Goal: Task Accomplishment & Management: Manage account settings

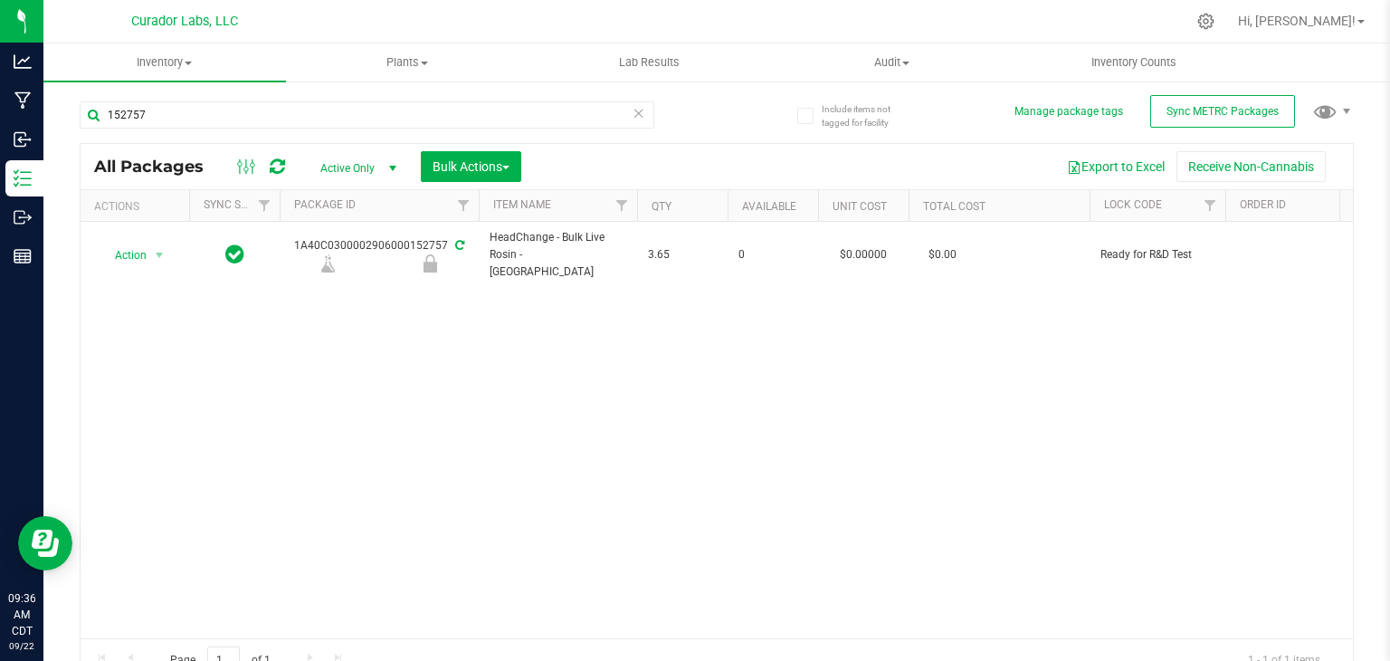
scroll to position [19, 0]
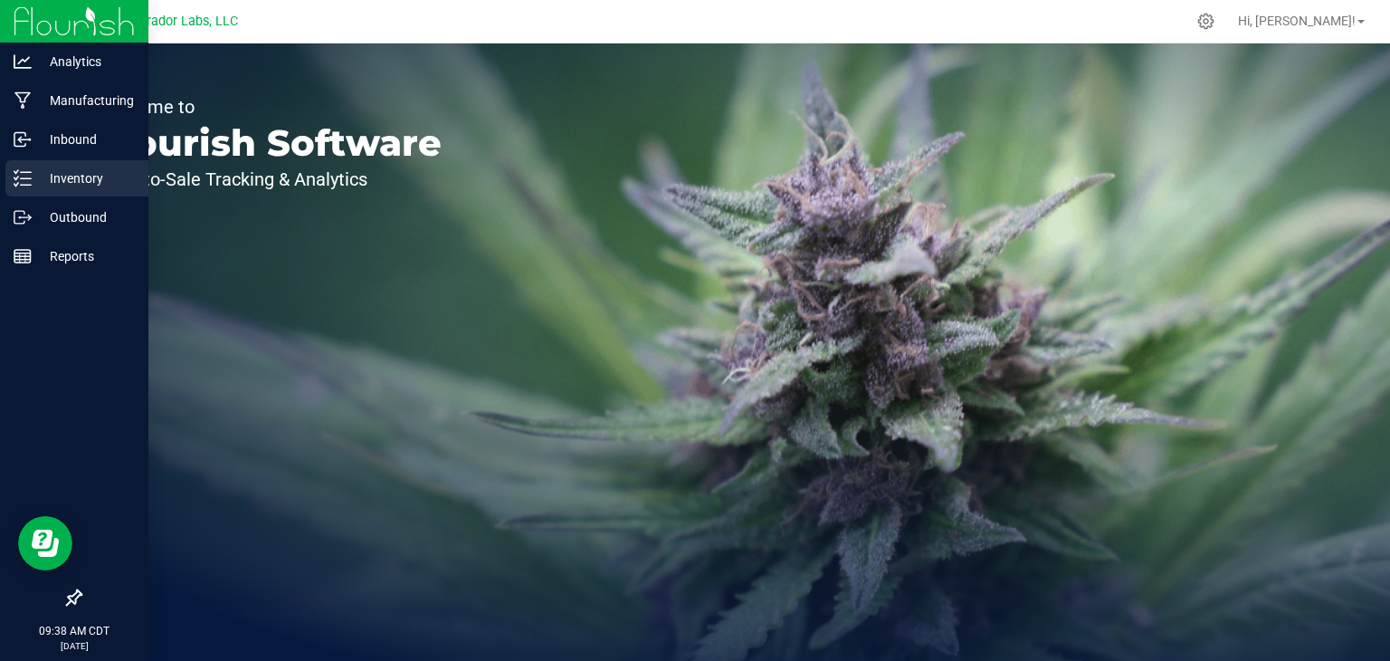
click at [24, 170] on icon at bounding box center [23, 178] width 18 height 18
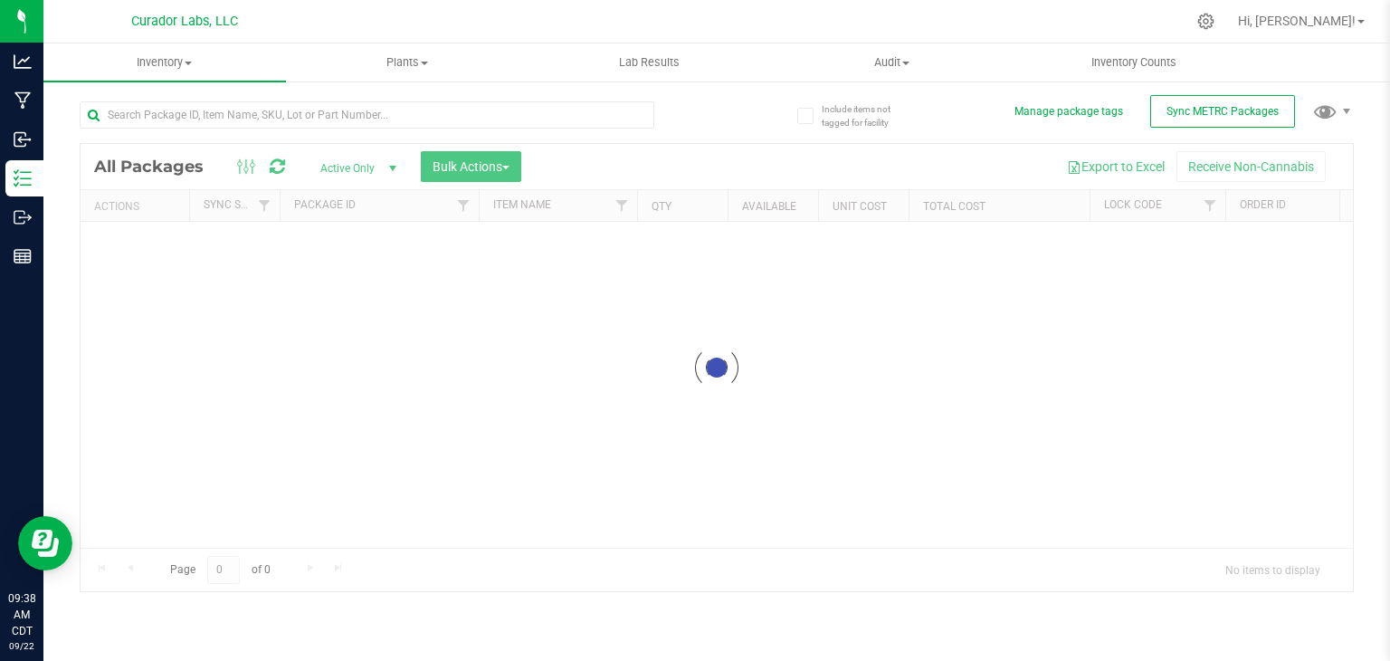
click at [311, 128] on div at bounding box center [367, 114] width 575 height 27
click at [310, 125] on input "text" at bounding box center [367, 114] width 575 height 27
paste input "1A40C0300002906000148711"
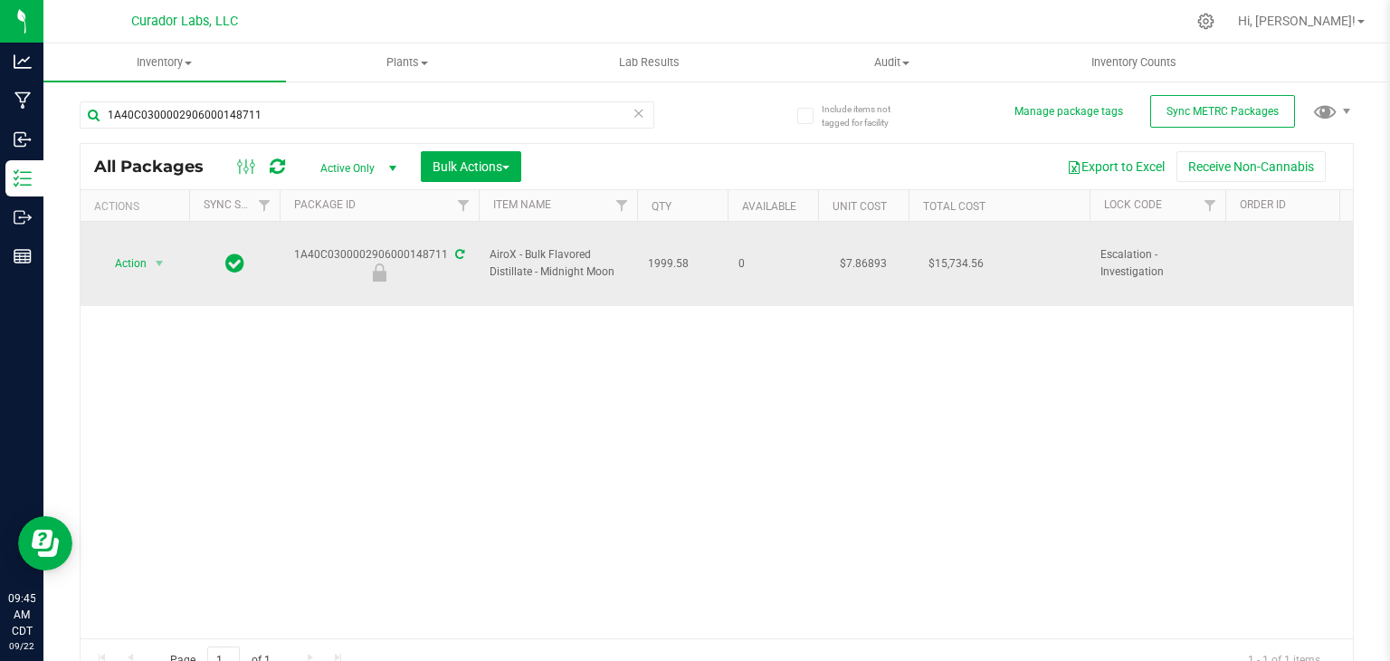
drag, startPoint x: 1164, startPoint y: 256, endPoint x: 1097, endPoint y: 241, distance: 68.7
click at [1097, 241] on td "Escalation - Investigation" at bounding box center [1158, 264] width 136 height 84
copy span "Escalation - Investigation"
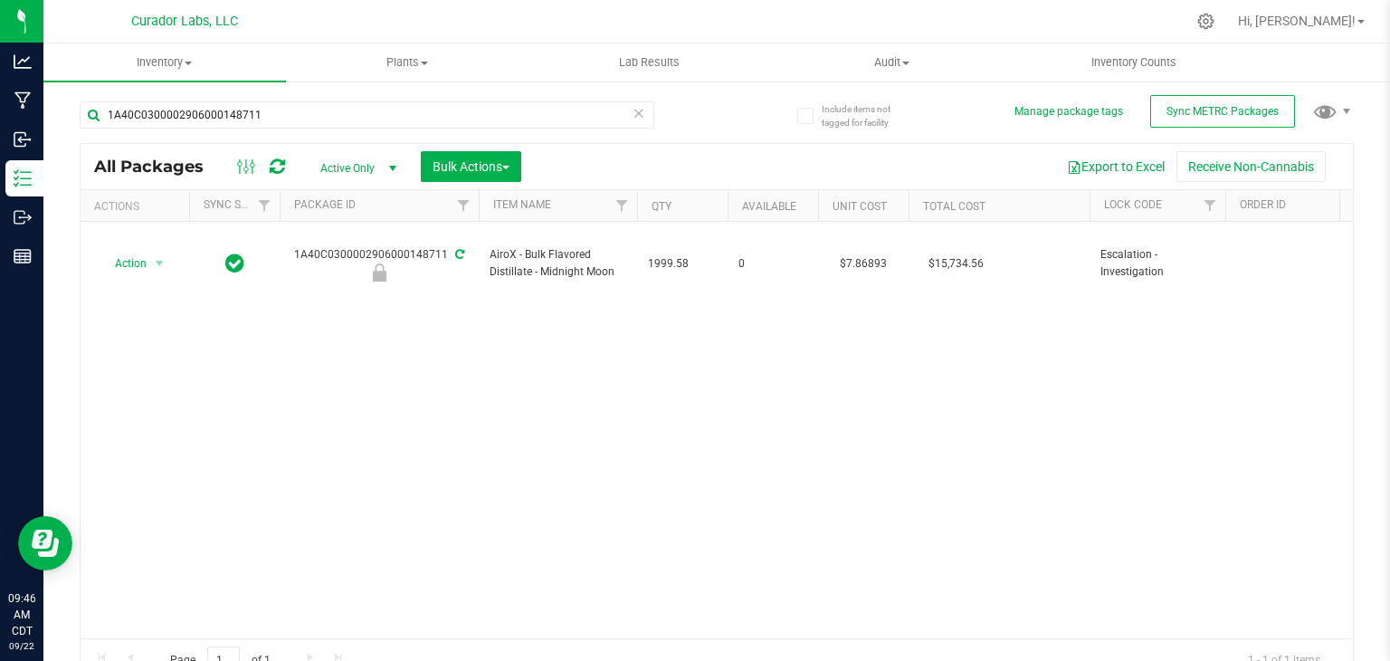
click at [407, 358] on div "Action Action Edit attributes Global inventory Locate package Package audit log…" at bounding box center [717, 430] width 1272 height 416
click at [582, 395] on div "Action Action Edit attributes Global inventory Locate package Package audit log…" at bounding box center [717, 430] width 1272 height 416
click at [716, 351] on div "Action Action Edit attributes Global inventory Locate package Package audit log…" at bounding box center [717, 430] width 1272 height 416
click at [424, 280] on div "Action Action Edit attributes Global inventory Locate package Package audit log…" at bounding box center [717, 430] width 1272 height 416
click at [548, 421] on div "Action Action Edit attributes Global inventory Locate package Package audit log…" at bounding box center [717, 430] width 1272 height 416
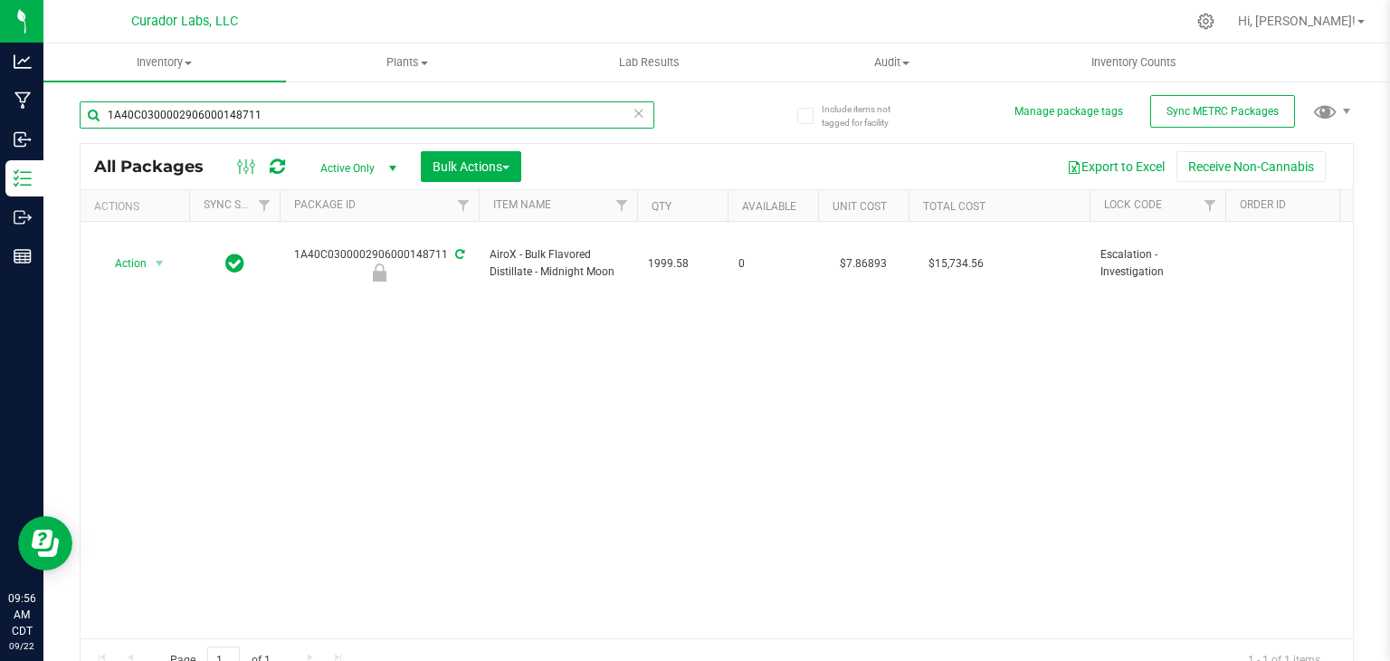
click at [364, 117] on input "1A40C0300002906000148711" at bounding box center [367, 114] width 575 height 27
click at [519, 116] on input "1A40C0300002906000148711" at bounding box center [367, 114] width 575 height 27
paste input "Bulk Fresh Frozen - Grapefruit Durban"
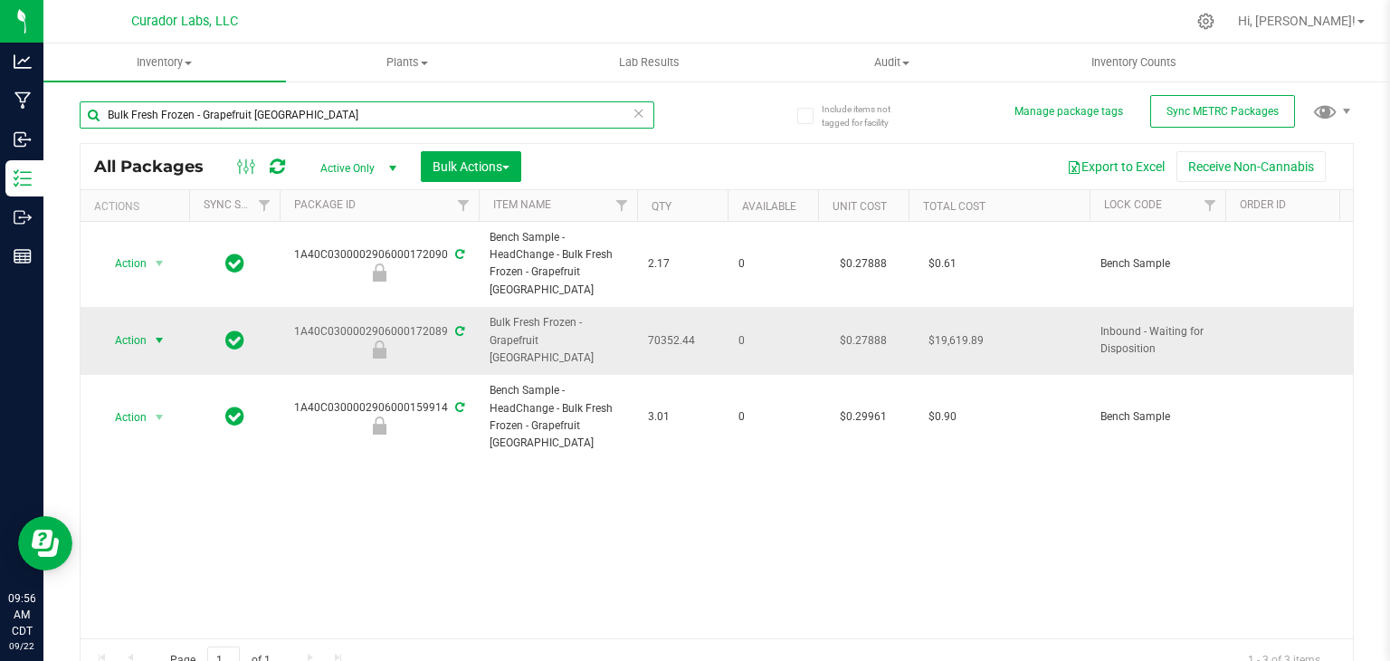
type input "Bulk Fresh Frozen - Grapefruit Durban"
click at [136, 328] on span "Action" at bounding box center [123, 340] width 49 height 25
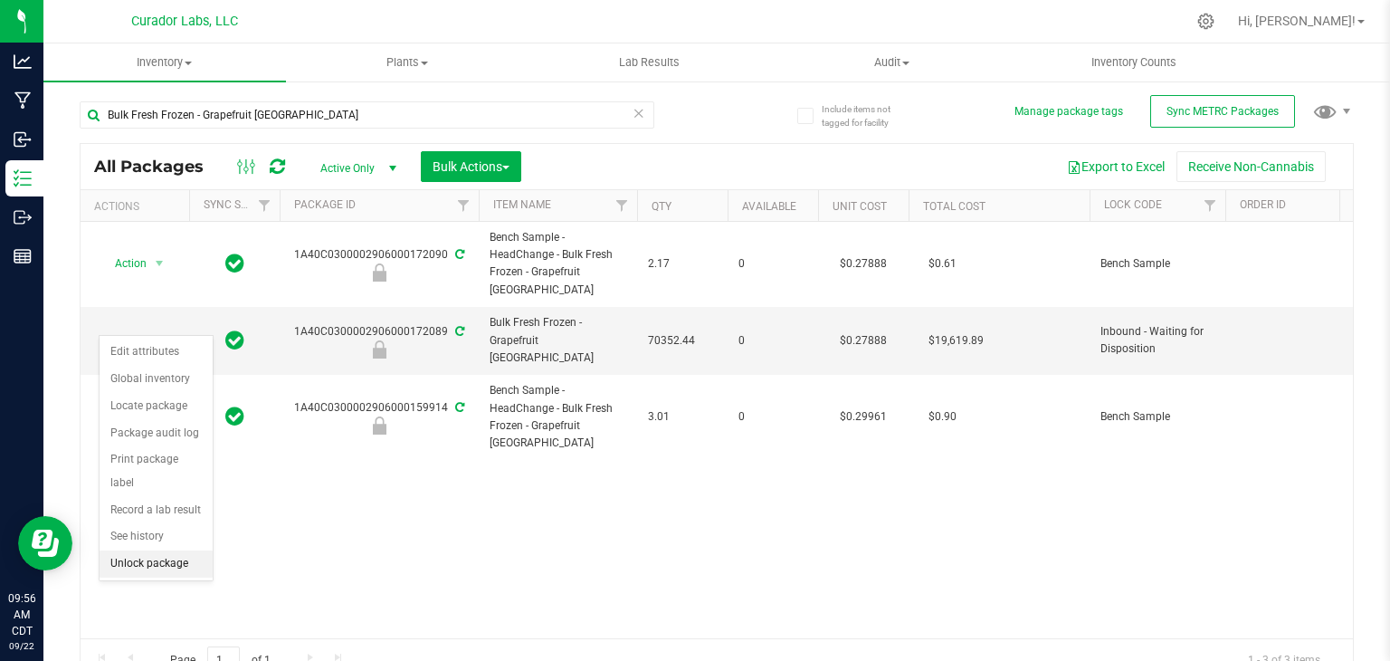
click at [177, 550] on li "Unlock package" at bounding box center [156, 563] width 113 height 27
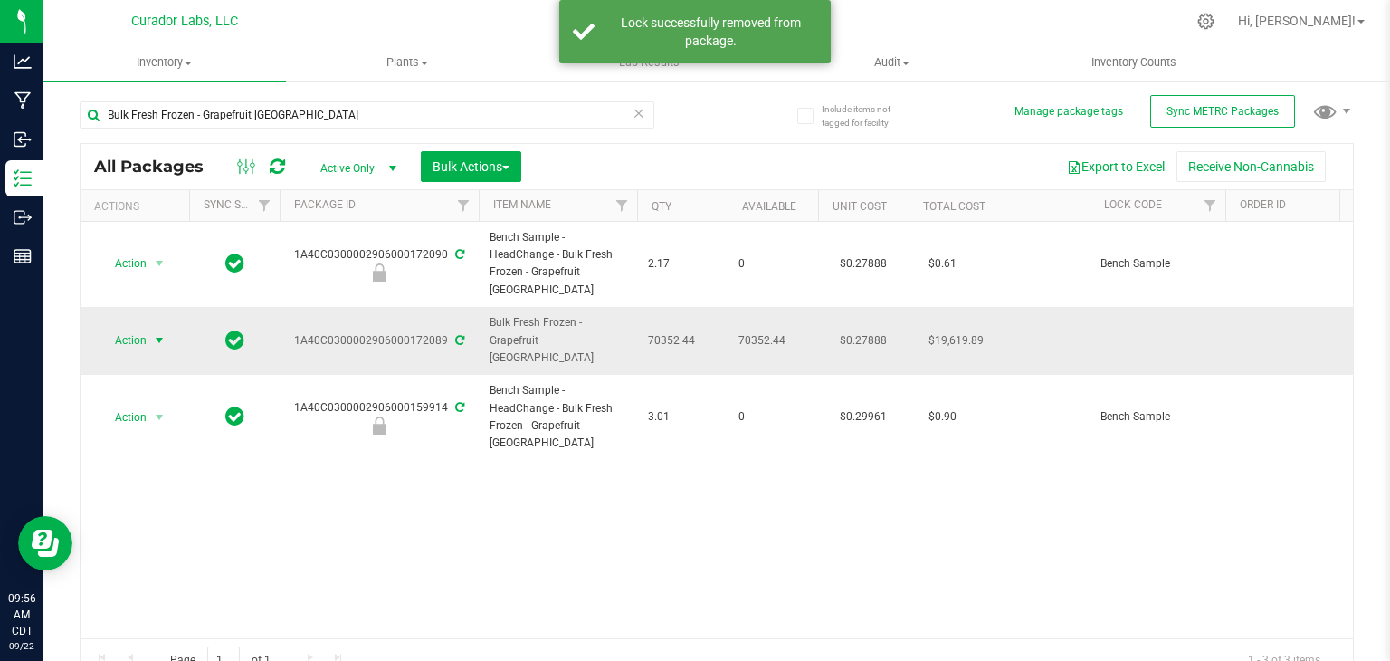
click at [156, 333] on span "select" at bounding box center [159, 340] width 14 height 14
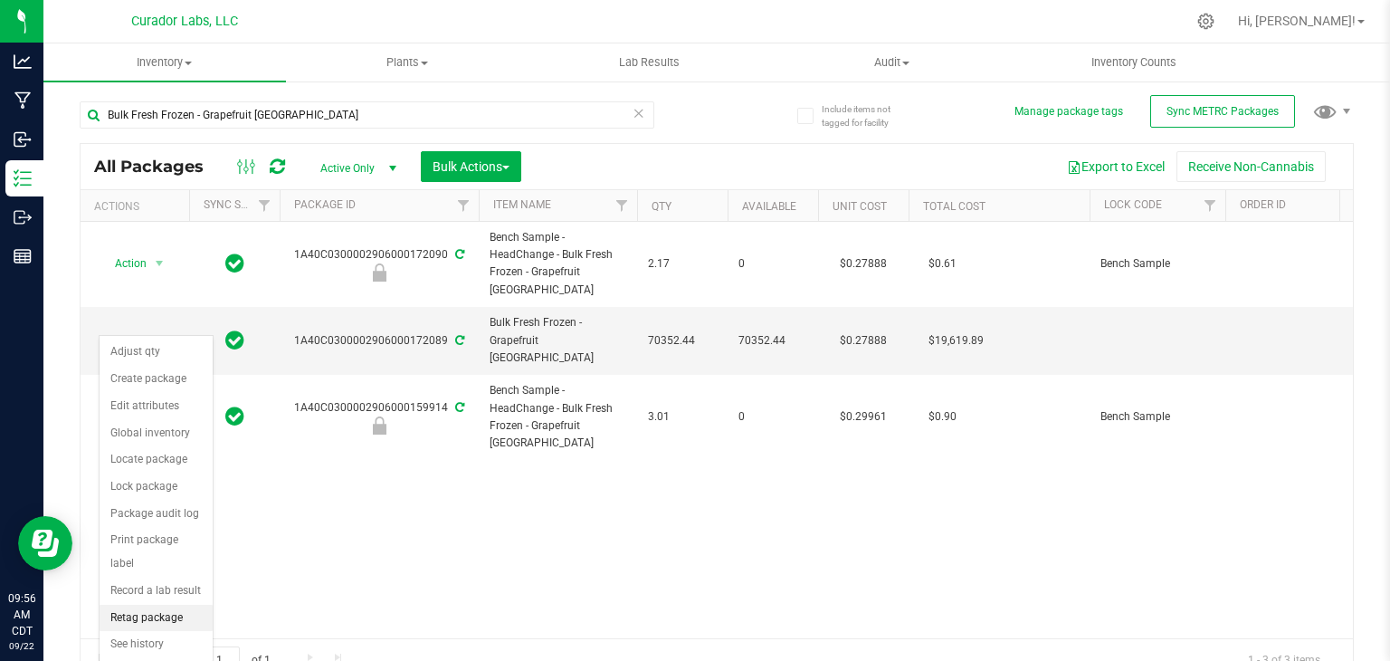
click at [160, 605] on li "Retag package" at bounding box center [156, 618] width 113 height 27
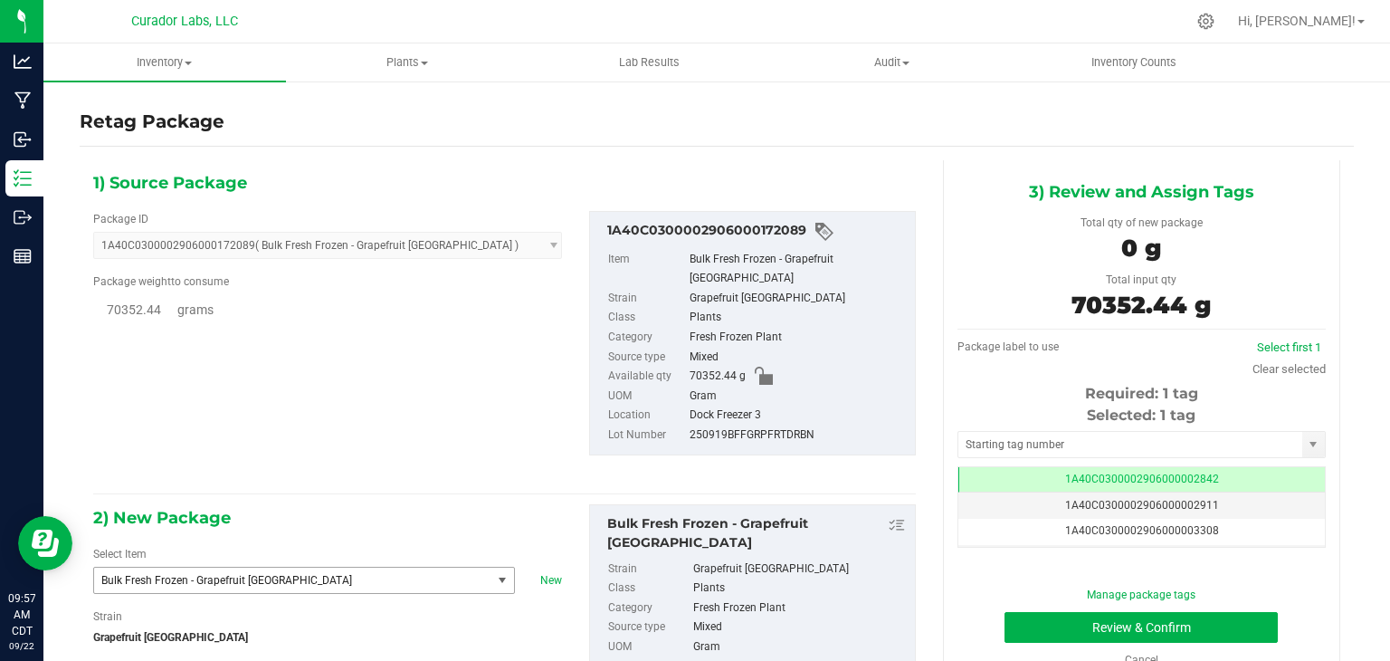
click at [315, 574] on span "Bulk Fresh Frozen - Grapefruit Durban" at bounding box center [284, 580] width 367 height 13
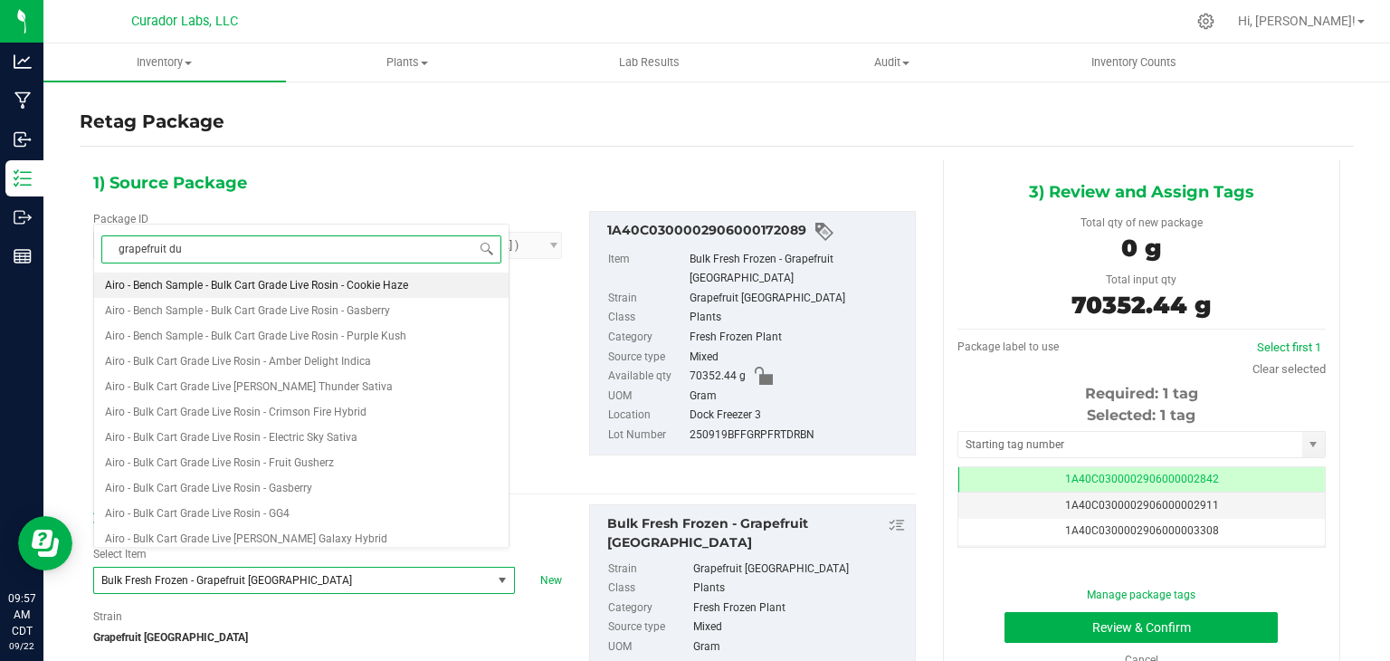
type input "grapefruit dur"
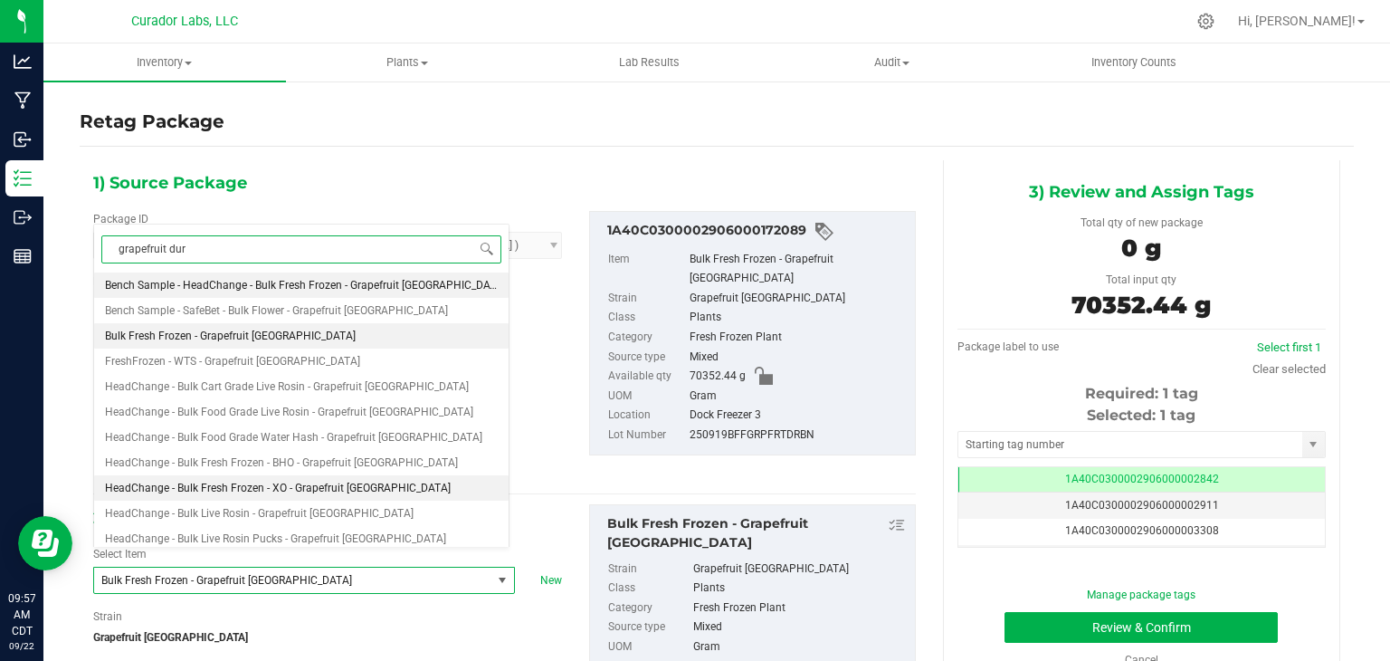
click at [351, 481] on span "HeadChange - Bulk Fresh Frozen - XO - Grapefruit Durban" at bounding box center [278, 487] width 346 height 13
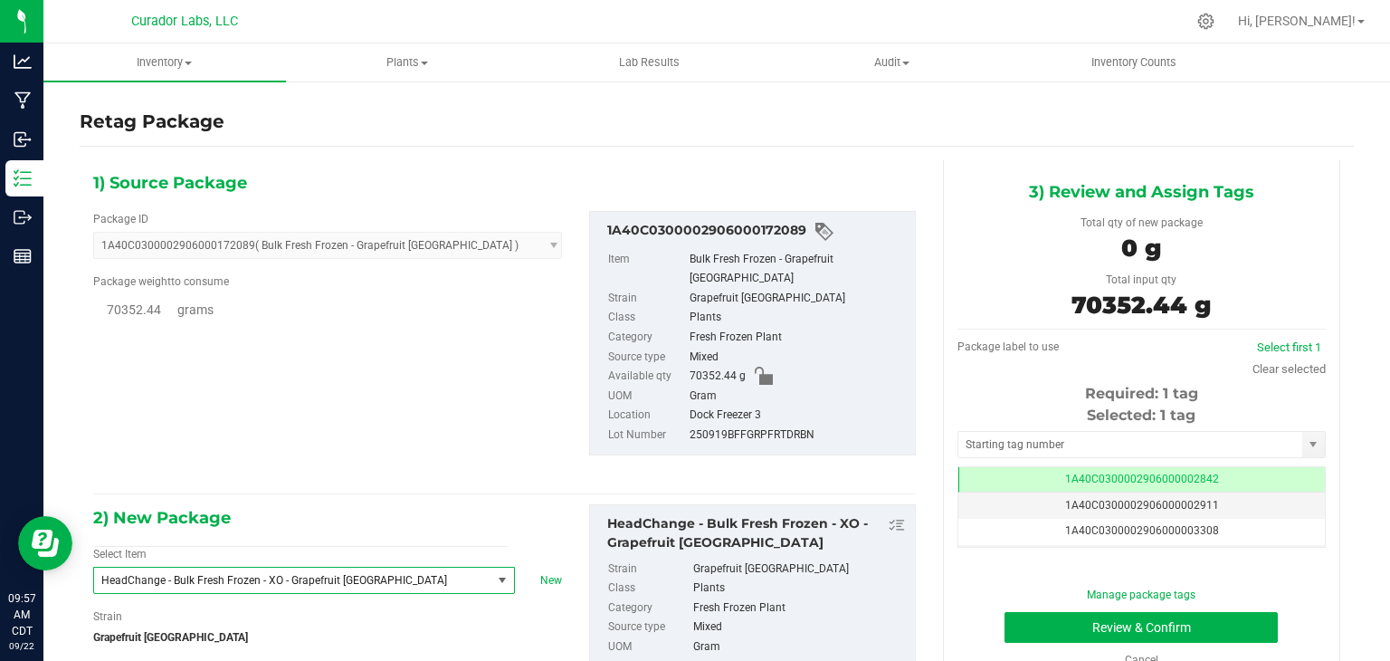
type input "0.0000"
click at [351, 481] on div "1) Source Package Package ID 1A40C0300002906000172089 ( Bulk Fresh Frozen - Gra…" at bounding box center [505, 462] width 850 height 605
click at [1000, 457] on div "Selected: 1 tag Tag 1A40C0300002906000002842 1A40C0300002906000002911 1A40C0300…" at bounding box center [1141, 476] width 368 height 143
click at [999, 453] on input "text" at bounding box center [1130, 444] width 344 height 25
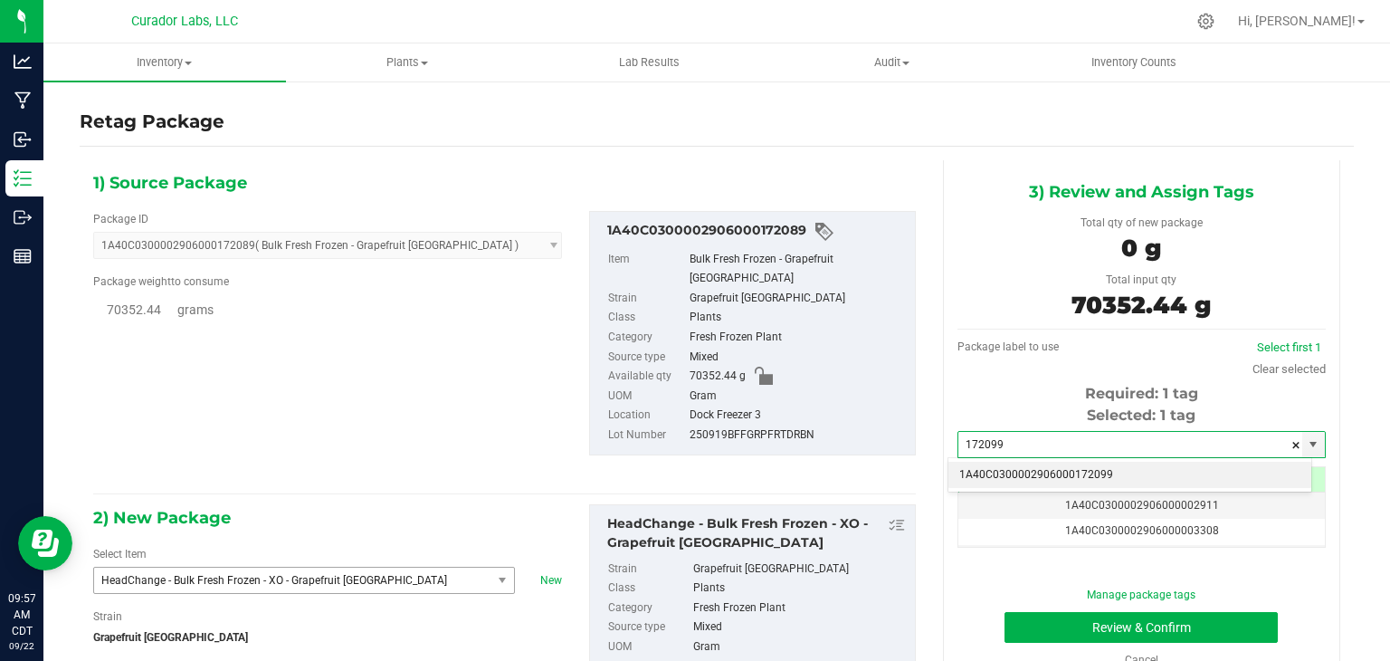
click at [980, 464] on li "1A40C0300002906000172099" at bounding box center [1129, 475] width 363 height 27
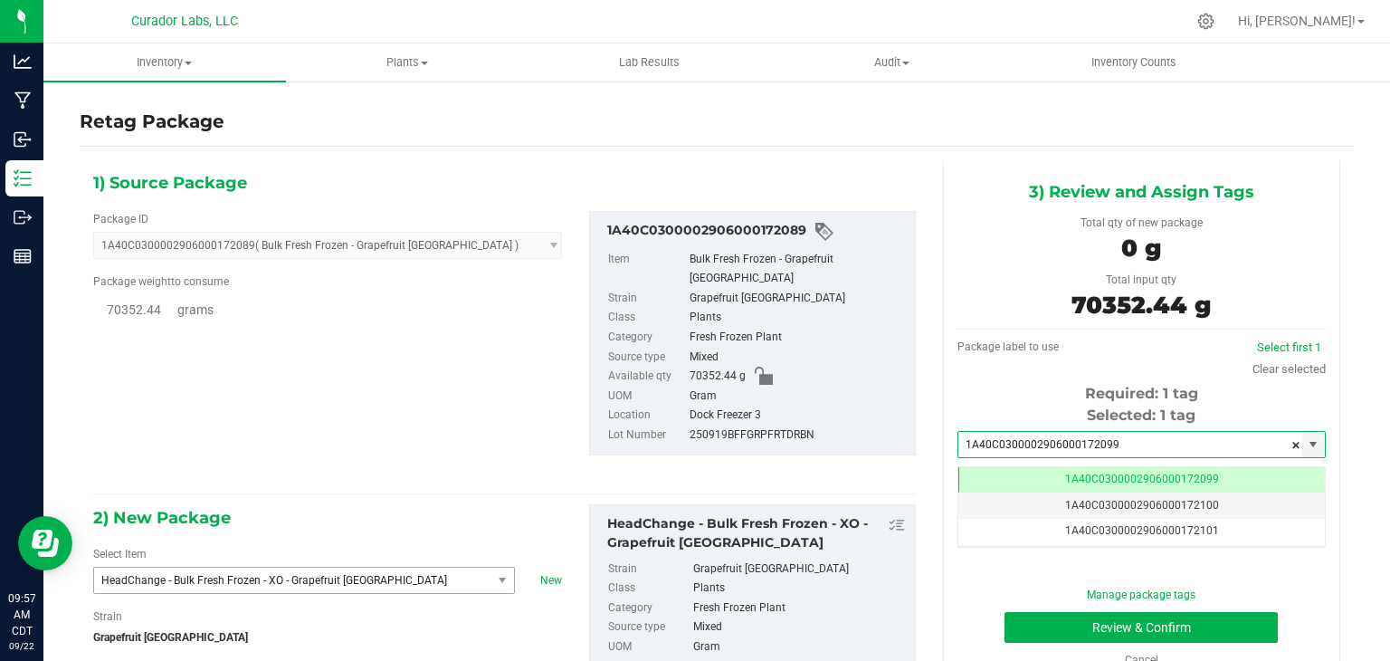
scroll to position [0, 0]
type input "1A40C0300002906000172099"
click at [929, 443] on div "3) Review and Assign Tags Total qty of new package 0 g Total input qty 70352.44…" at bounding box center [1141, 423] width 424 height 526
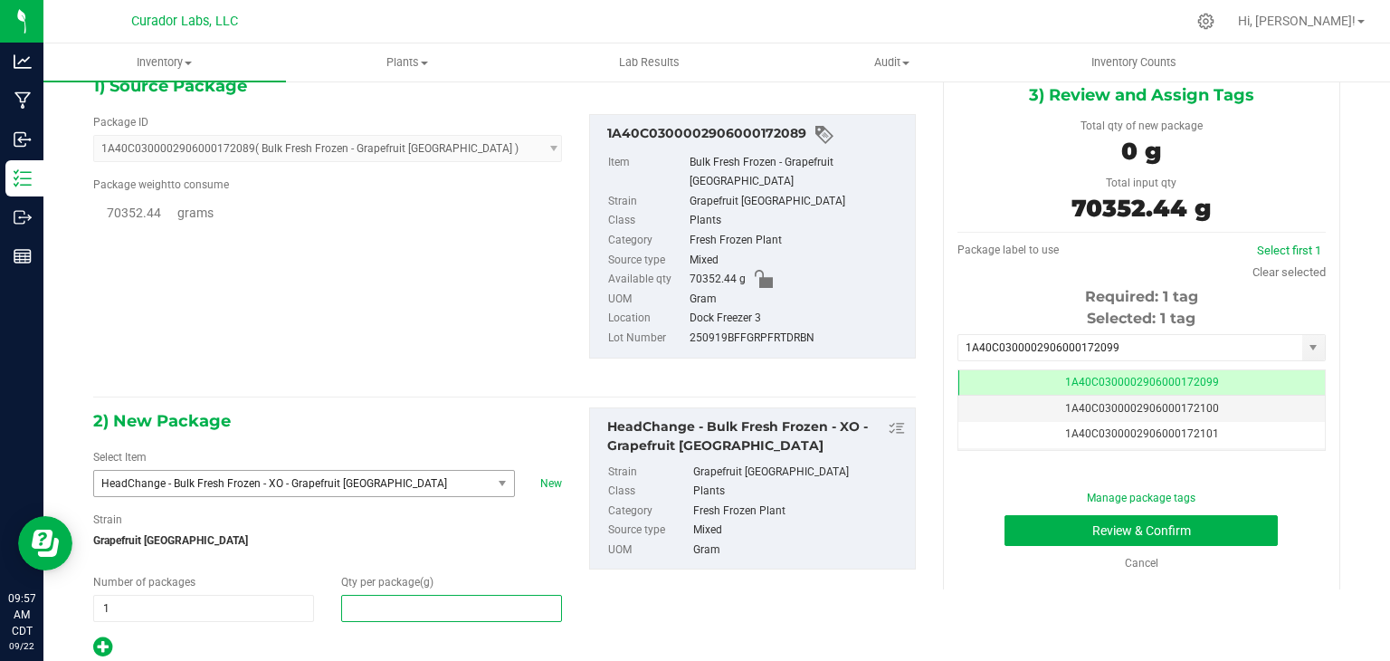
click at [386, 595] on span at bounding box center [451, 608] width 221 height 27
type input "70352.44"
type input "70,352.4400"
click at [693, 587] on div "2) New Package Select Item HeadChange - Bulk Fresh Frozen - XO - Grapefruit Dur…" at bounding box center [505, 533] width 850 height 252
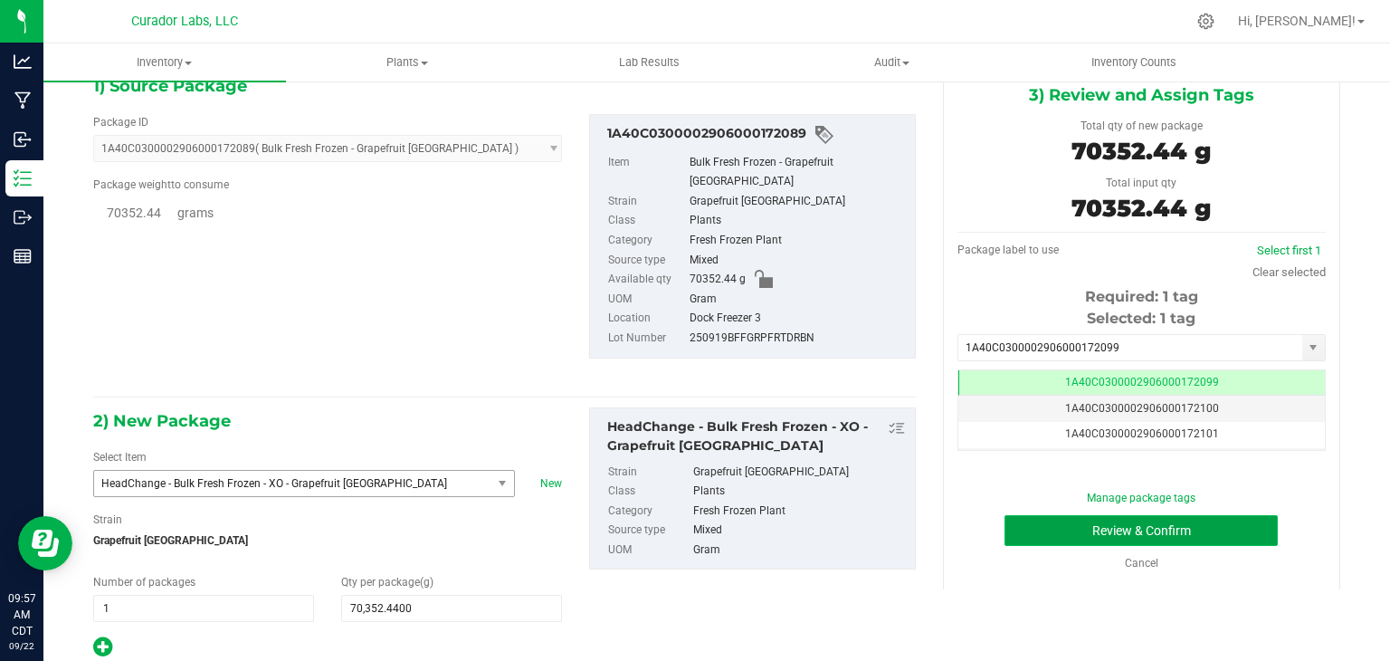
click at [1005, 526] on button "Review & Confirm" at bounding box center [1141, 530] width 273 height 31
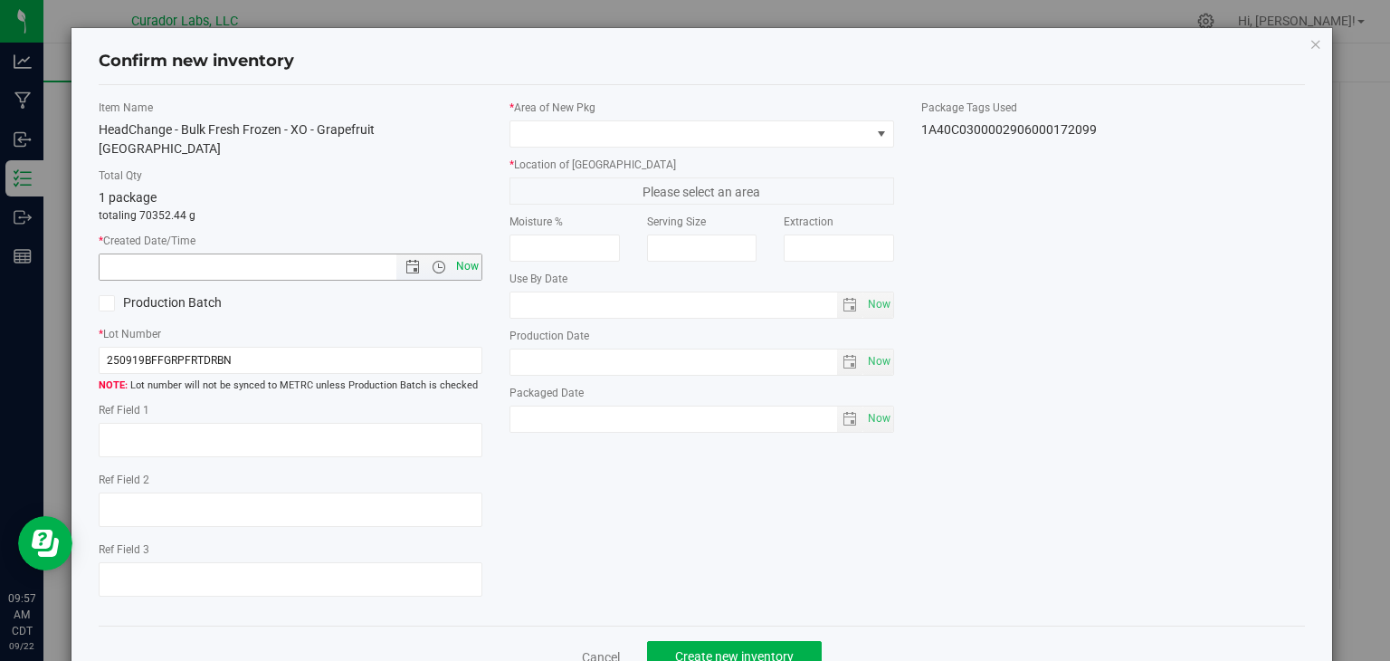
click at [468, 253] on span "Now" at bounding box center [467, 266] width 31 height 26
type input "9/22/2025 9:57 AM"
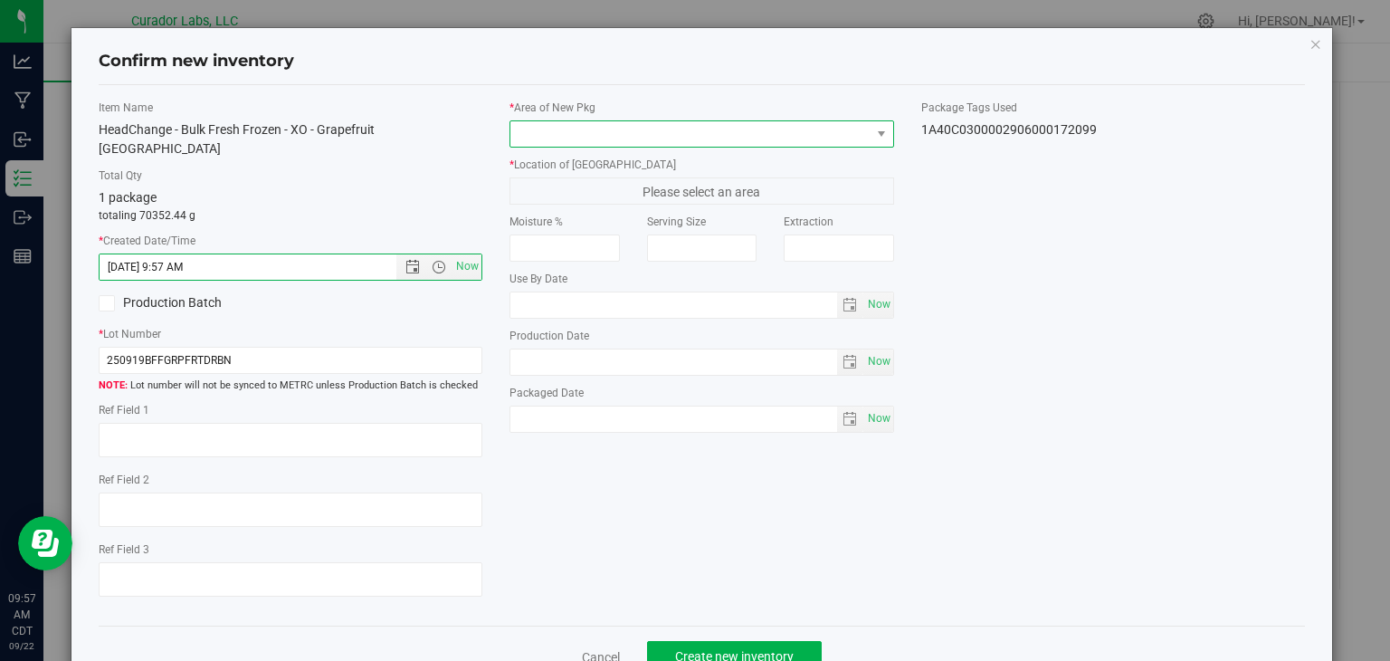
click at [637, 138] on span at bounding box center [690, 133] width 360 height 25
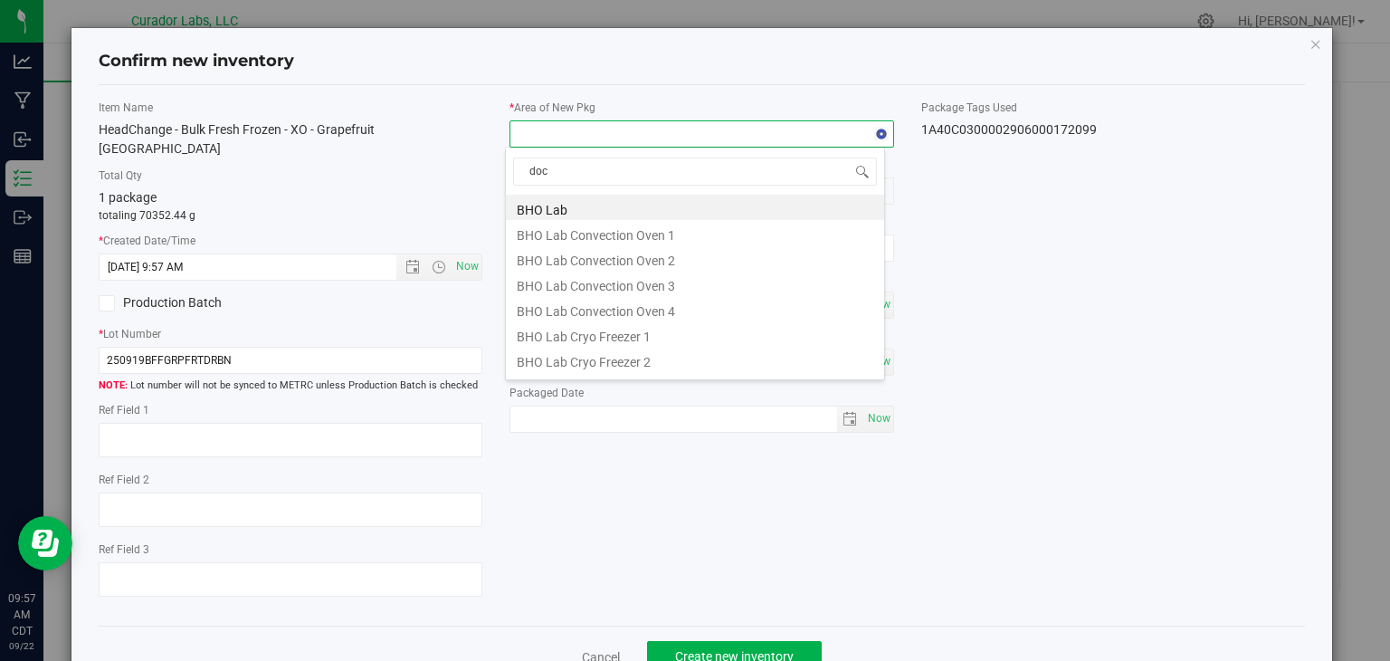
type input "dock"
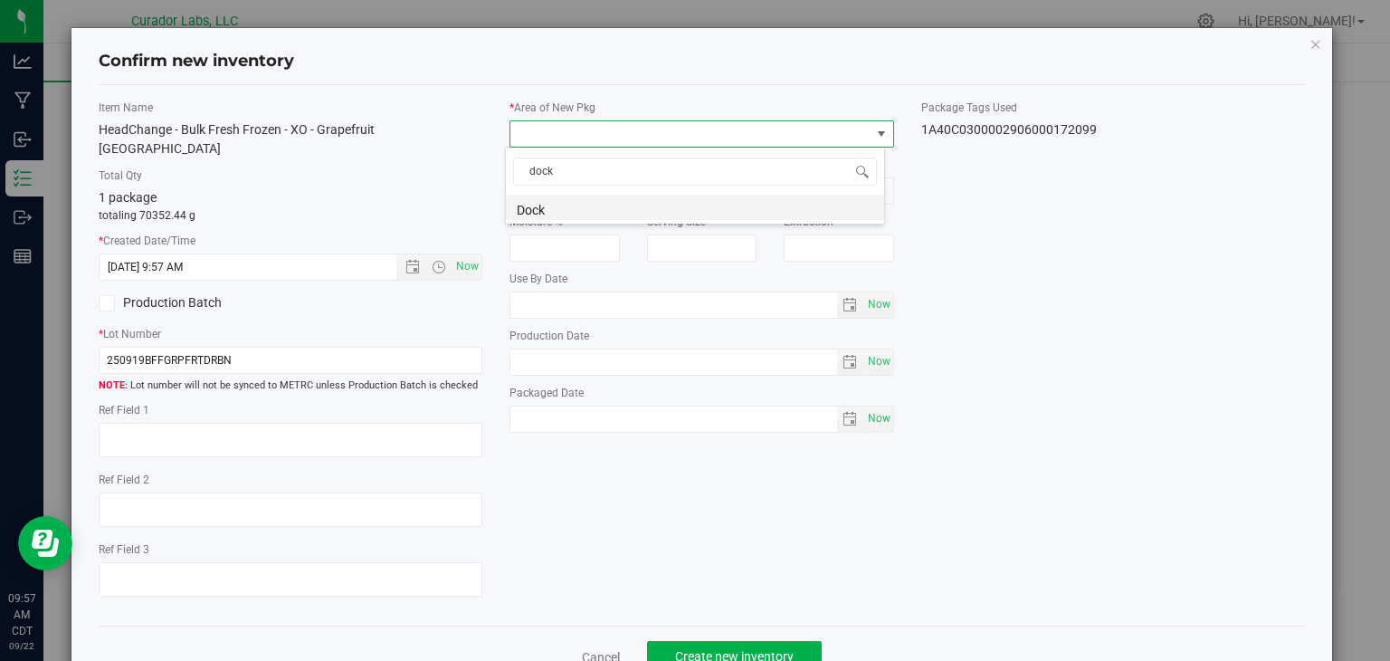
click at [627, 204] on li "Dock" at bounding box center [695, 207] width 378 height 25
click at [673, 189] on span "Dock Freezer 1" at bounding box center [690, 190] width 360 height 25
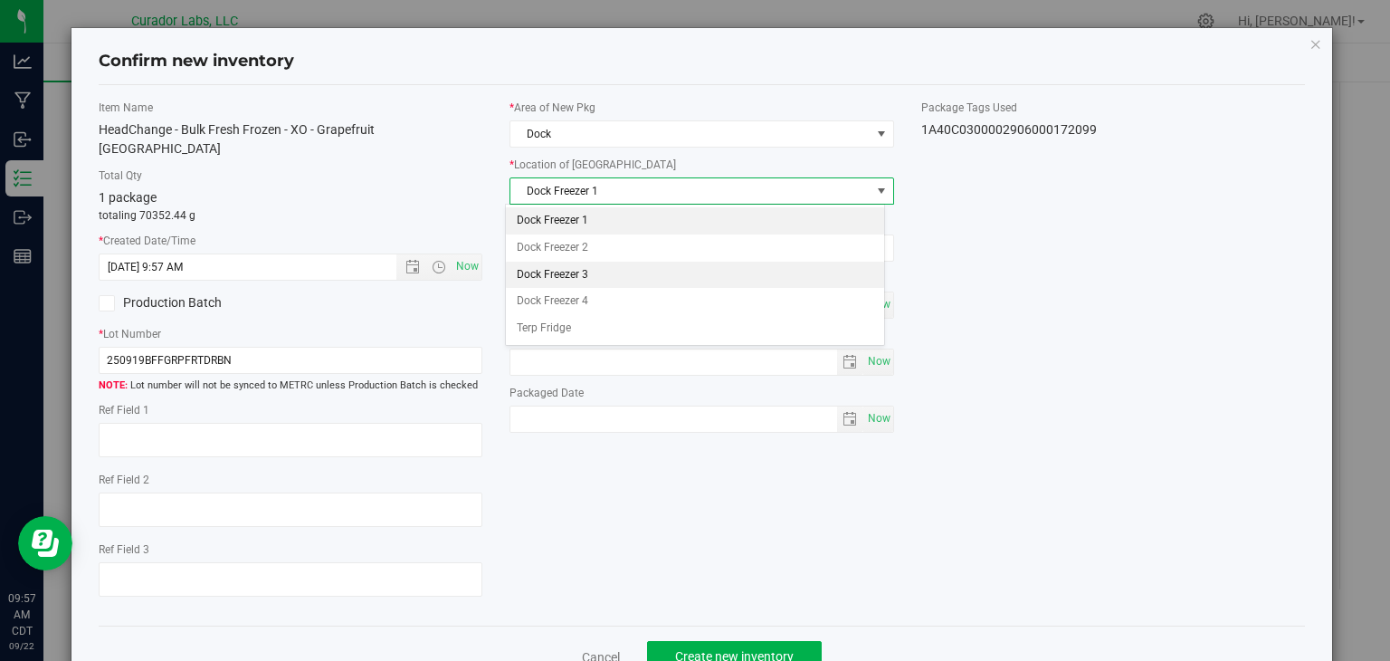
click at [652, 283] on li "Dock Freezer 3" at bounding box center [695, 275] width 378 height 27
click at [631, 454] on div "Item Name HeadChange - Bulk Fresh Frozen - XO - Grapefruit Durban Total Qty 1 p…" at bounding box center [702, 356] width 1234 height 512
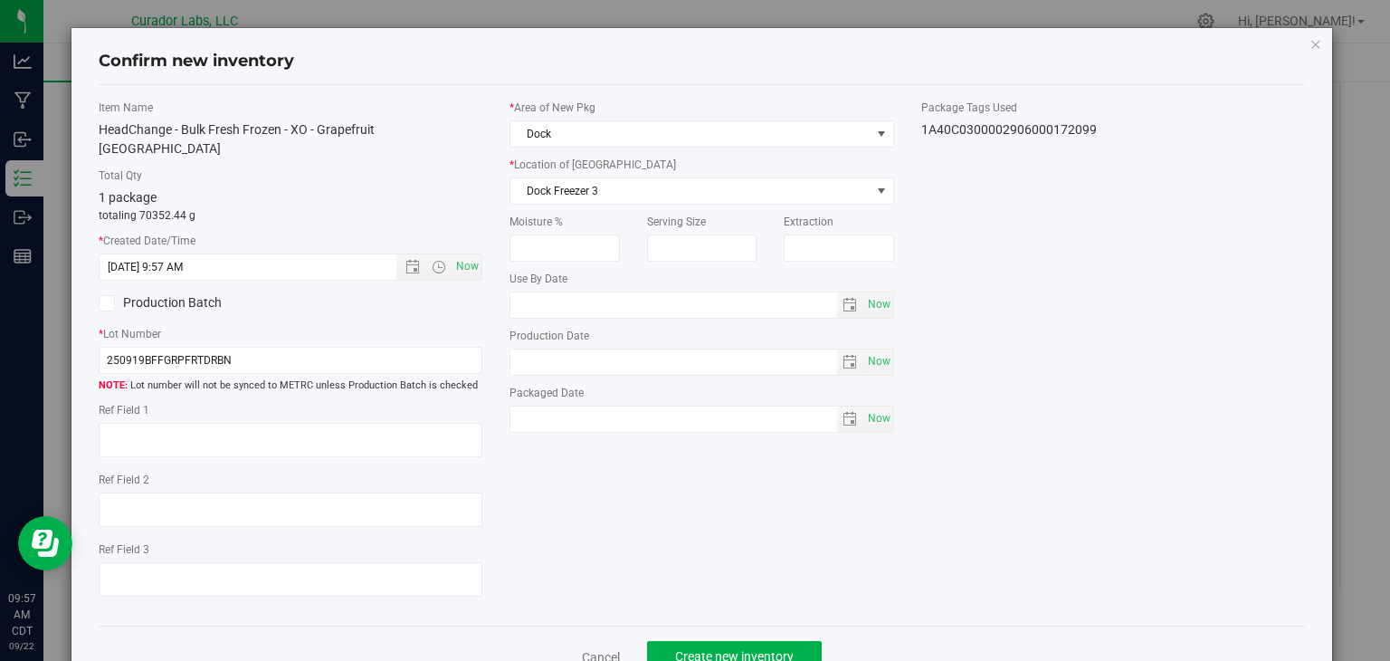
click at [139, 293] on label "Production Batch" at bounding box center [188, 302] width 178 height 19
click at [0, 0] on input "Production Batch" at bounding box center [0, 0] width 0 height 0
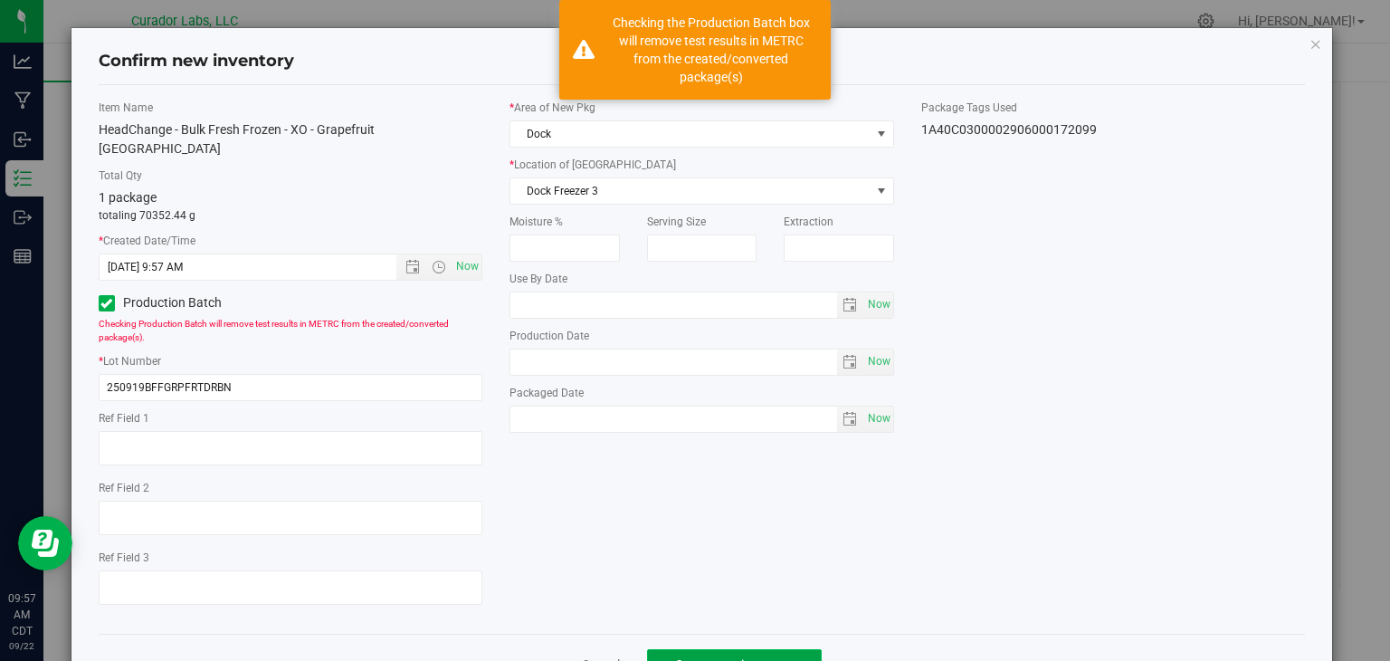
click at [699, 657] on span "Create new inventory" at bounding box center [734, 664] width 119 height 14
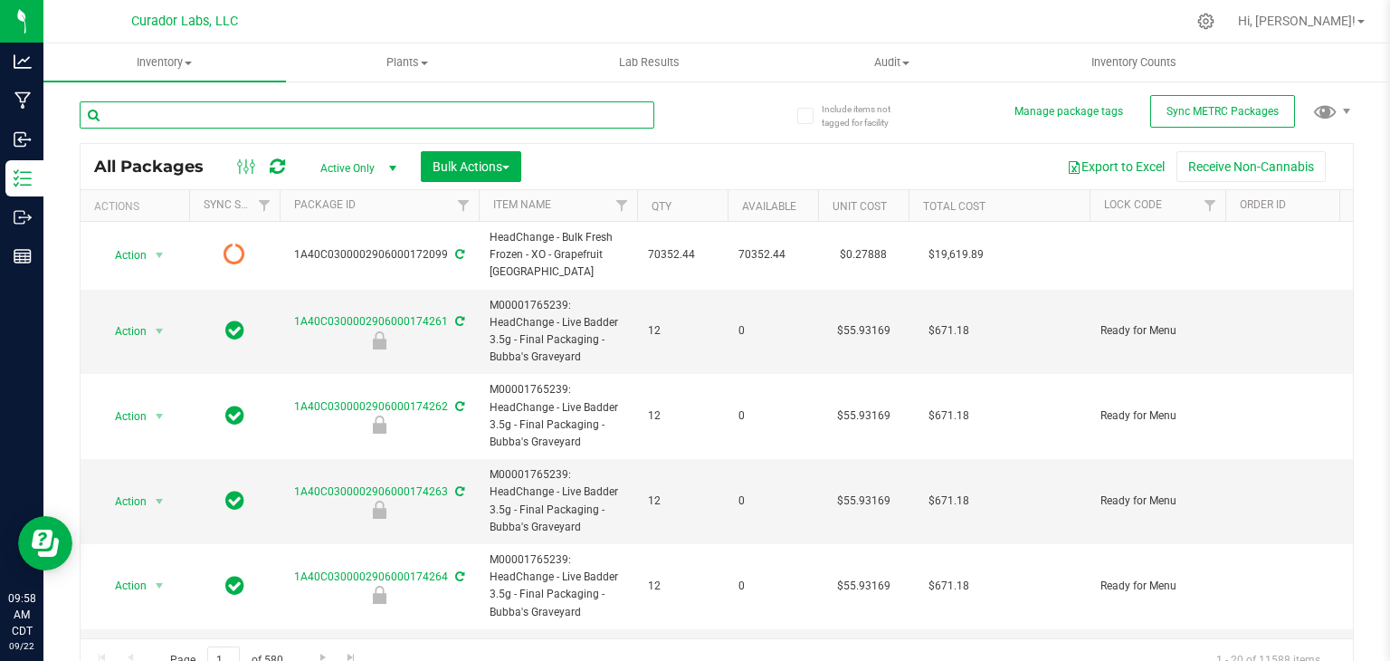
click at [368, 117] on input "text" at bounding box center [367, 114] width 575 height 27
paste input "Bulk Fresh Frozen - Super Boof"
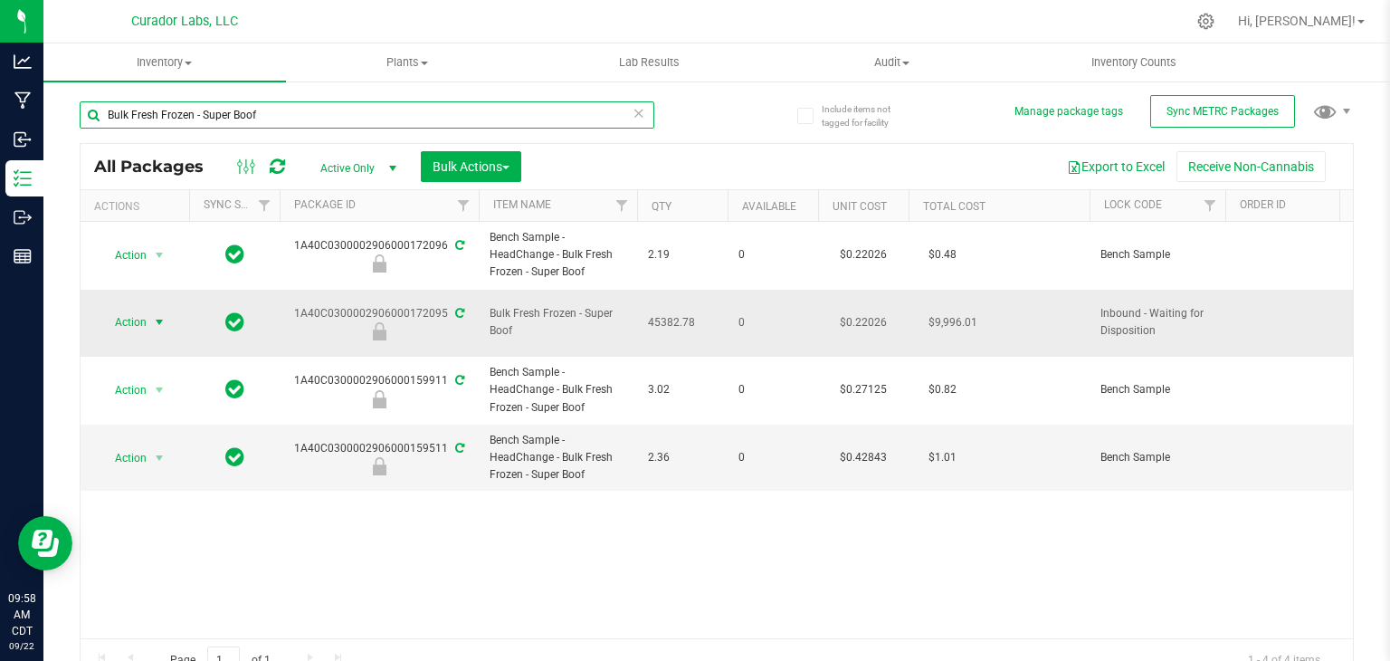
type input "Bulk Fresh Frozen - Super Boof"
click at [159, 317] on span "select" at bounding box center [159, 322] width 14 height 14
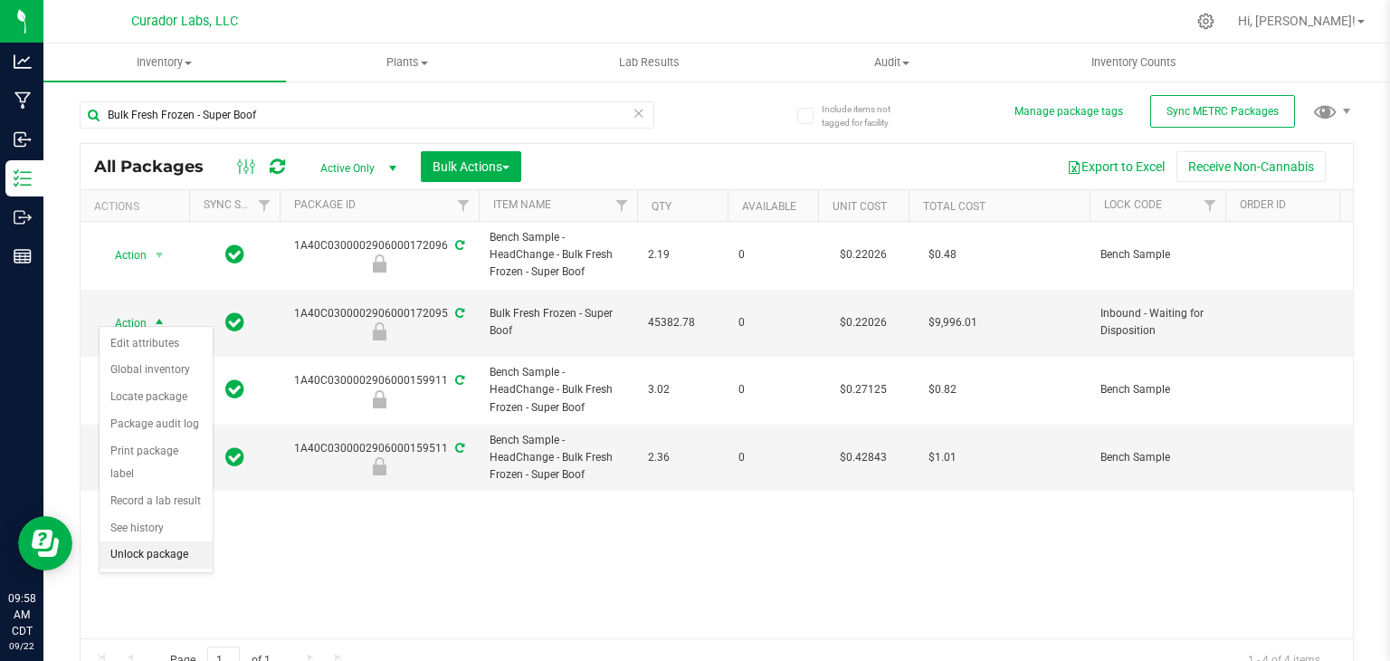
click at [157, 541] on li "Unlock package" at bounding box center [156, 554] width 113 height 27
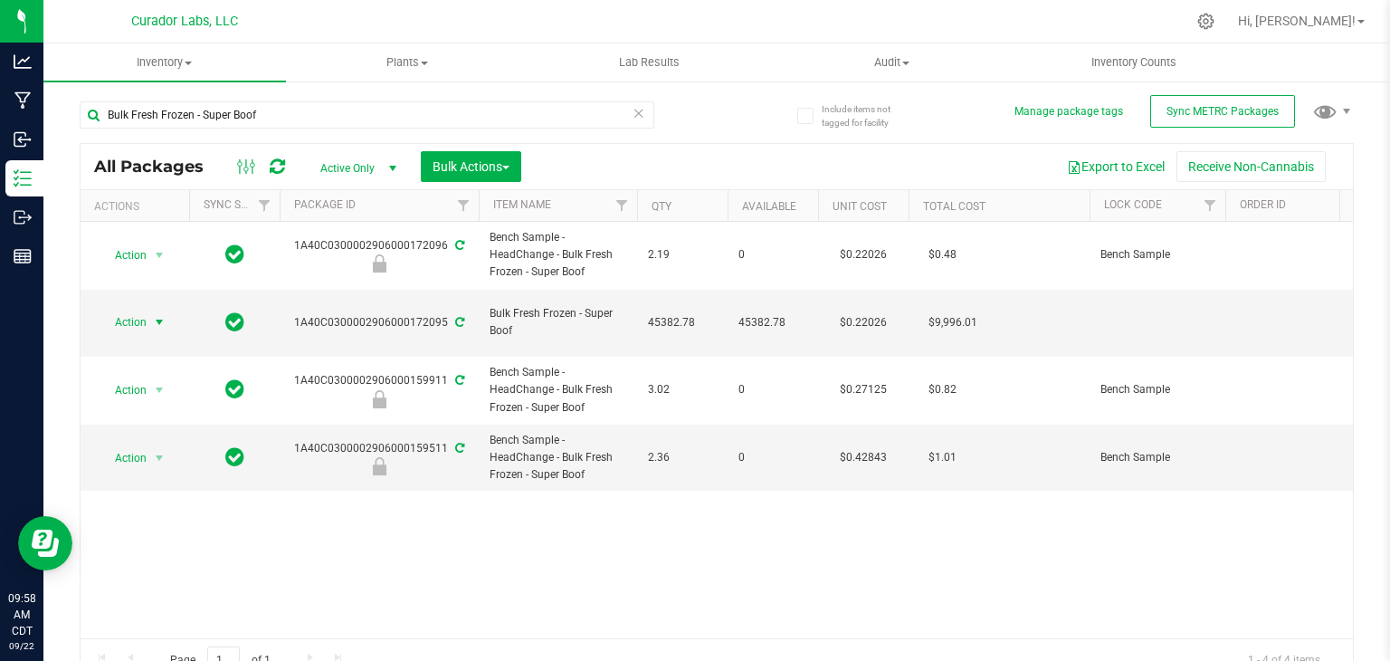
click at [161, 315] on span "select" at bounding box center [159, 322] width 14 height 14
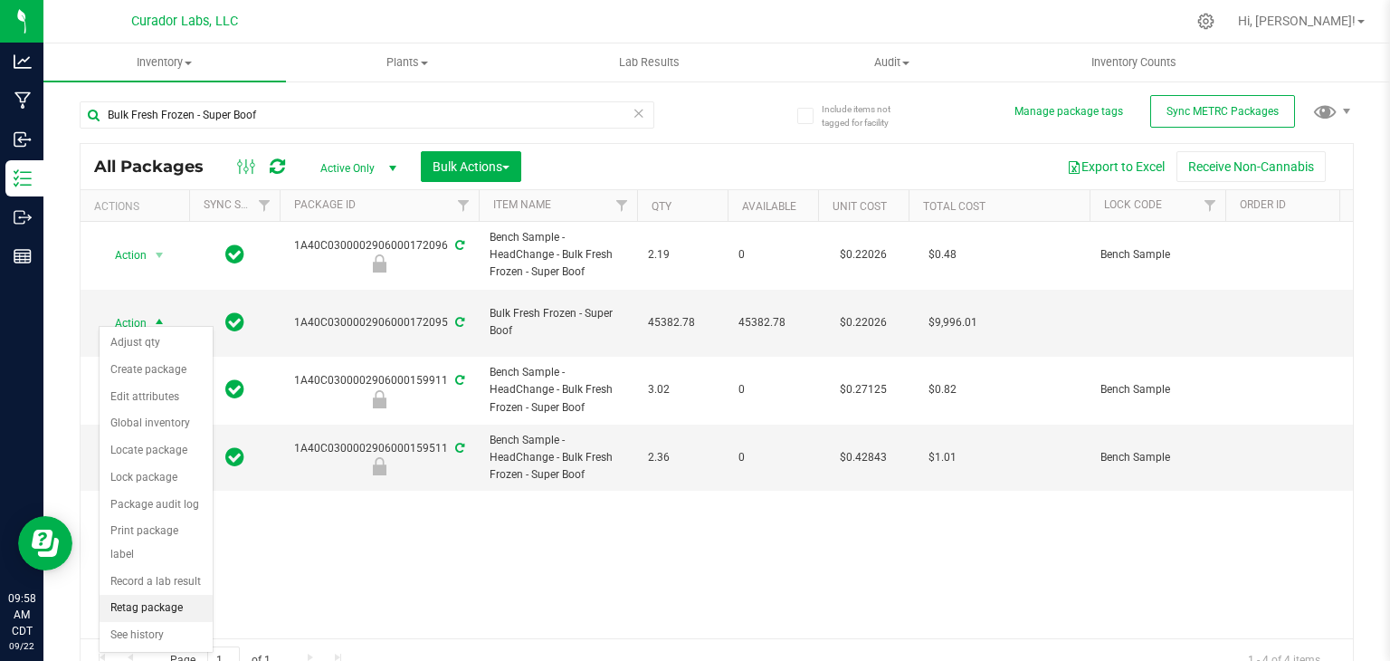
click at [157, 595] on li "Retag package" at bounding box center [156, 608] width 113 height 27
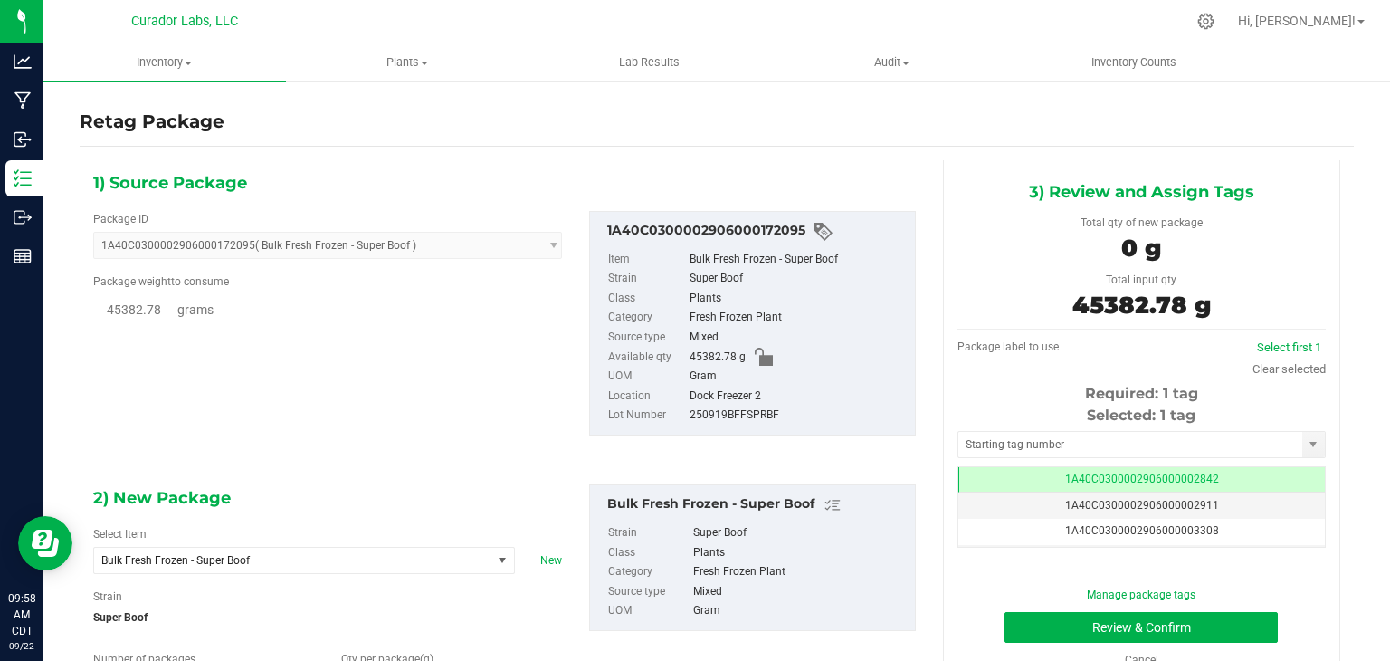
type input "0.0000"
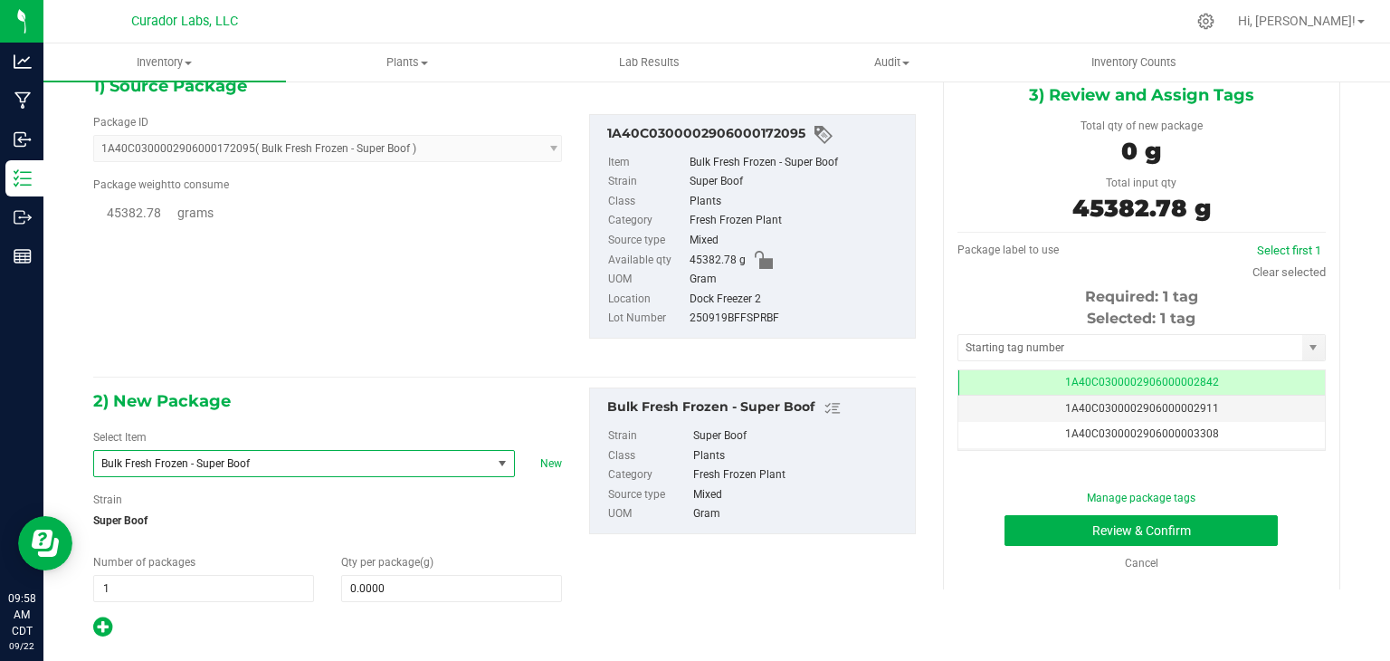
click at [367, 460] on span "Bulk Fresh Frozen - Super Boof" at bounding box center [284, 463] width 367 height 13
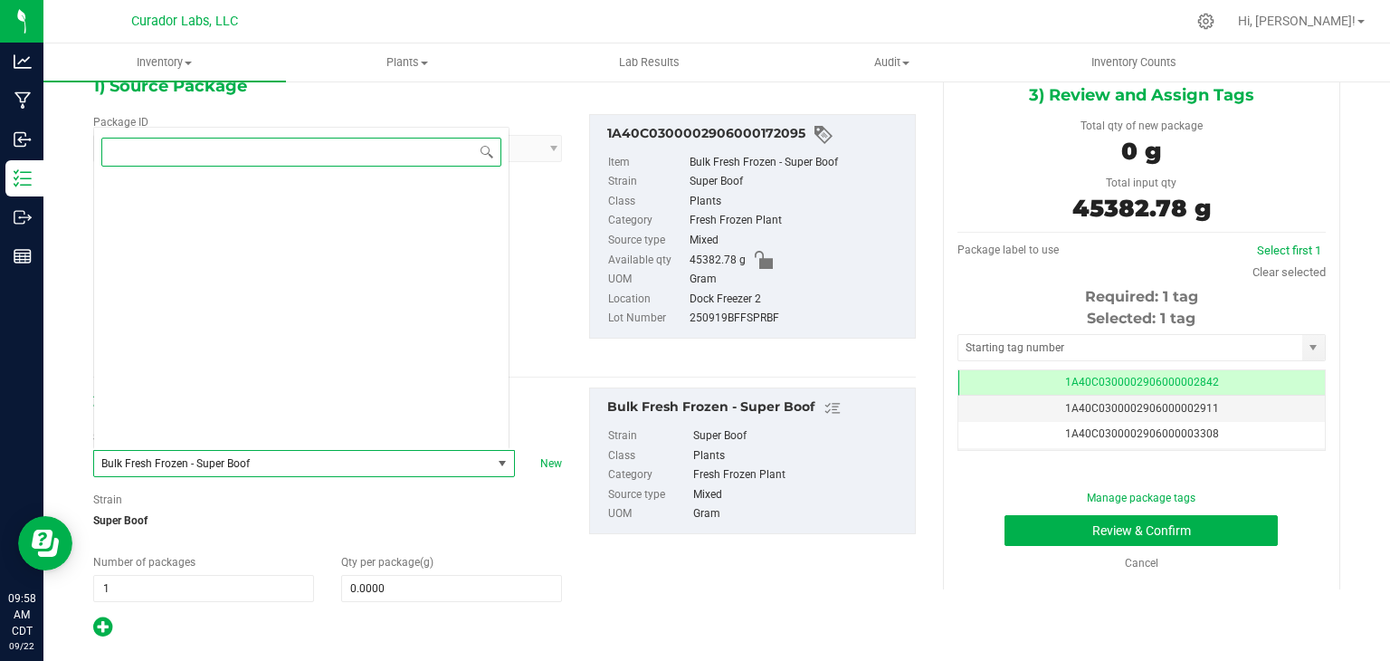
scroll to position [41633, 0]
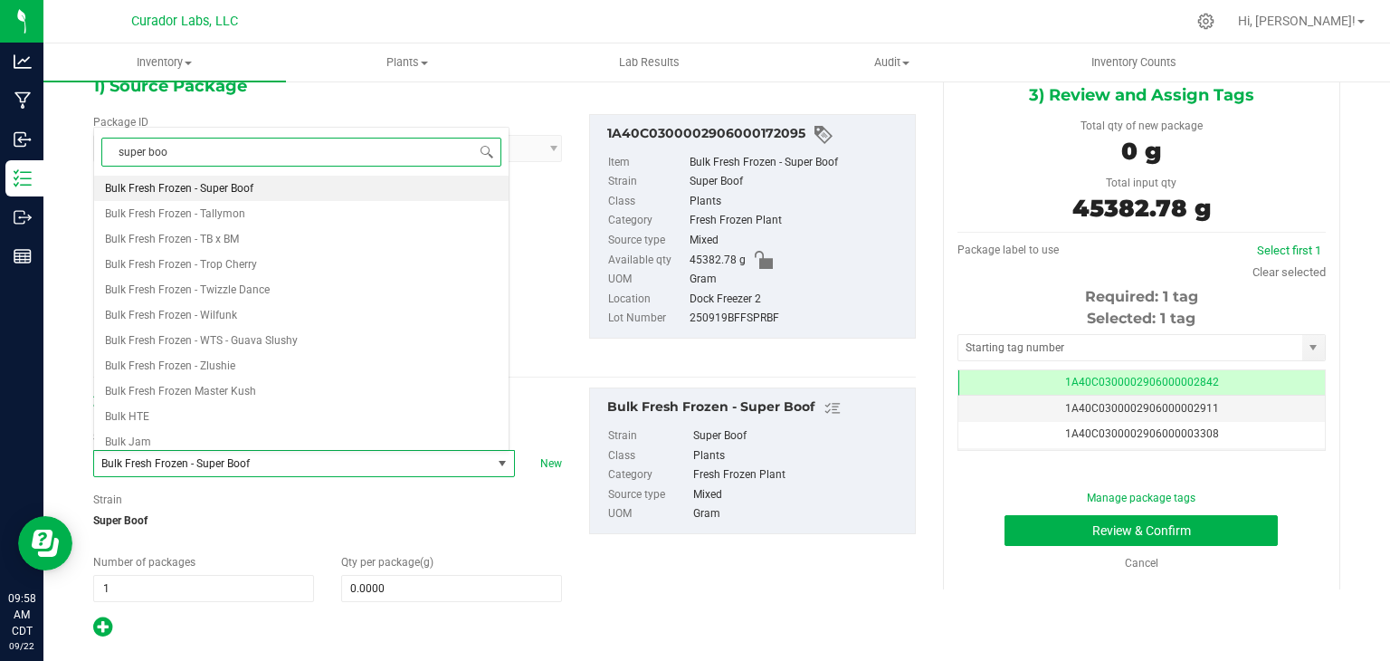
type input "super boof"
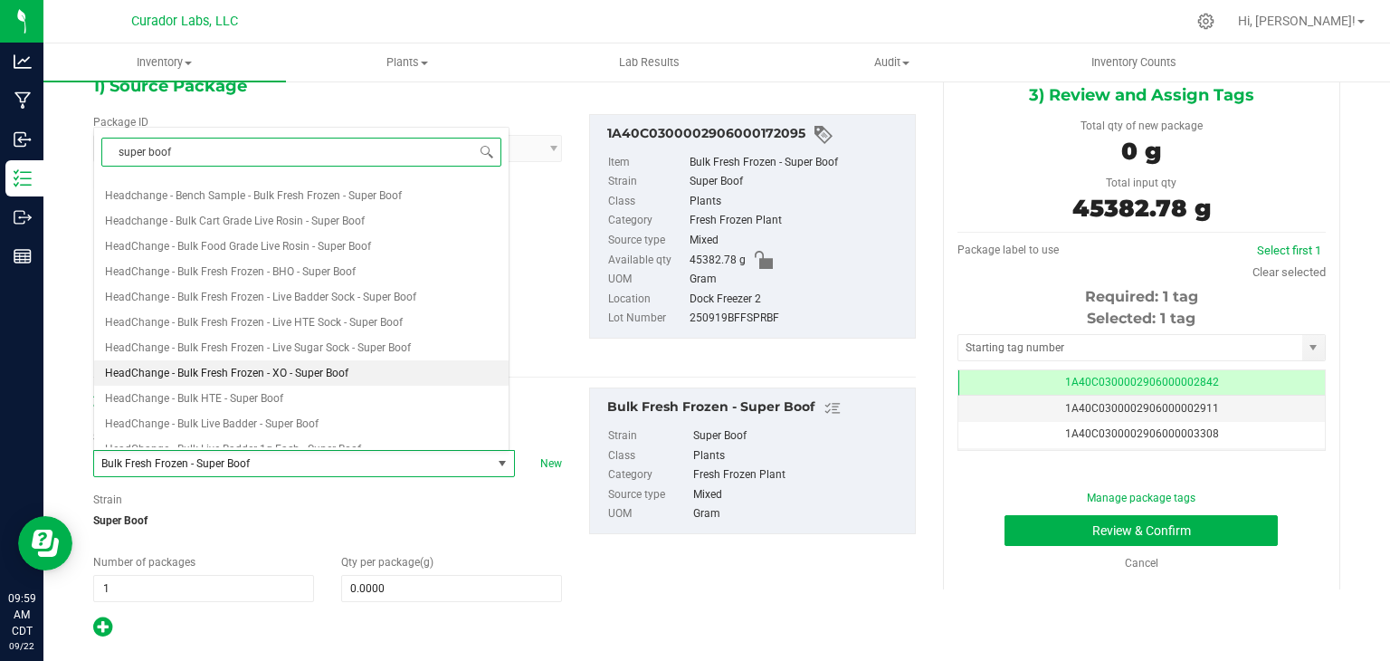
click at [329, 367] on span "HeadChange - Bulk Fresh Frozen - XO - Super Boof" at bounding box center [226, 373] width 243 height 13
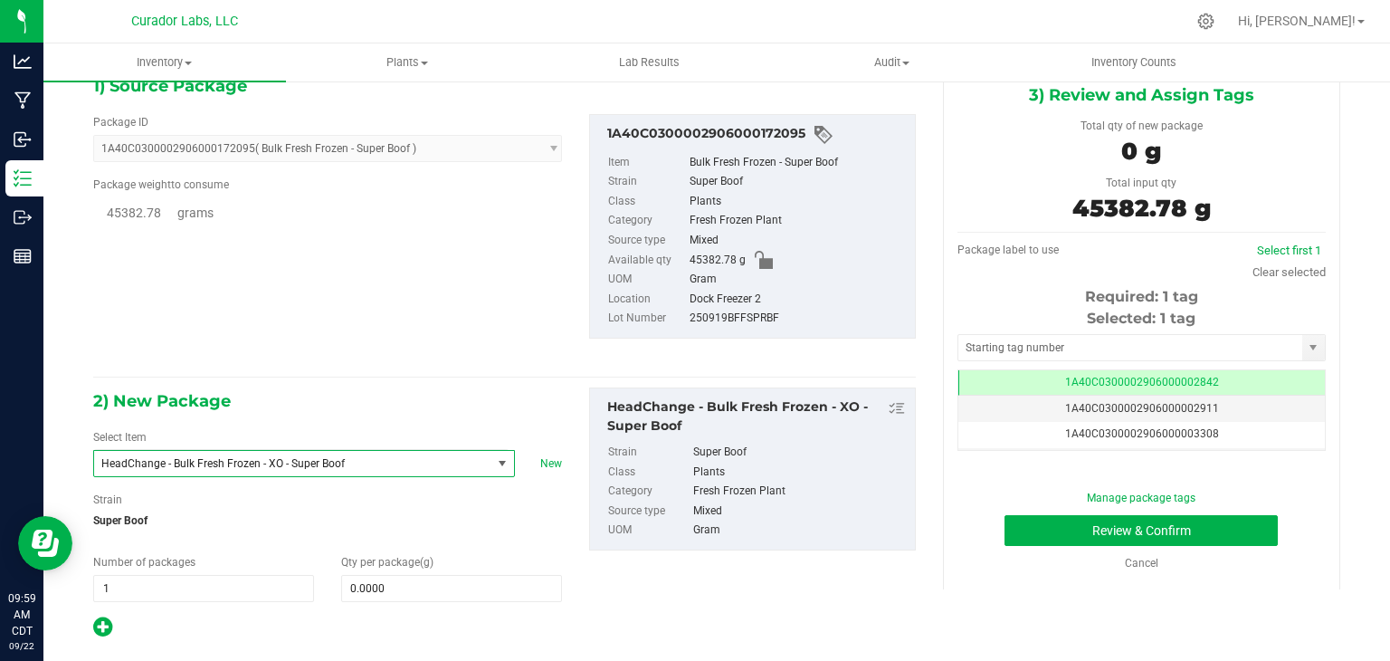
type input "0.0000"
click at [992, 338] on input "text" at bounding box center [1130, 347] width 344 height 25
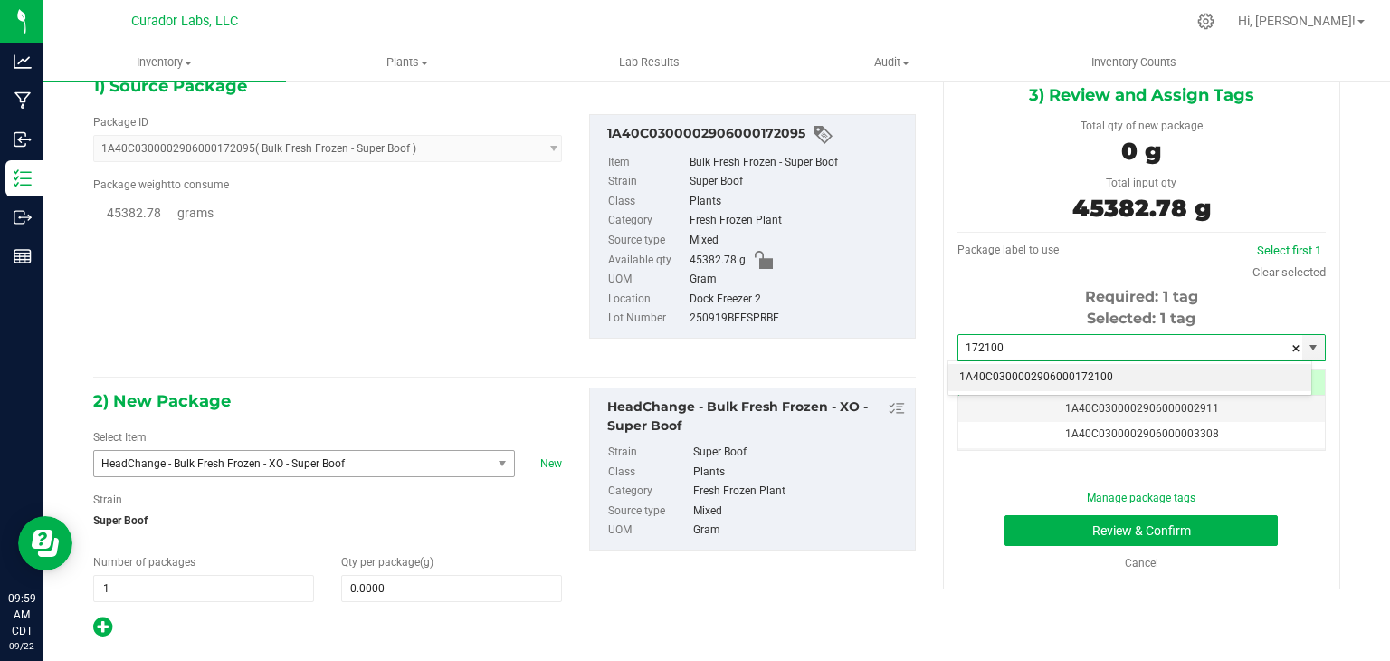
click at [974, 376] on li "1A40C0300002906000172100" at bounding box center [1129, 377] width 363 height 27
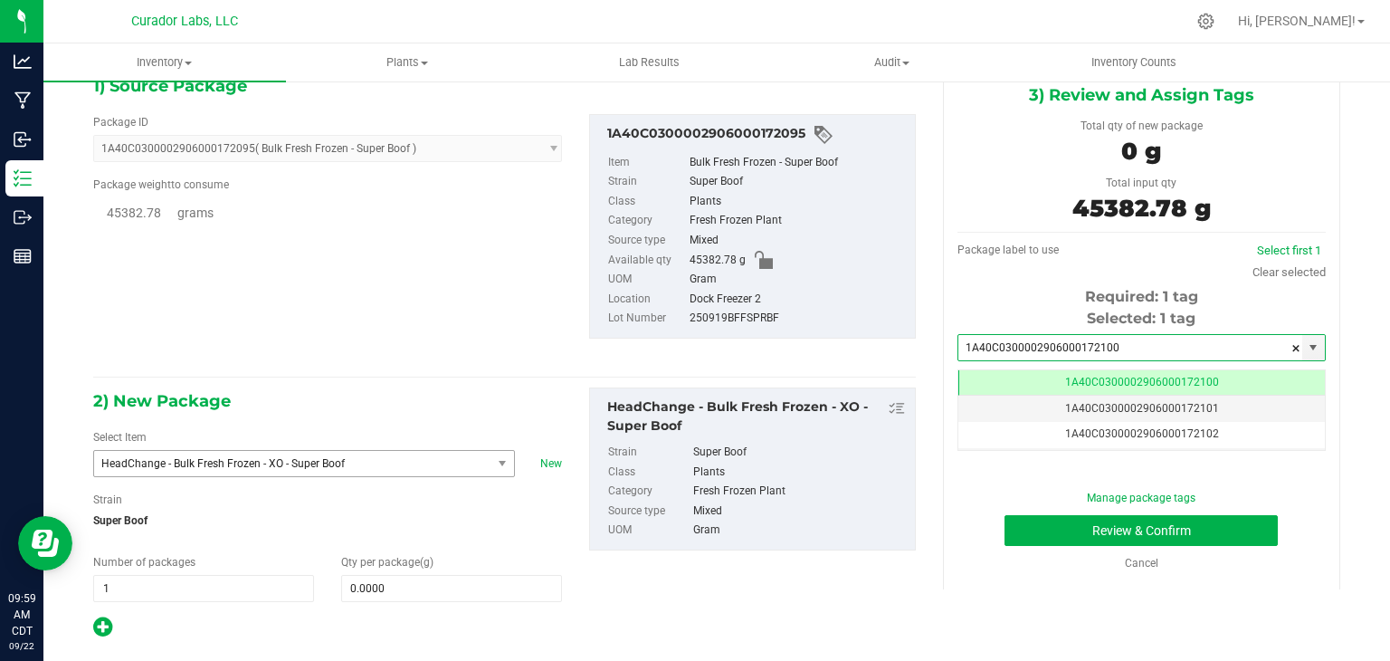
type input "1A40C0300002906000172100"
click at [876, 363] on div "1) Source Package Package ID 1A40C0300002906000172095 ( Bulk Fresh Frozen - Sup…" at bounding box center [504, 219] width 823 height 295
click at [467, 587] on span at bounding box center [451, 588] width 221 height 27
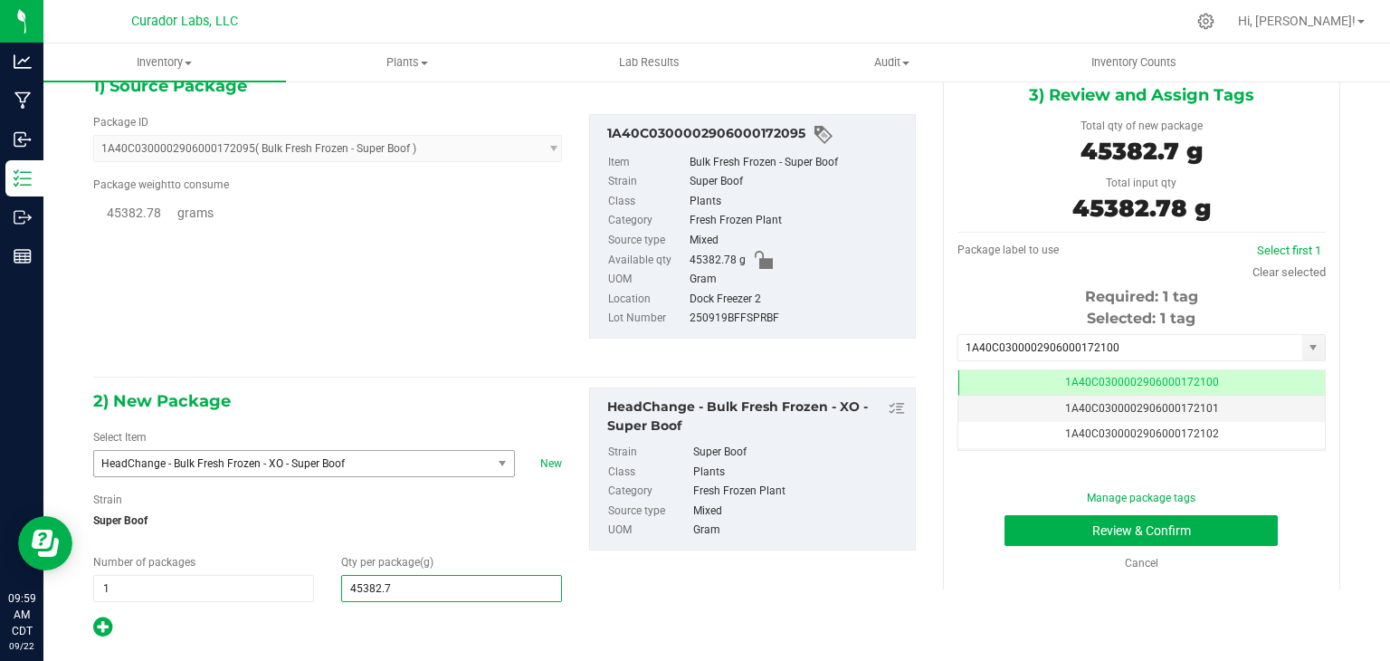
type input "45382.78"
type input "45,382.7800"
click at [681, 597] on div "2) New Package Select Item HeadChange - Bulk Fresh Frozen - XO - Super Boof Hea…" at bounding box center [505, 513] width 850 height 252
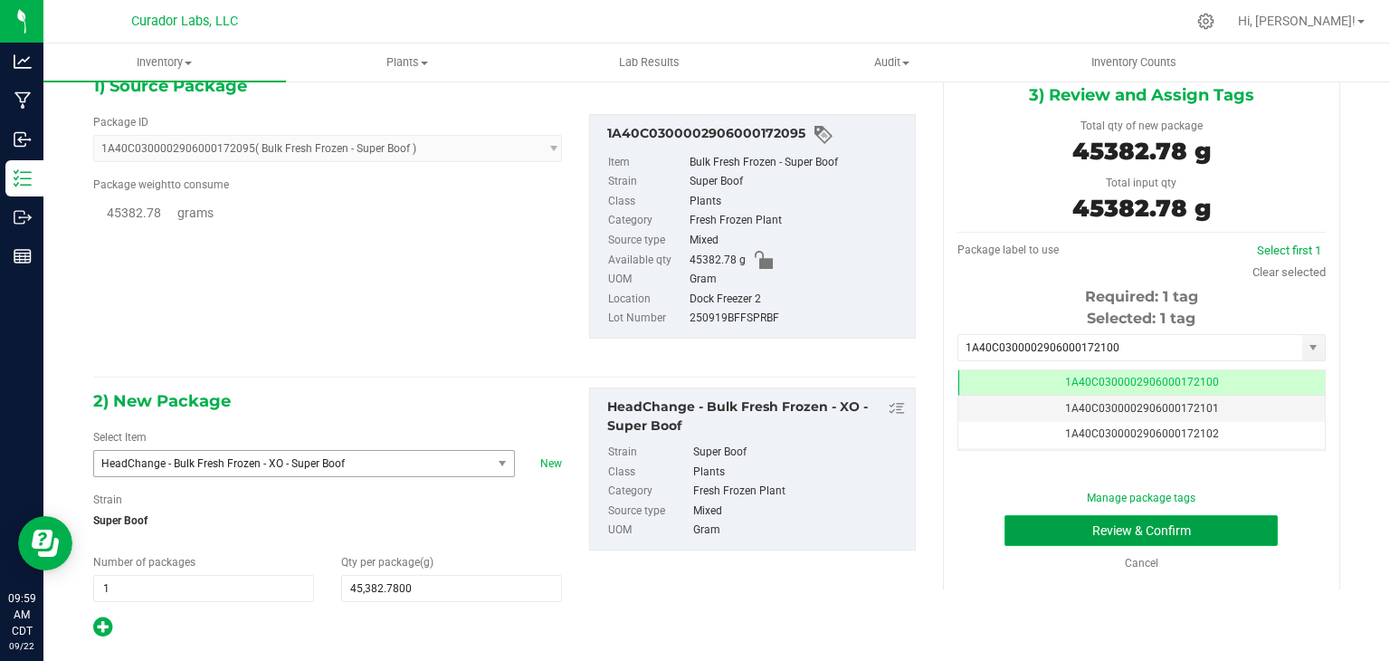
click at [1030, 519] on button "Review & Confirm" at bounding box center [1141, 530] width 273 height 31
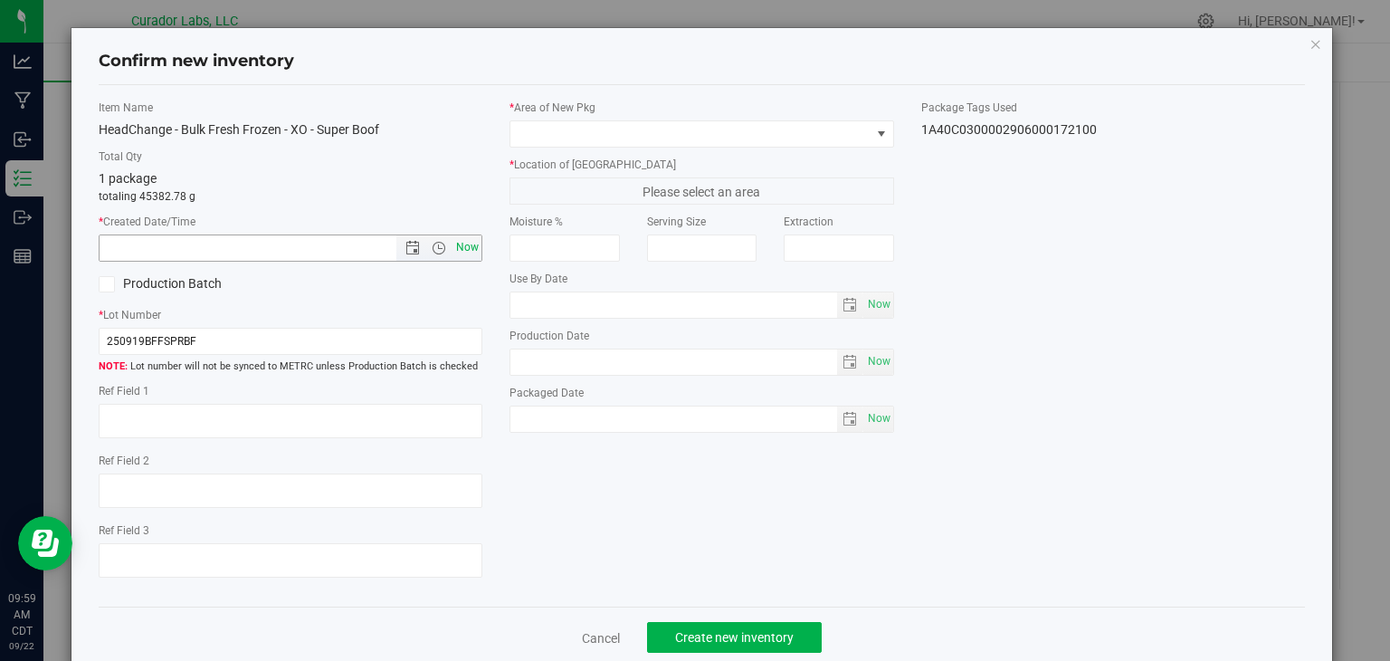
click at [463, 247] on span "Now" at bounding box center [467, 247] width 31 height 26
type input "9/22/2025 9:59 AM"
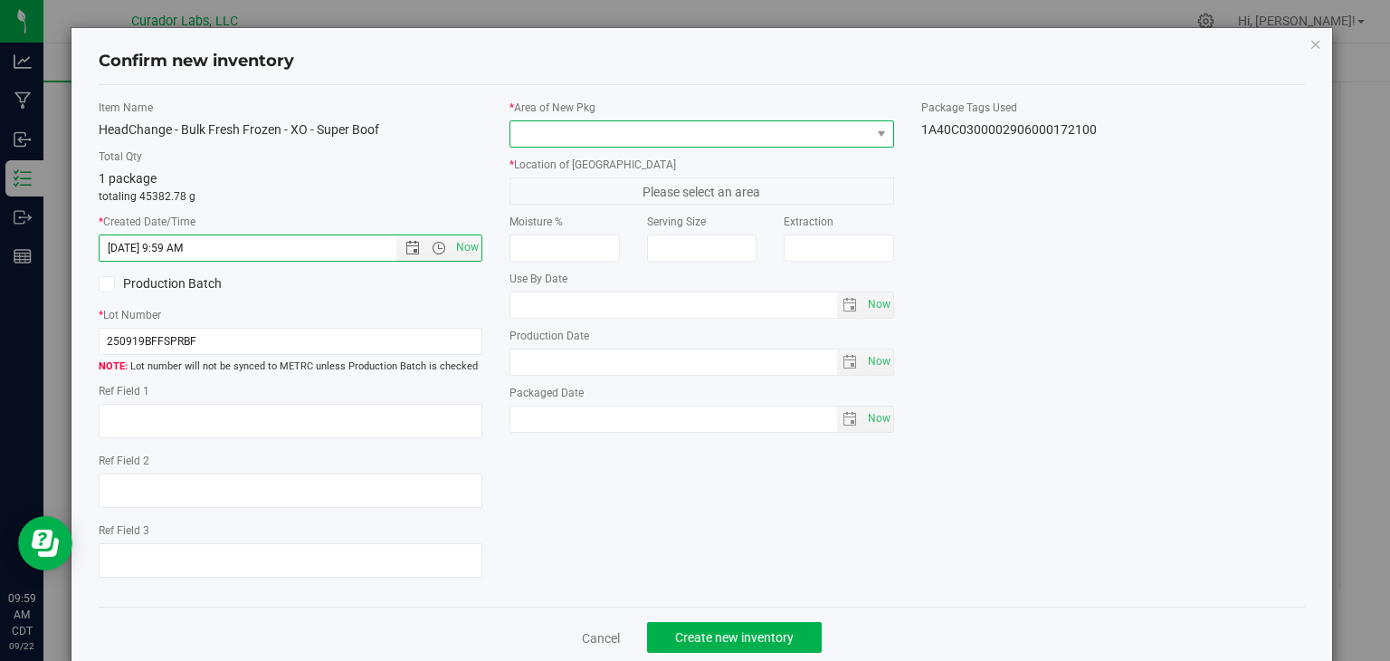
click at [641, 128] on span at bounding box center [690, 133] width 360 height 25
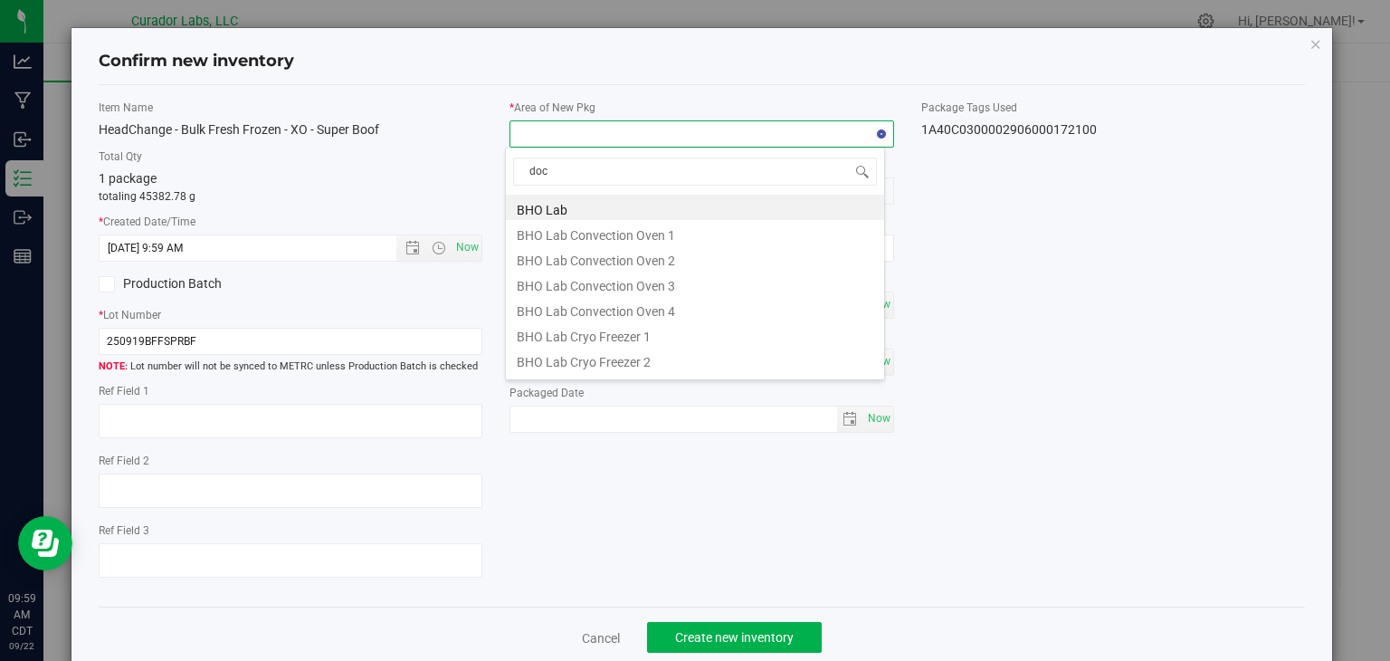
type input "dock"
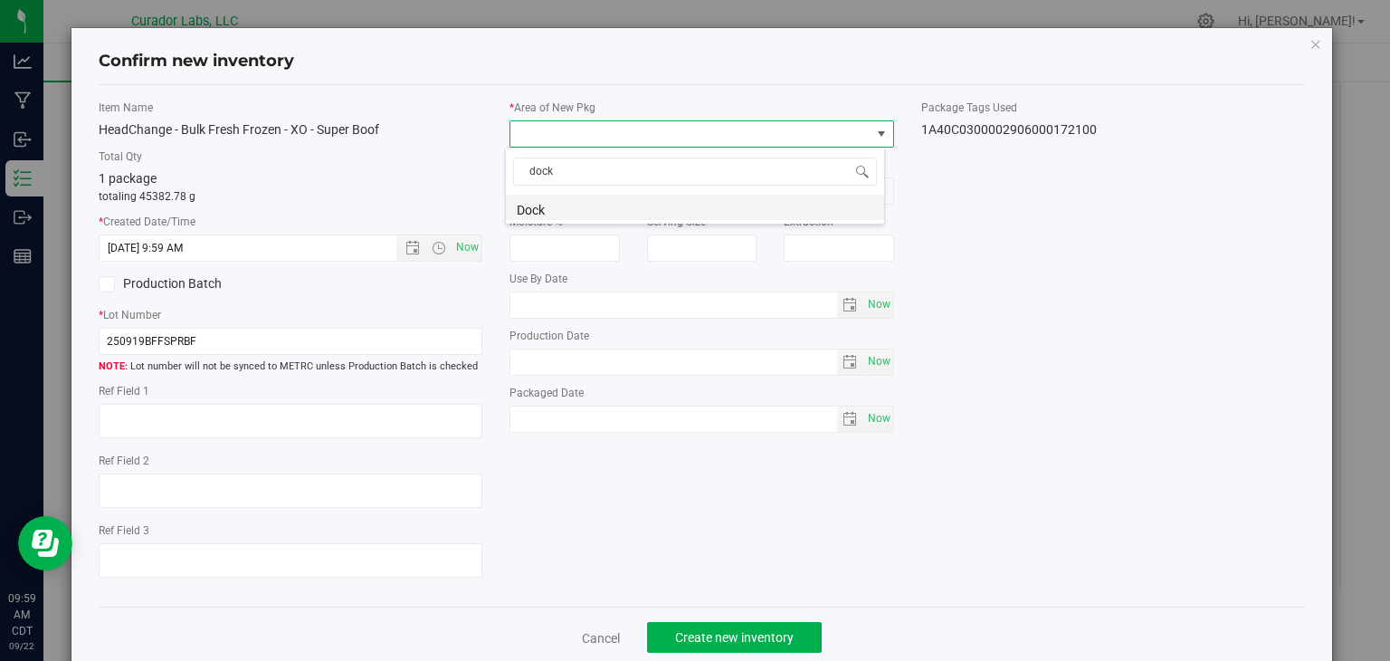
click at [600, 211] on li "Dock" at bounding box center [695, 207] width 378 height 25
click at [631, 187] on span "Dock Freezer 1" at bounding box center [690, 190] width 360 height 25
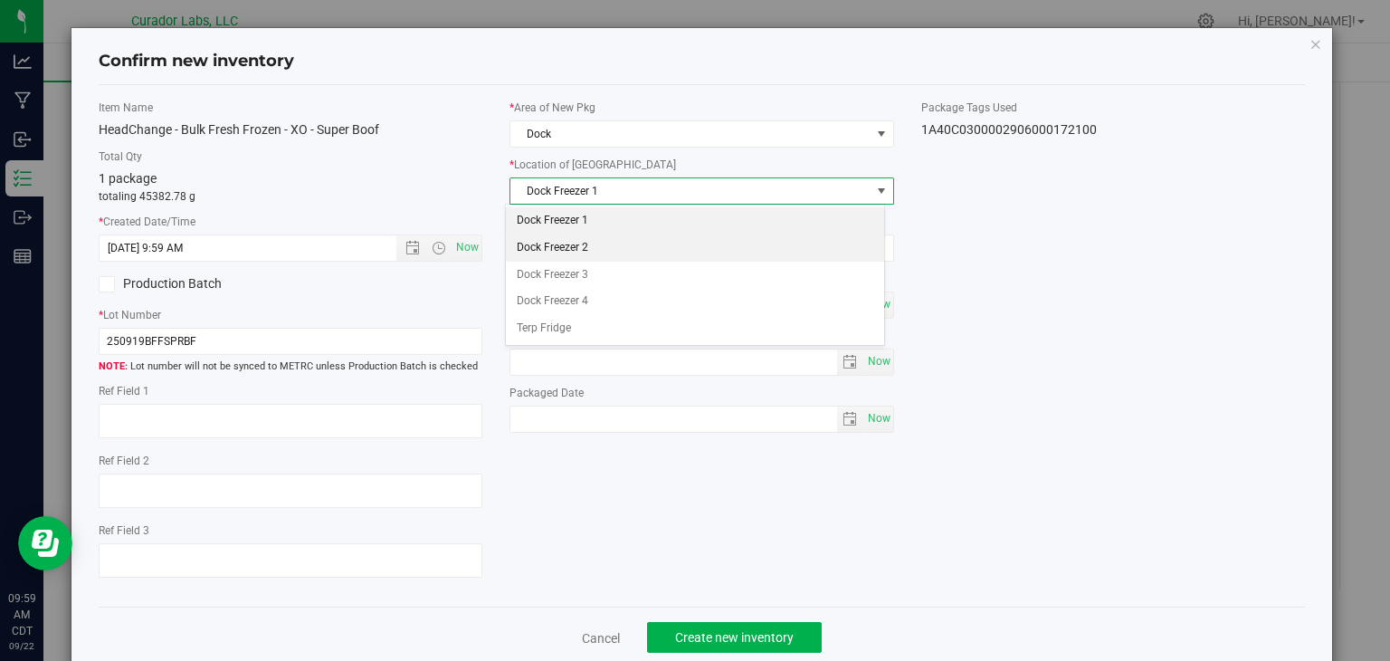
click at [632, 250] on li "Dock Freezer 2" at bounding box center [695, 247] width 378 height 27
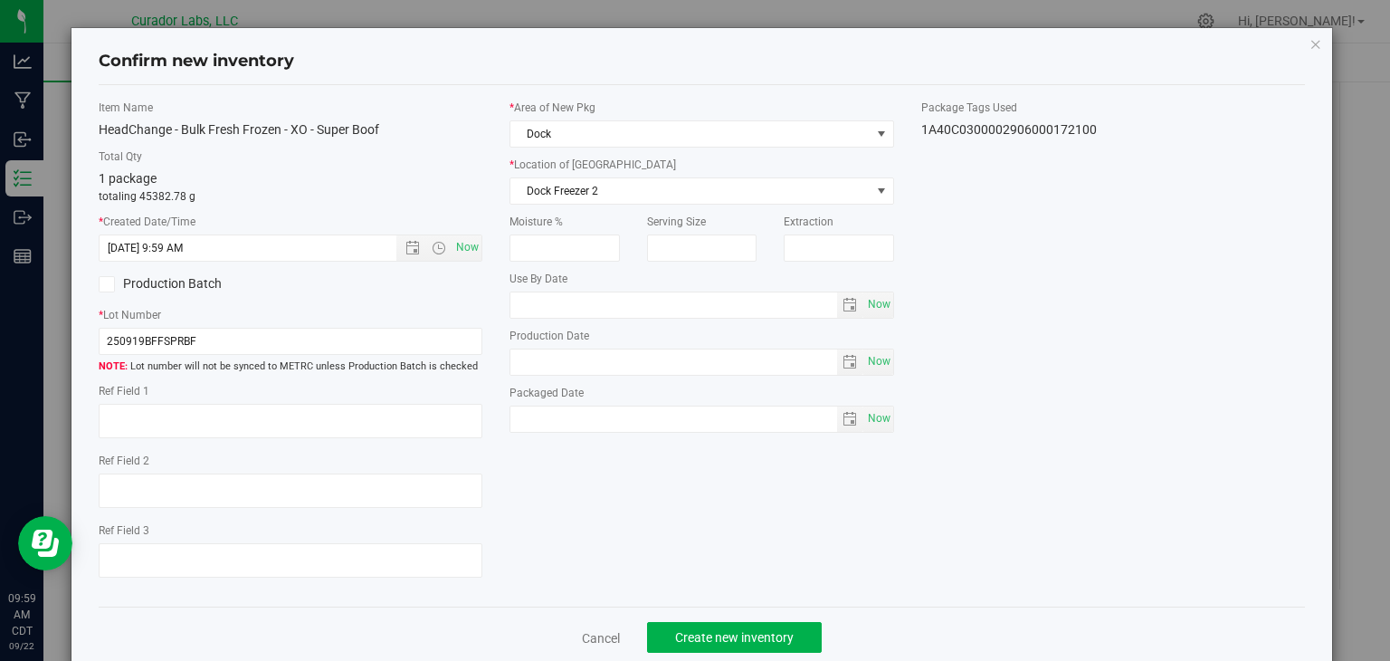
click at [190, 283] on label "Production Batch" at bounding box center [188, 283] width 178 height 19
click at [0, 0] on input "Production Batch" at bounding box center [0, 0] width 0 height 0
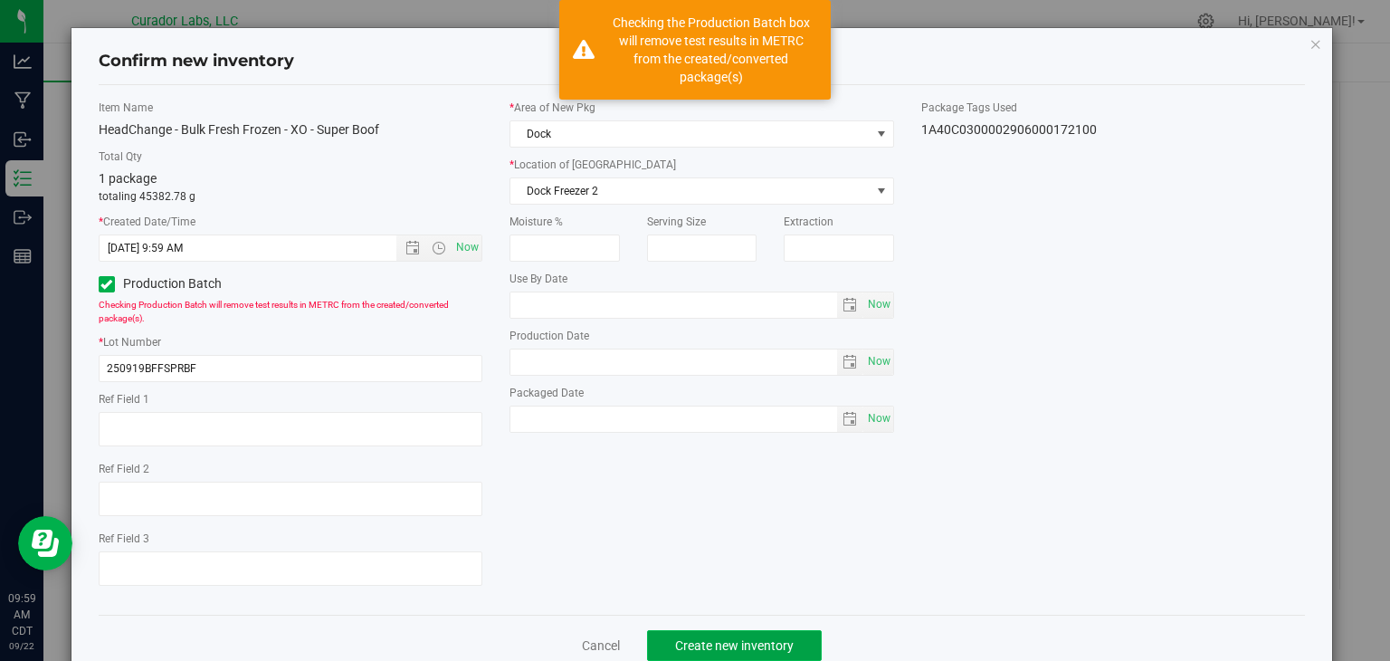
click at [677, 646] on span "Create new inventory" at bounding box center [734, 645] width 119 height 14
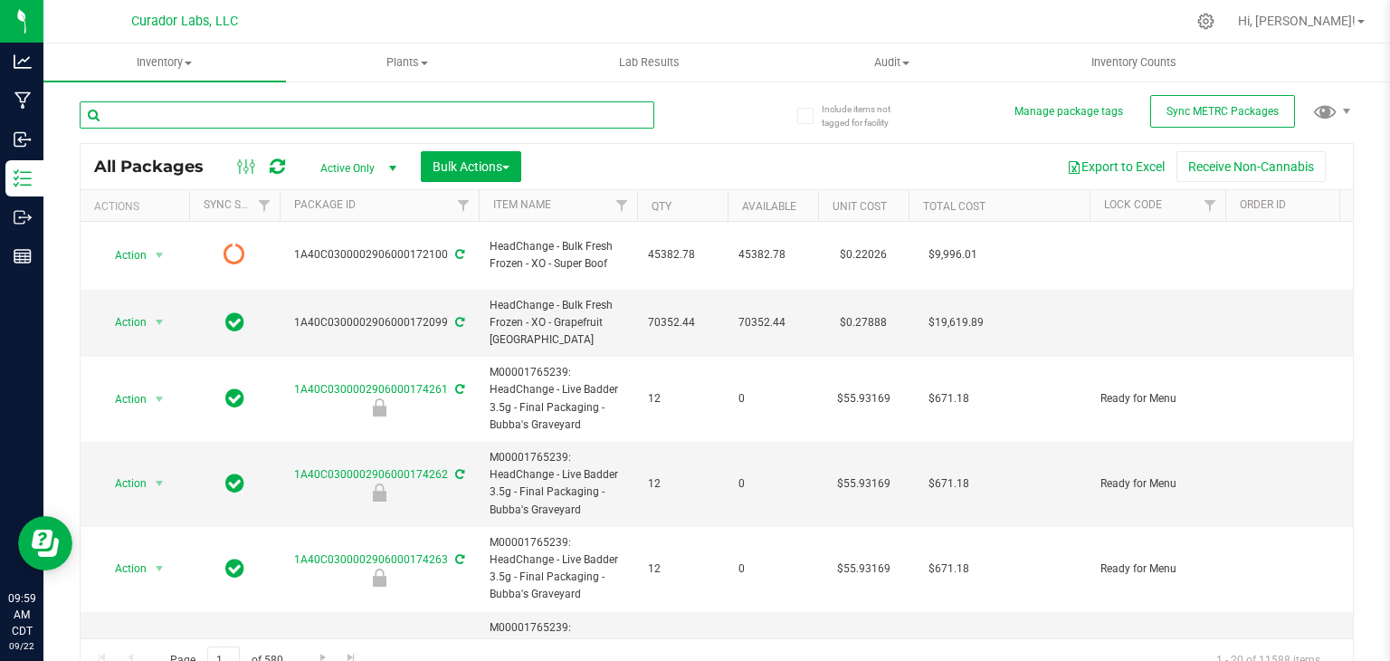
click at [472, 116] on input "text" at bounding box center [367, 114] width 575 height 27
paste input "Bulk Fresh Frozen - Trop Cherry"
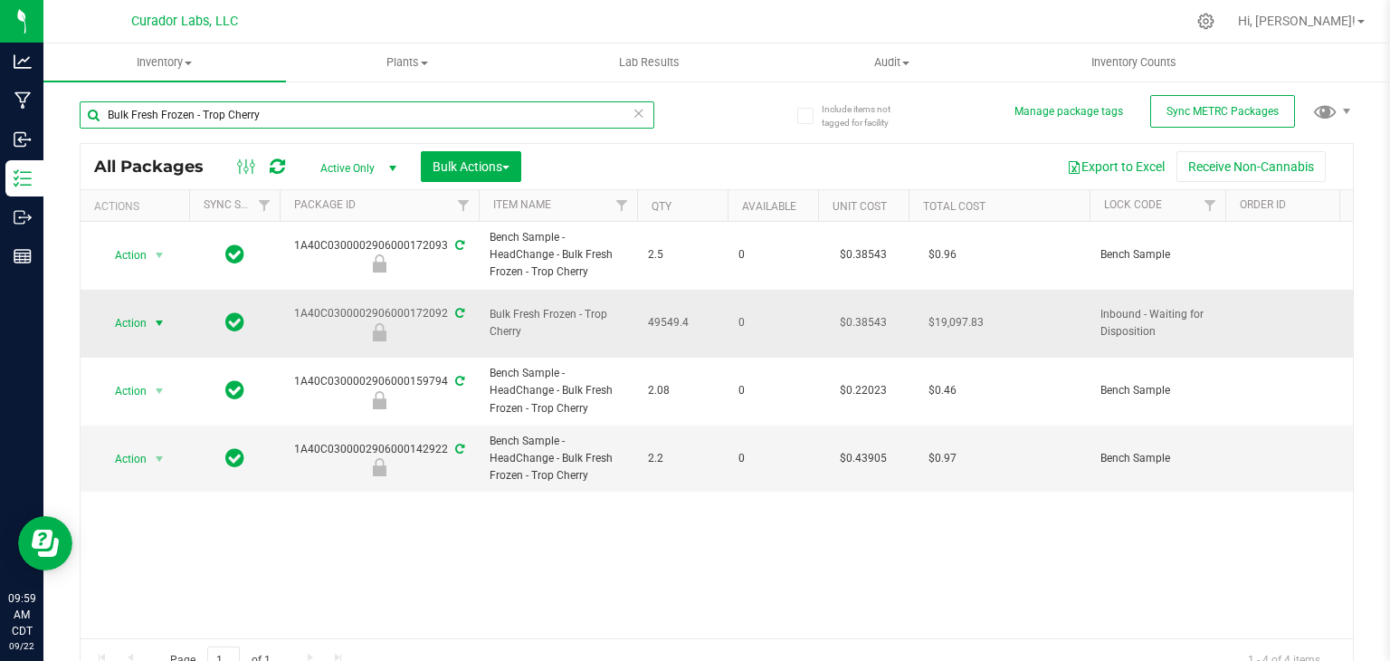
type input "Bulk Fresh Frozen - Trop Cherry"
click at [159, 322] on span "select" at bounding box center [159, 323] width 14 height 14
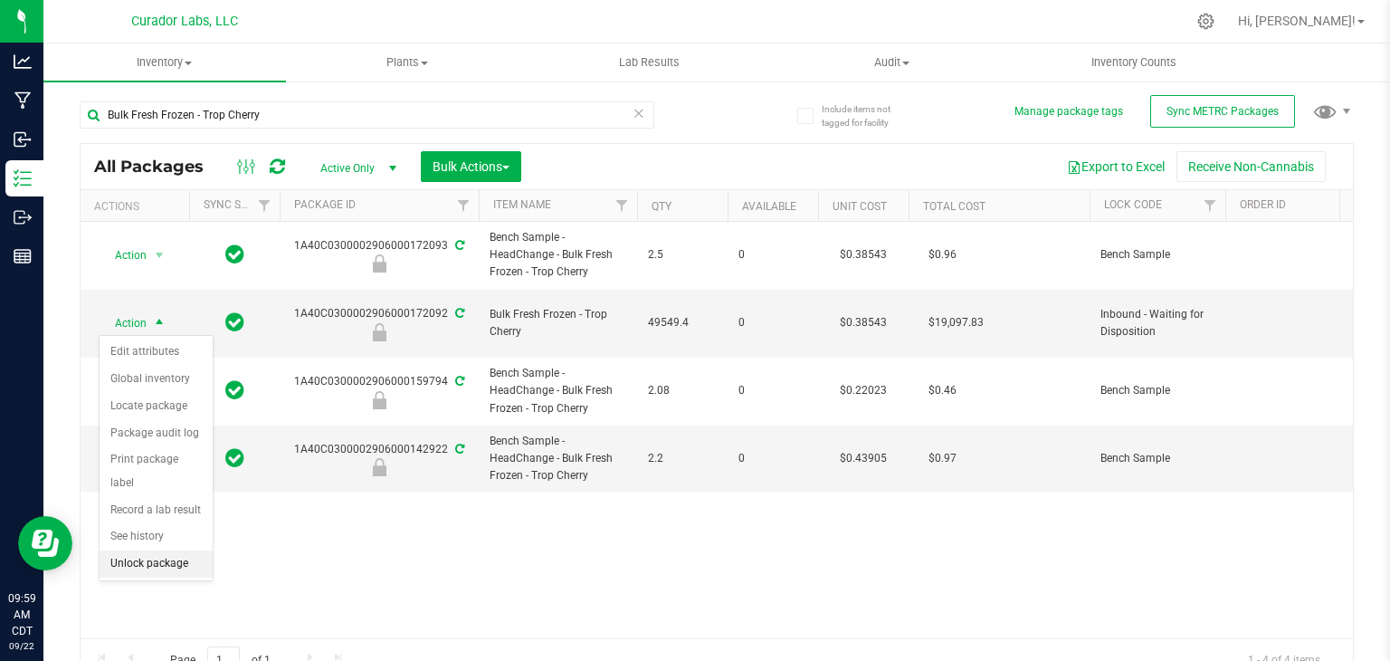
click at [165, 550] on li "Unlock package" at bounding box center [156, 563] width 113 height 27
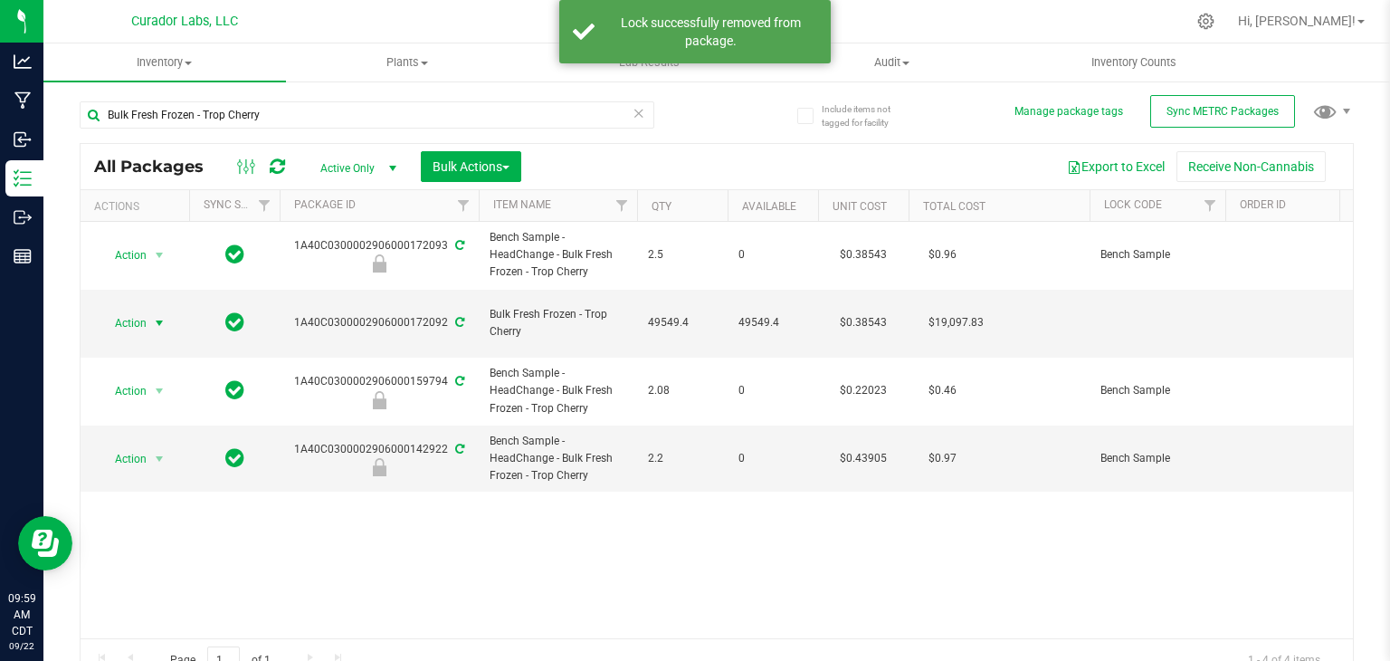
click at [163, 328] on span "select" at bounding box center [159, 323] width 14 height 14
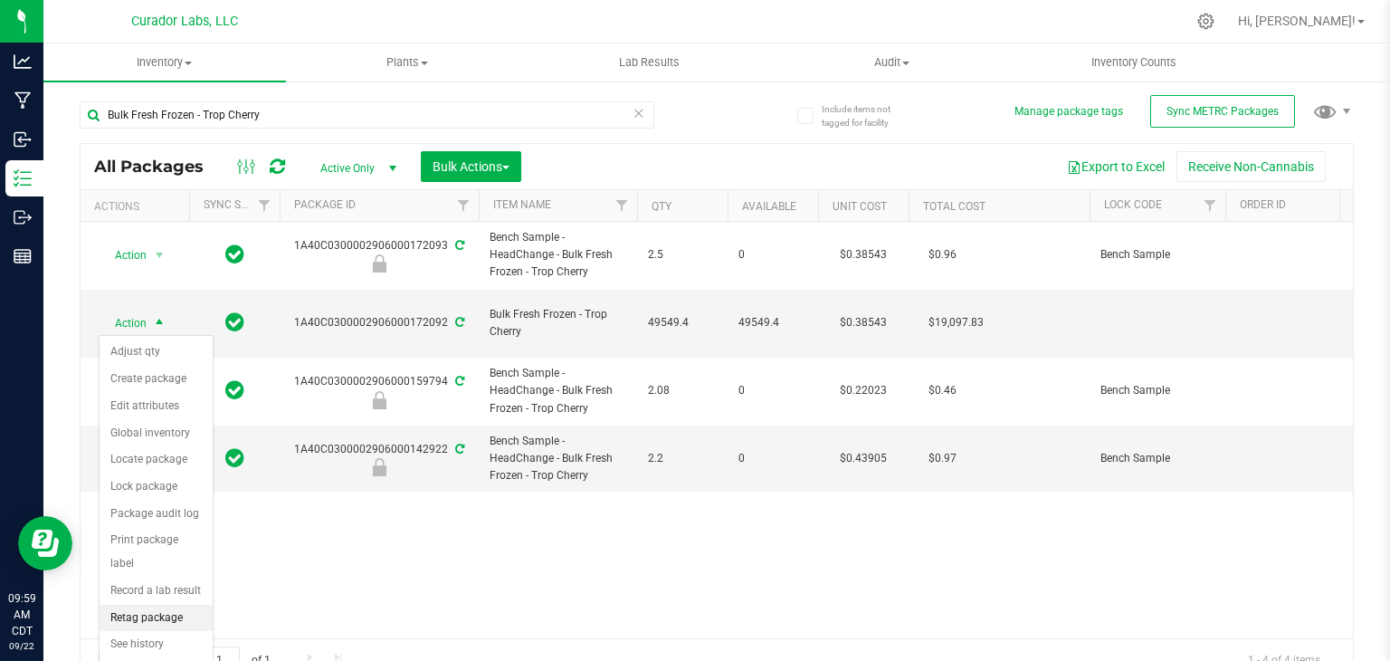
click at [151, 605] on li "Retag package" at bounding box center [156, 618] width 113 height 27
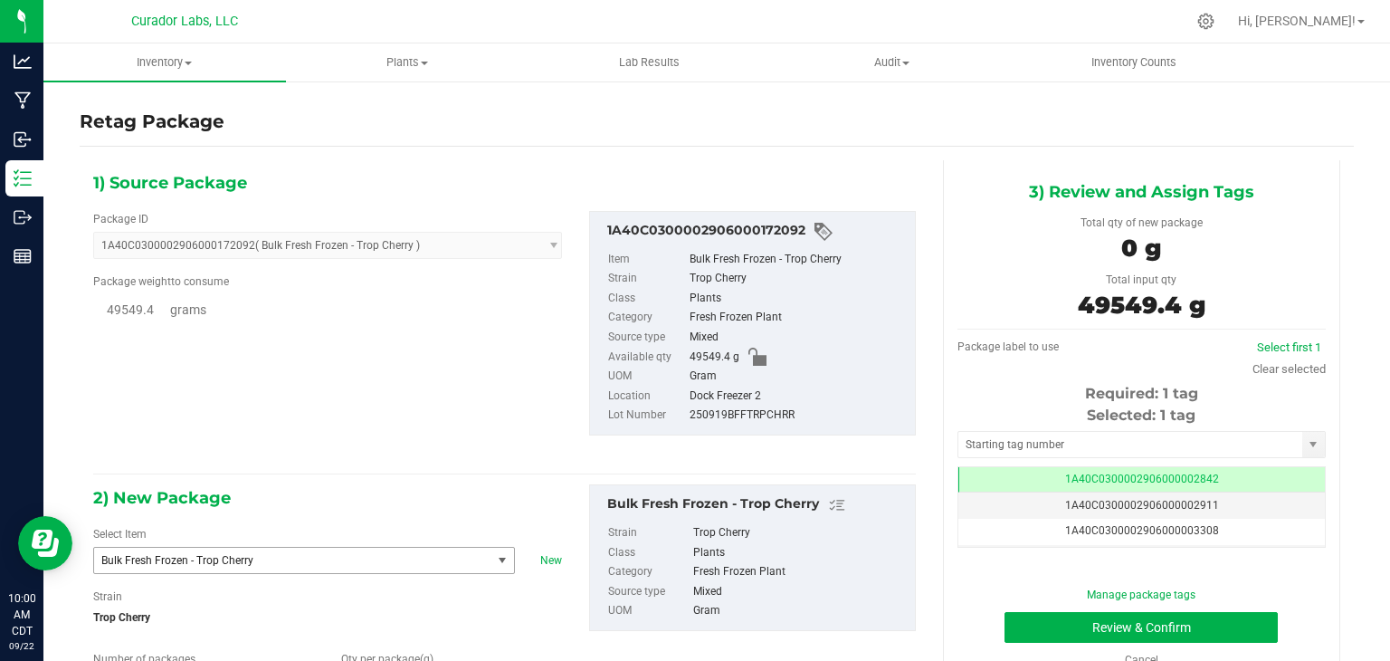
click at [327, 565] on span "Bulk Fresh Frozen - Trop Cherry" at bounding box center [284, 560] width 367 height 13
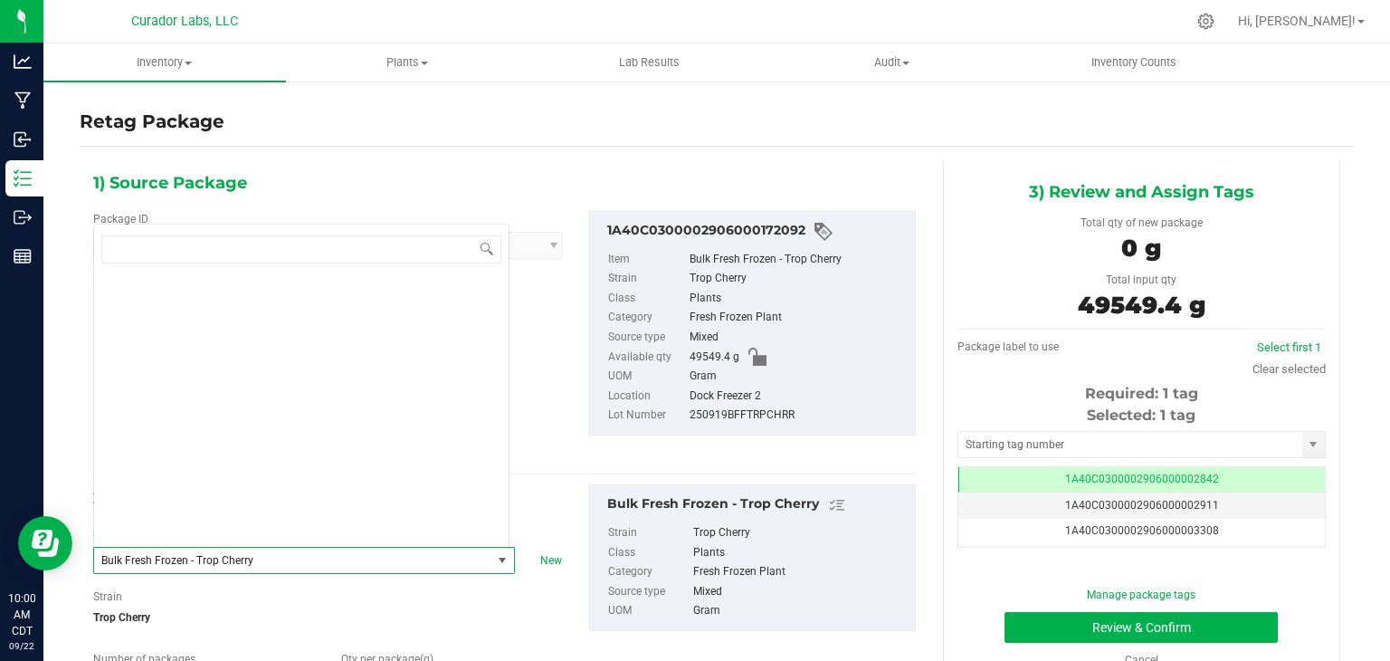
scroll to position [41709, 0]
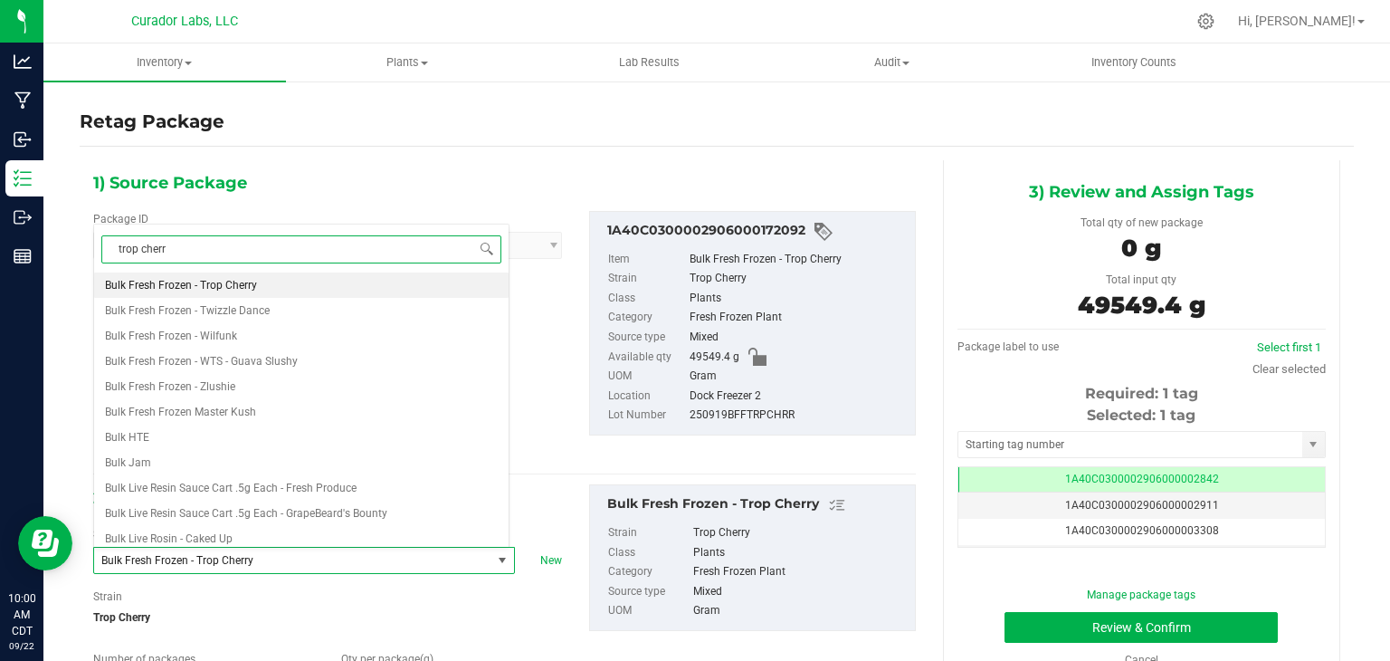
type input "trop cherry"
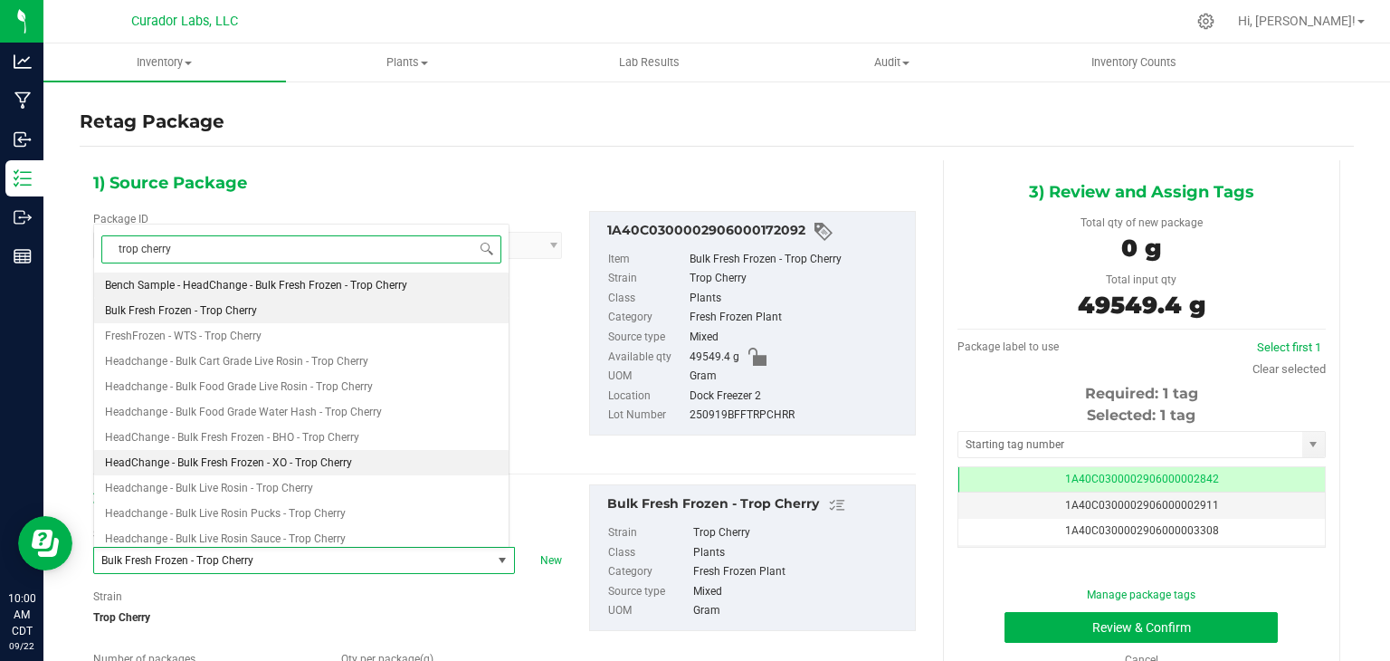
click at [319, 469] on li "HeadChange - Bulk Fresh Frozen - XO - Trop Cherry" at bounding box center [301, 462] width 414 height 25
type input "0.0000"
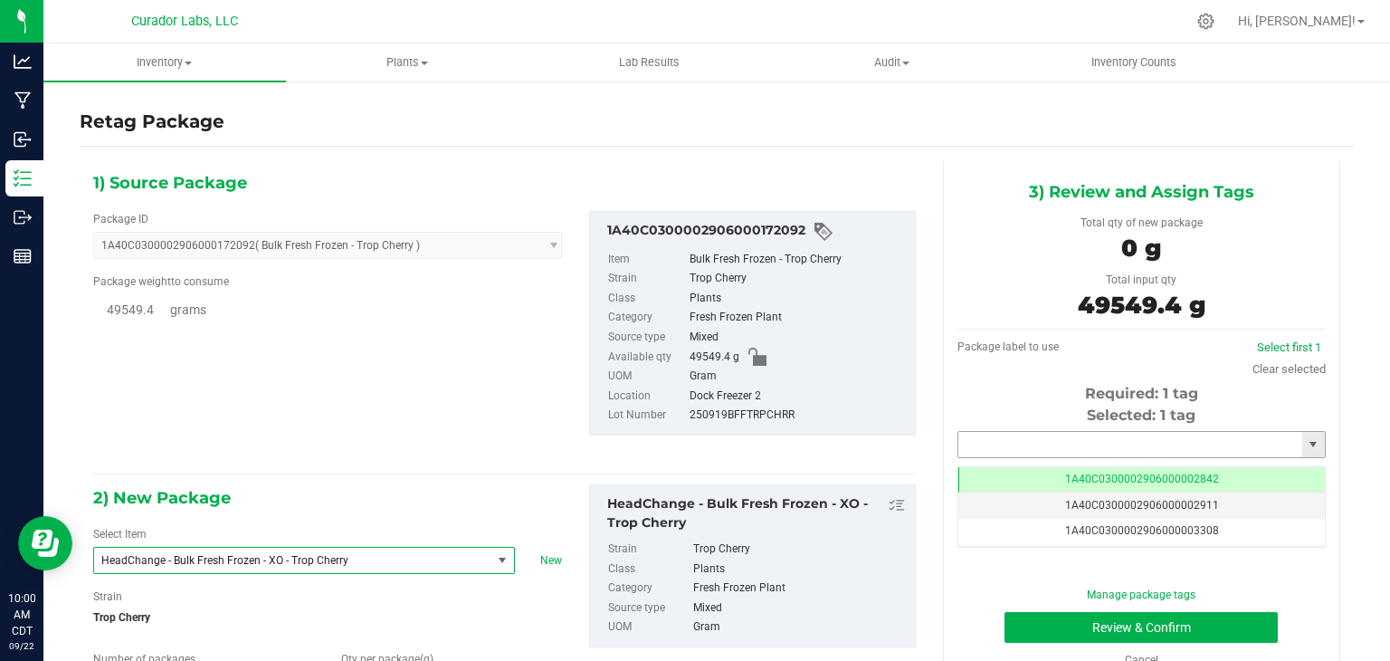
click at [992, 441] on input "text" at bounding box center [1130, 444] width 344 height 25
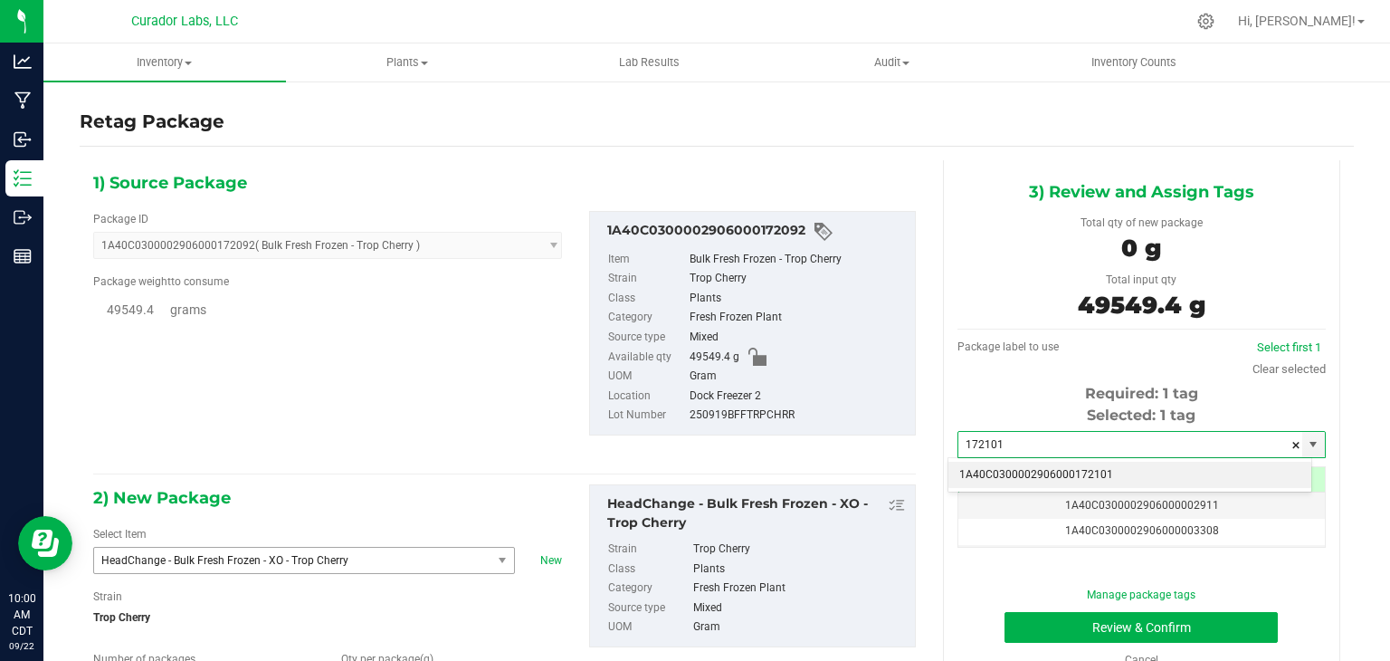
click at [974, 471] on li "1A40C0300002906000172101" at bounding box center [1129, 475] width 363 height 27
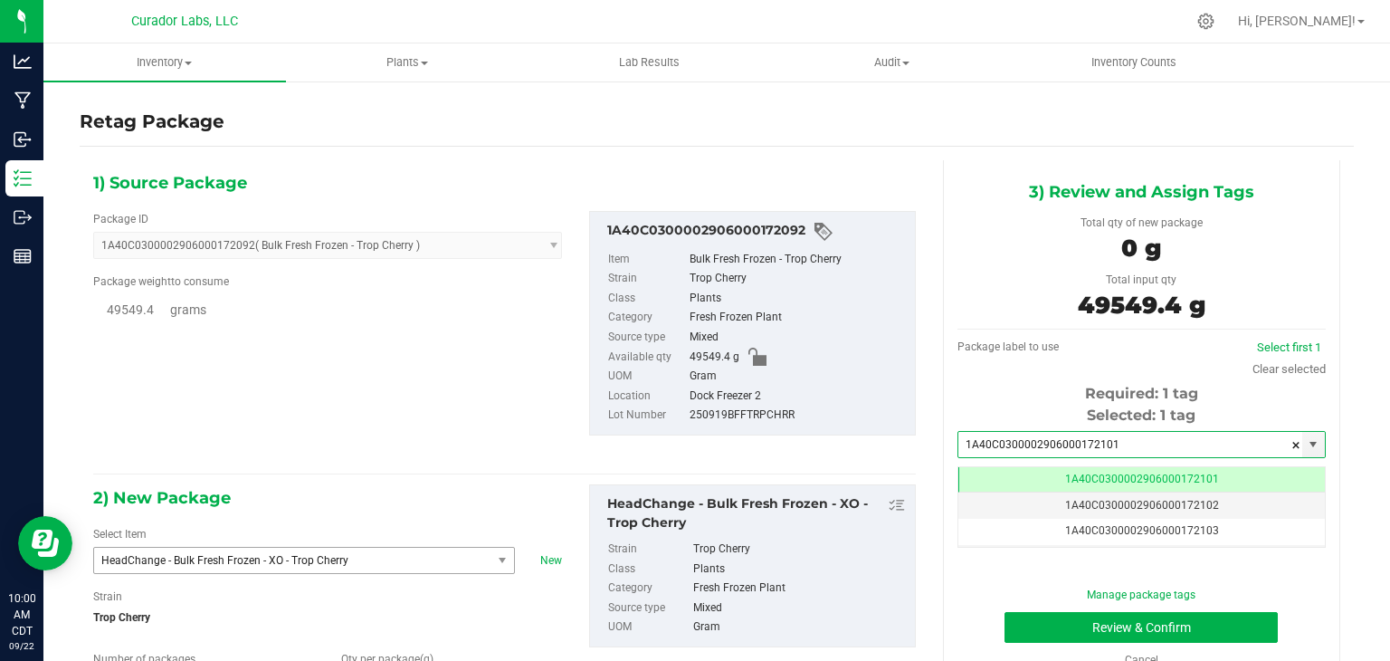
type input "1A40C0300002906000172101"
click at [880, 441] on div "Package ID 1A40C0300002906000172092 ( Bulk Fresh Frozen - Trop Cherry ) 1A40C03…" at bounding box center [505, 322] width 850 height 253
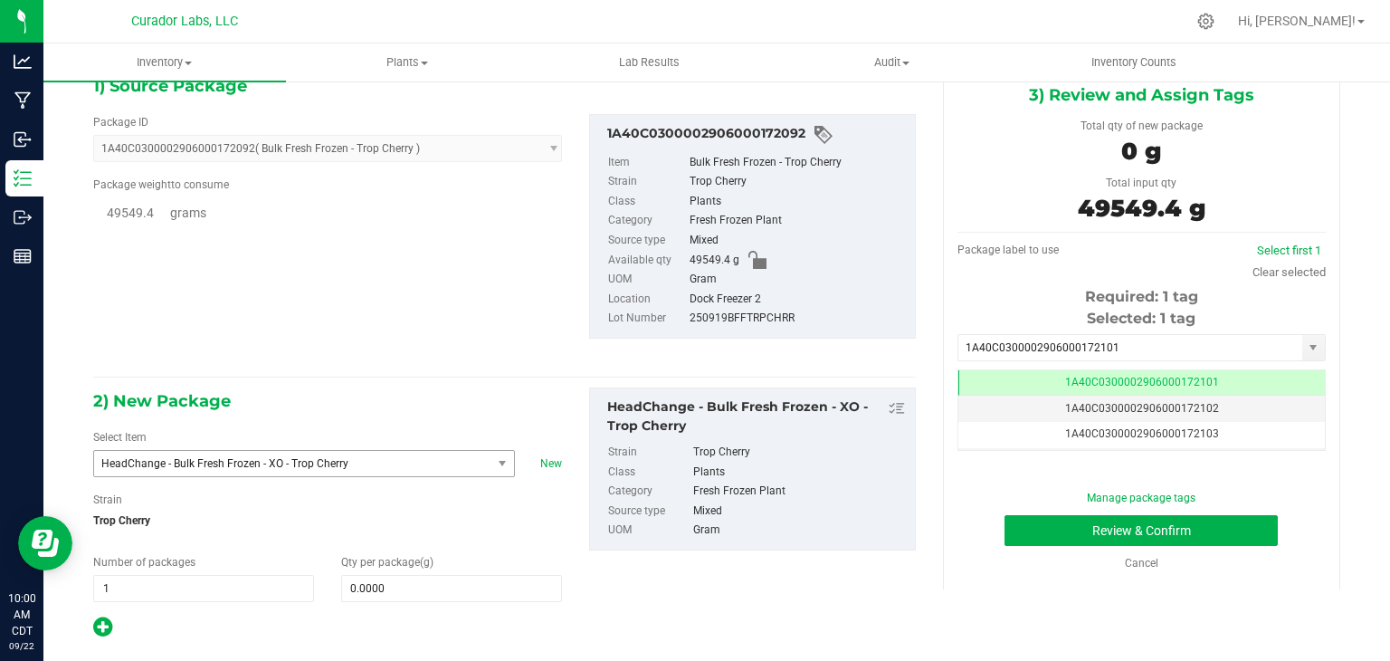
click at [513, 569] on div "Qty per package (g) 0.0000 0" at bounding box center [452, 578] width 248 height 48
click at [491, 576] on span at bounding box center [451, 588] width 221 height 27
type input "49549.4"
type input "49,549.4000"
click at [809, 580] on div "2) New Package Select Item HeadChange - Bulk Fresh Frozen - XO - Trop Cherry He…" at bounding box center [505, 513] width 850 height 252
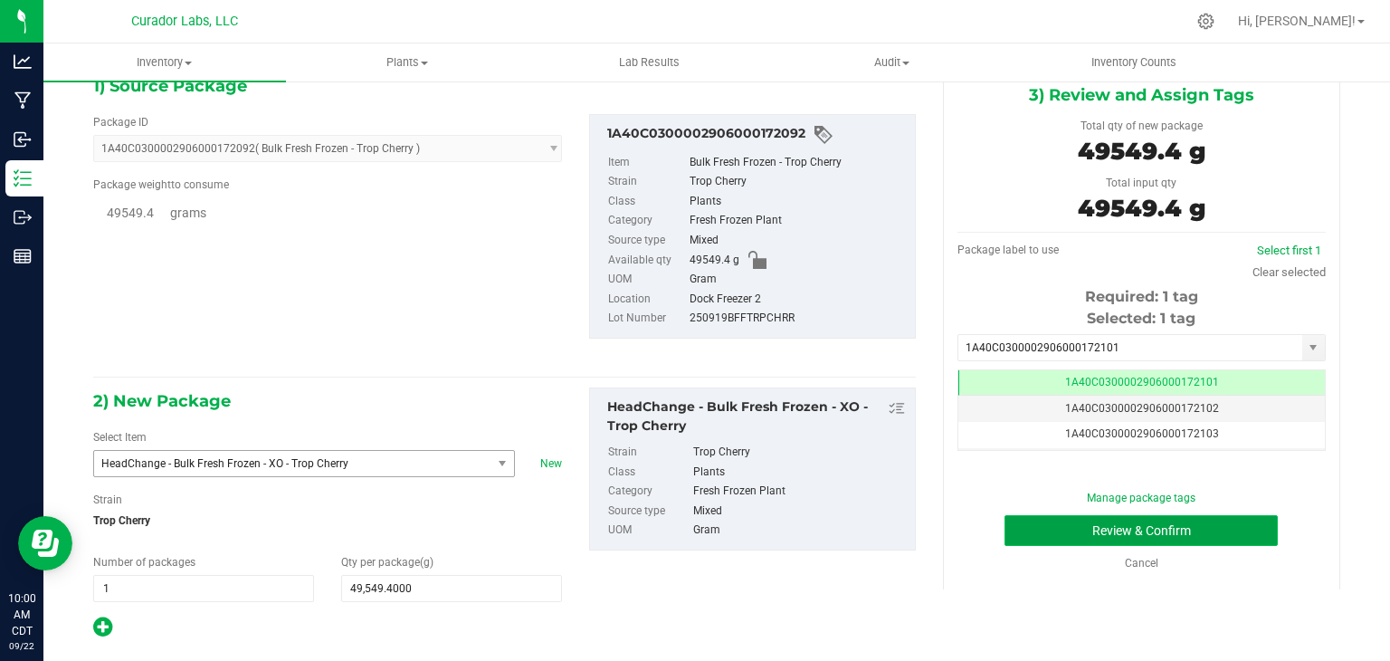
click at [1088, 528] on button "Review & Confirm" at bounding box center [1141, 530] width 273 height 31
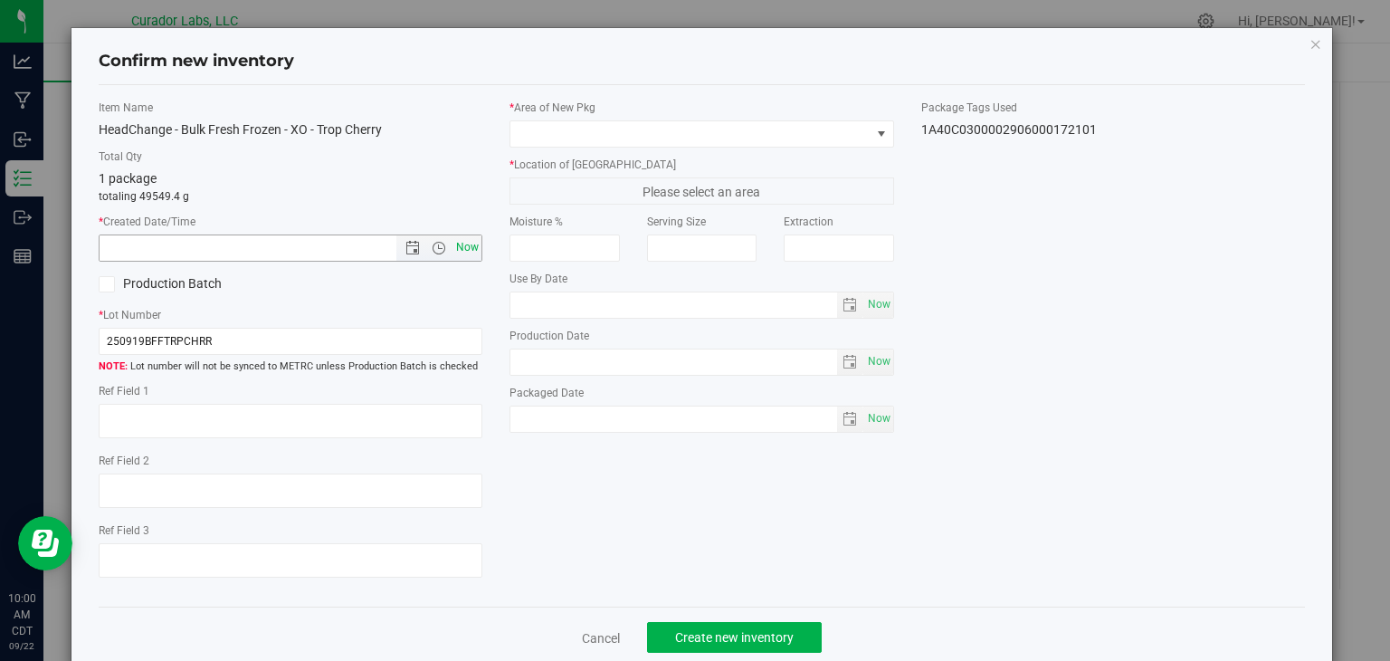
click at [467, 252] on span "Now" at bounding box center [467, 247] width 31 height 26
type input "9/22/2025 10:00 AM"
click at [199, 287] on label "Production Batch" at bounding box center [188, 283] width 178 height 19
click at [0, 0] on input "Production Batch" at bounding box center [0, 0] width 0 height 0
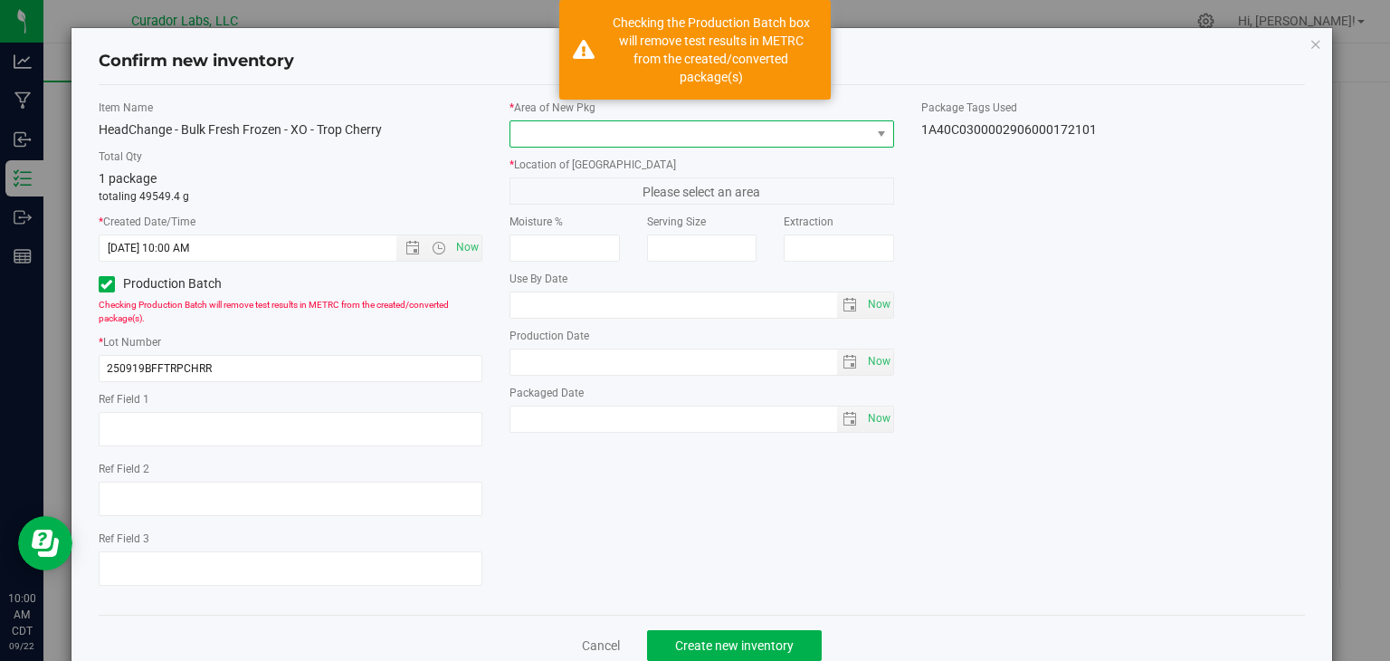
click at [563, 133] on span at bounding box center [690, 133] width 360 height 25
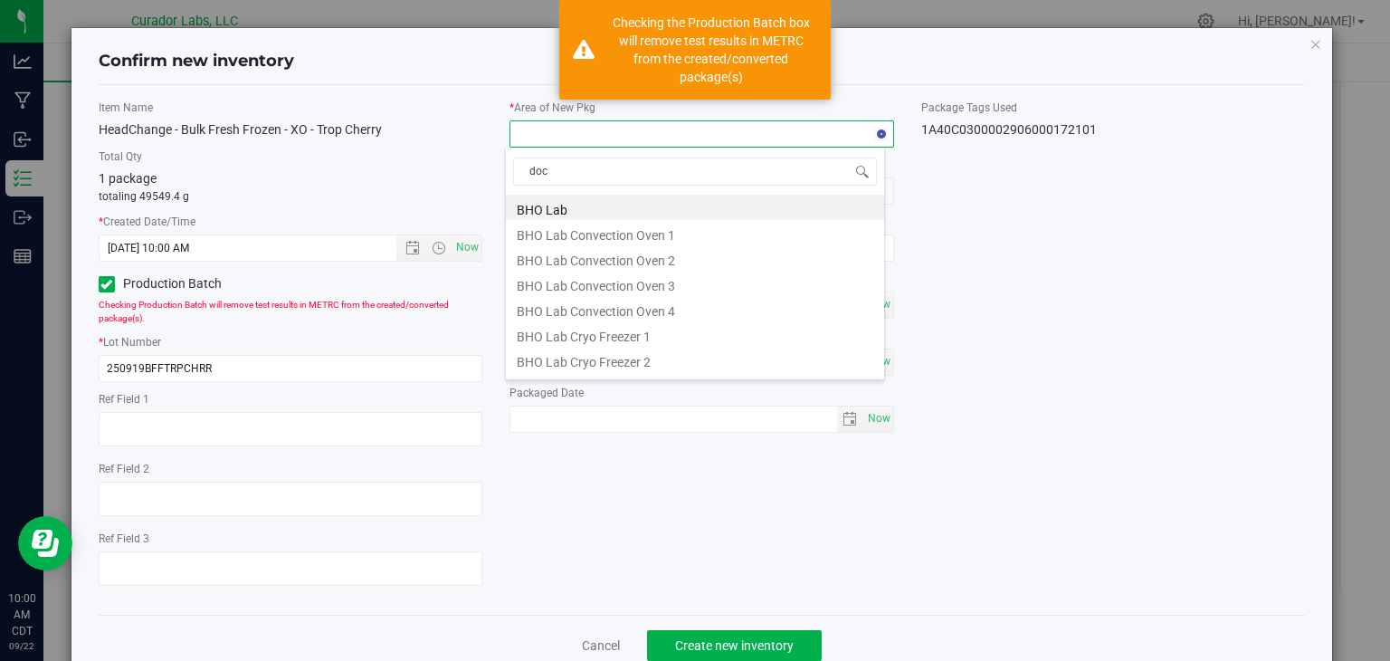
type input "dock"
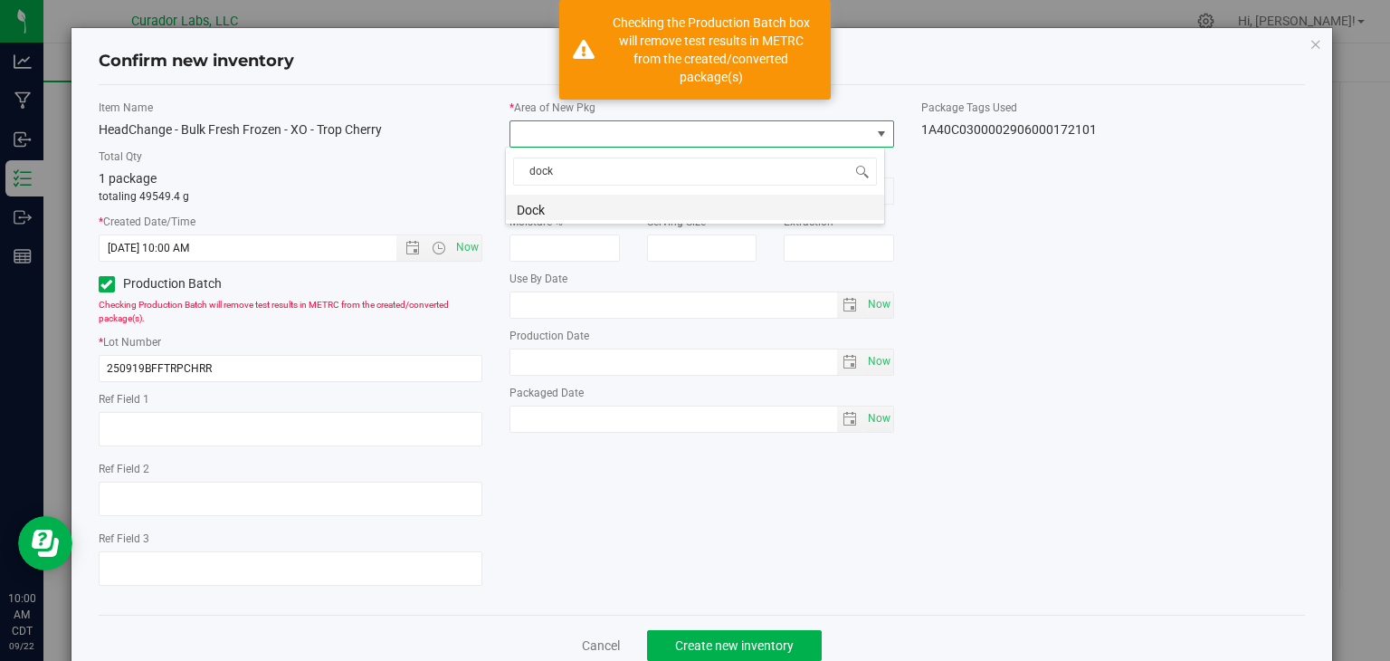
click at [570, 202] on li "Dock" at bounding box center [695, 207] width 378 height 25
click at [594, 186] on span "Dock Freezer 1" at bounding box center [690, 190] width 360 height 25
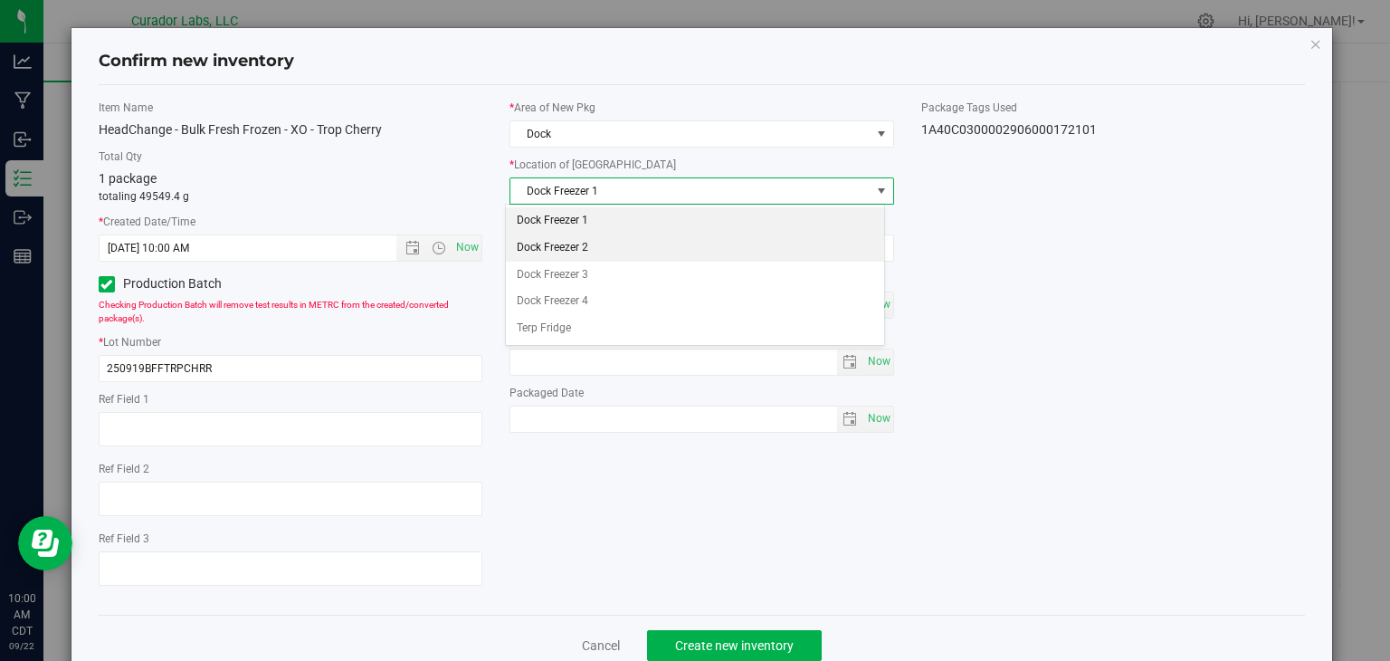
click at [592, 247] on li "Dock Freezer 2" at bounding box center [695, 247] width 378 height 27
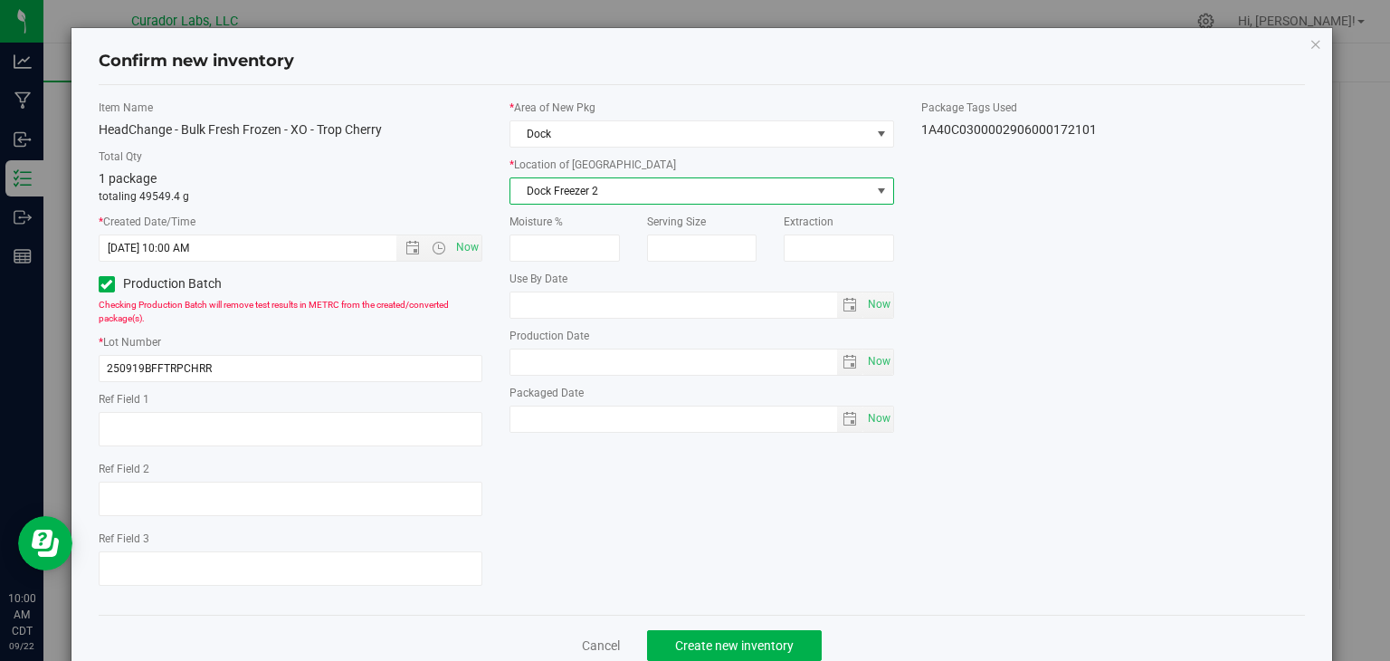
click at [605, 463] on div "Item Name HeadChange - Bulk Fresh Frozen - XO - Trop Cherry Total Qty 1 package…" at bounding box center [702, 350] width 1234 height 500
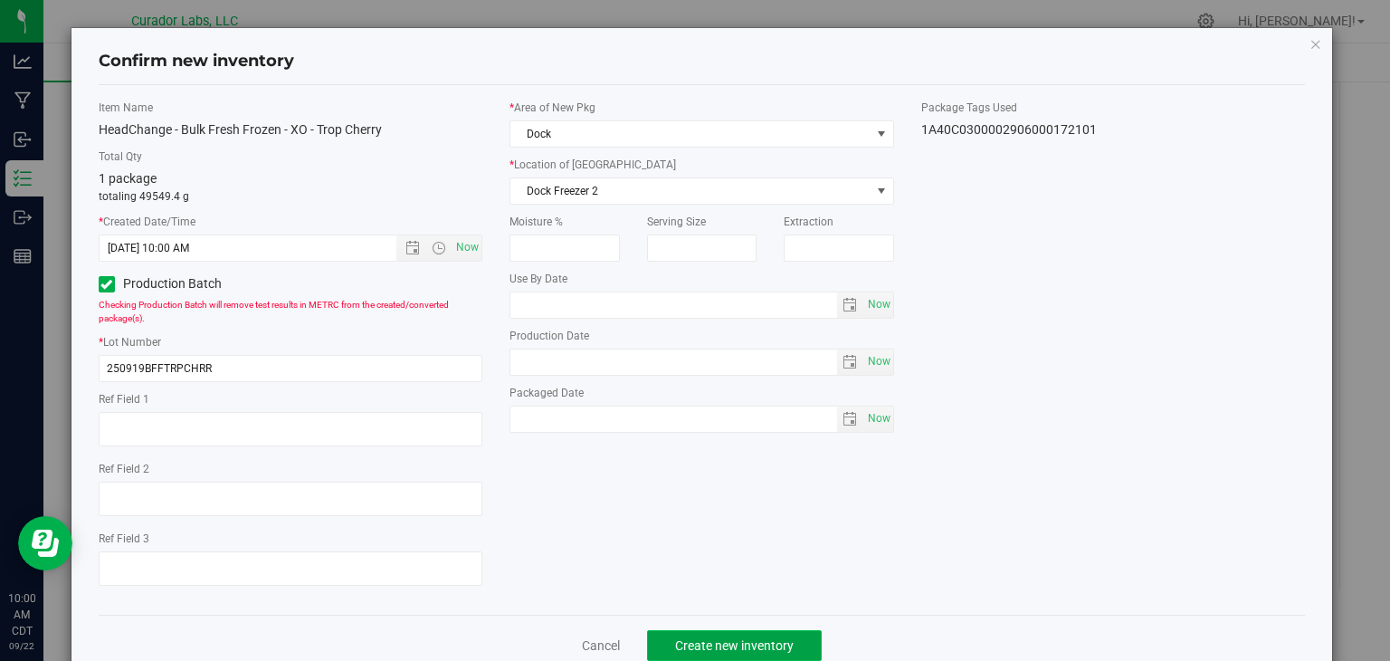
click at [696, 631] on button "Create new inventory" at bounding box center [734, 645] width 175 height 31
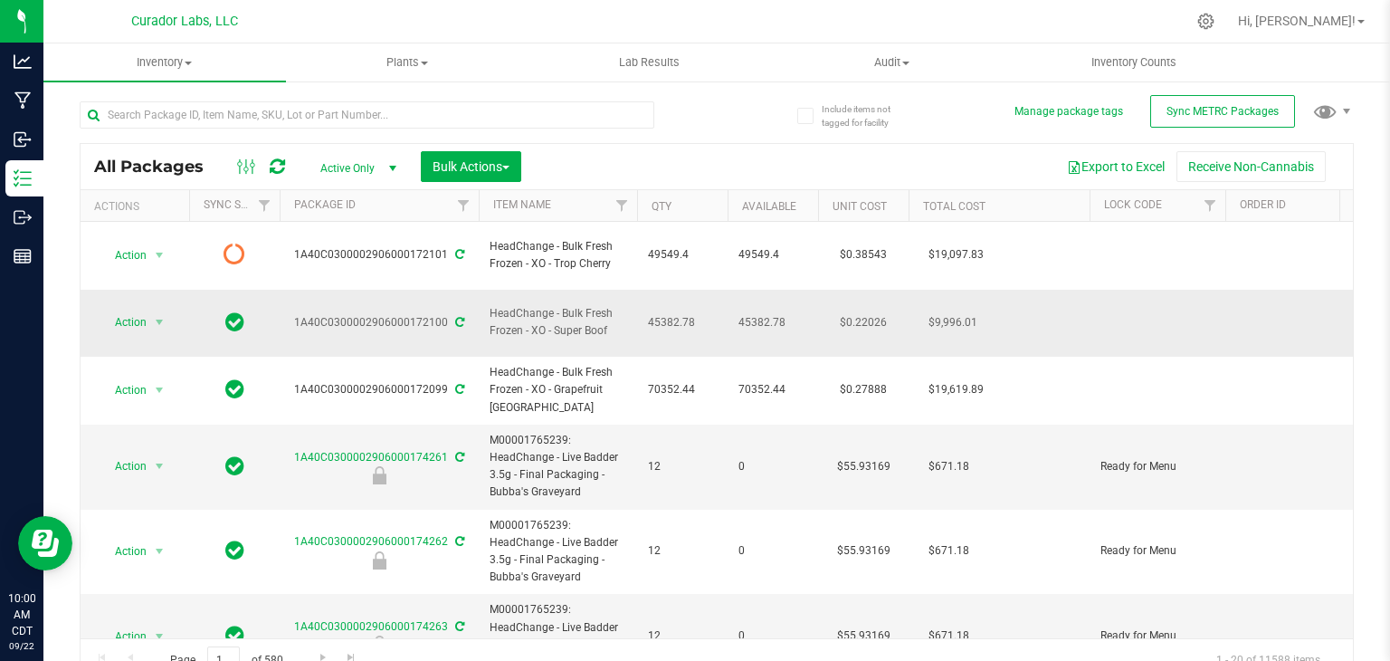
click at [577, 305] on span "HeadChange - Bulk Fresh Frozen - XO - Super Boof" at bounding box center [558, 322] width 137 height 34
click at [460, 165] on span "Bulk Actions" at bounding box center [471, 166] width 77 height 14
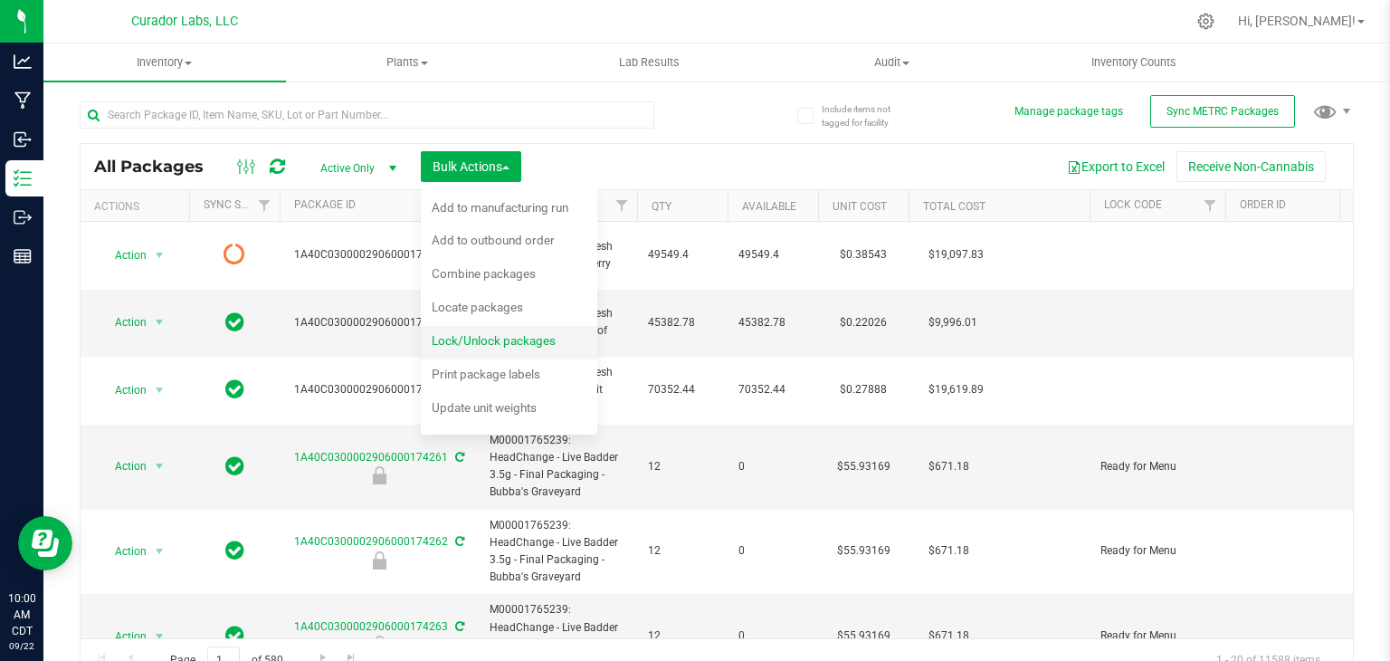
click at [467, 337] on span "Lock/Unlock packages" at bounding box center [494, 340] width 124 height 14
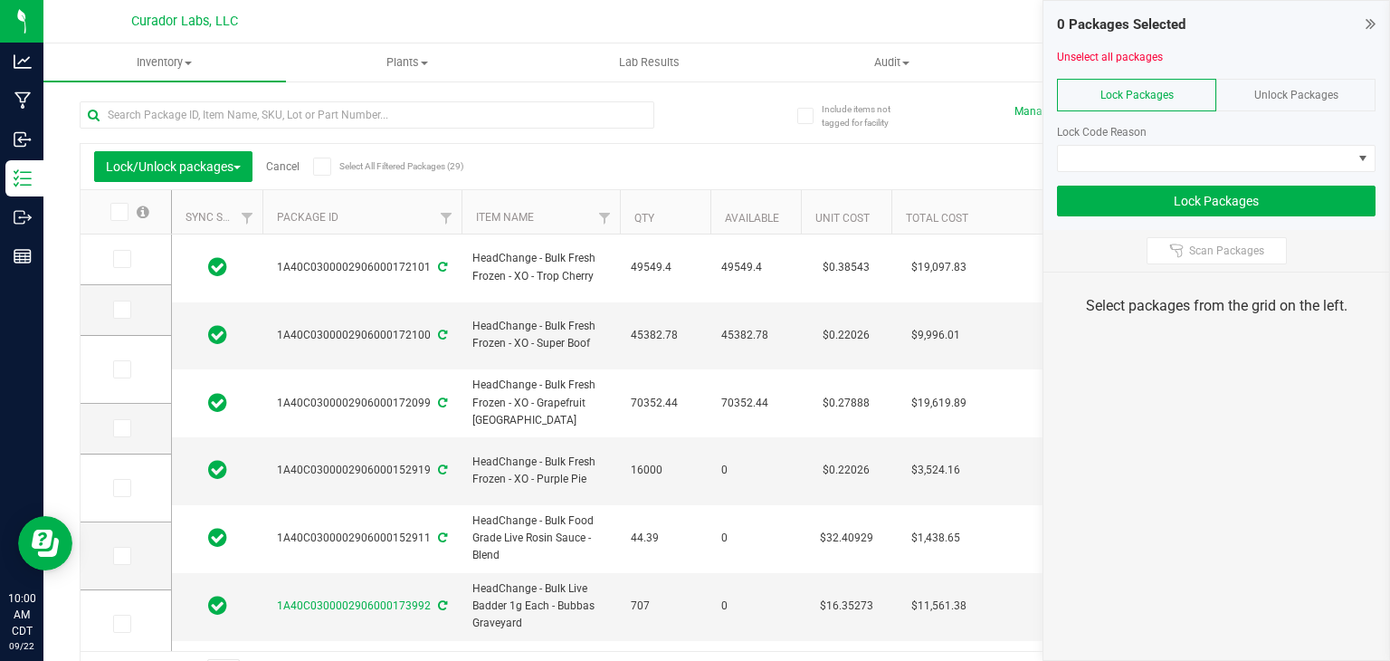
click at [357, 131] on div at bounding box center [367, 122] width 575 height 42
click at [348, 124] on input "text" at bounding box center [367, 114] width 575 height 27
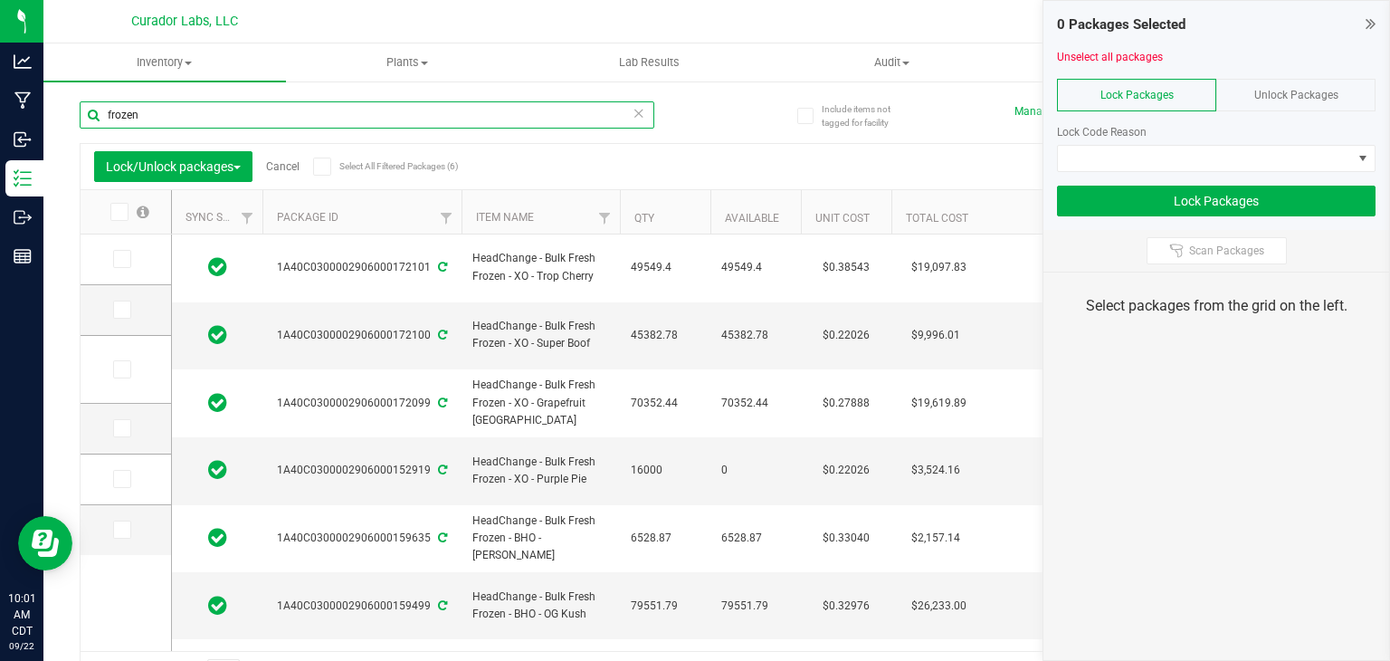
type input "frozen"
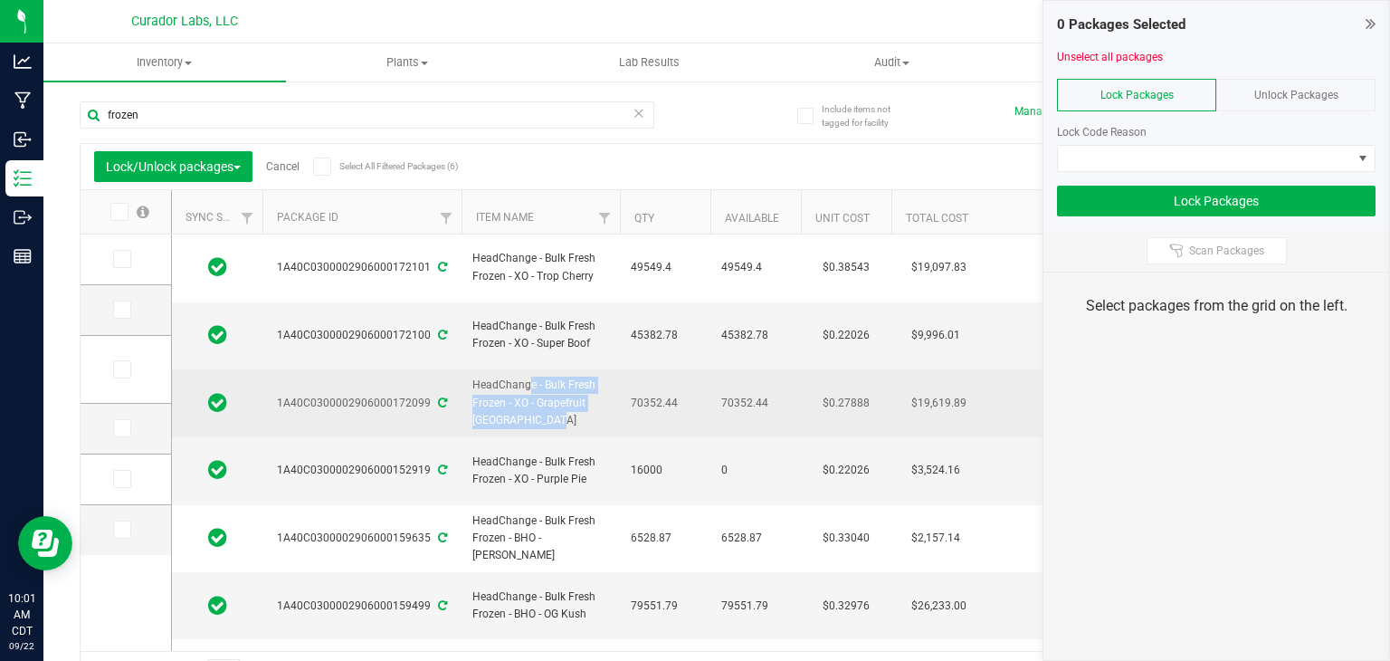
drag, startPoint x: 517, startPoint y: 391, endPoint x: 469, endPoint y: 354, distance: 60.6
click at [469, 369] on td "HeadChange - Bulk Fresh Frozen - XO - Grapefruit Durban" at bounding box center [541, 403] width 158 height 68
copy span "HeadChange - Bulk Fresh Frozen - XO - Grapefruit Durban"
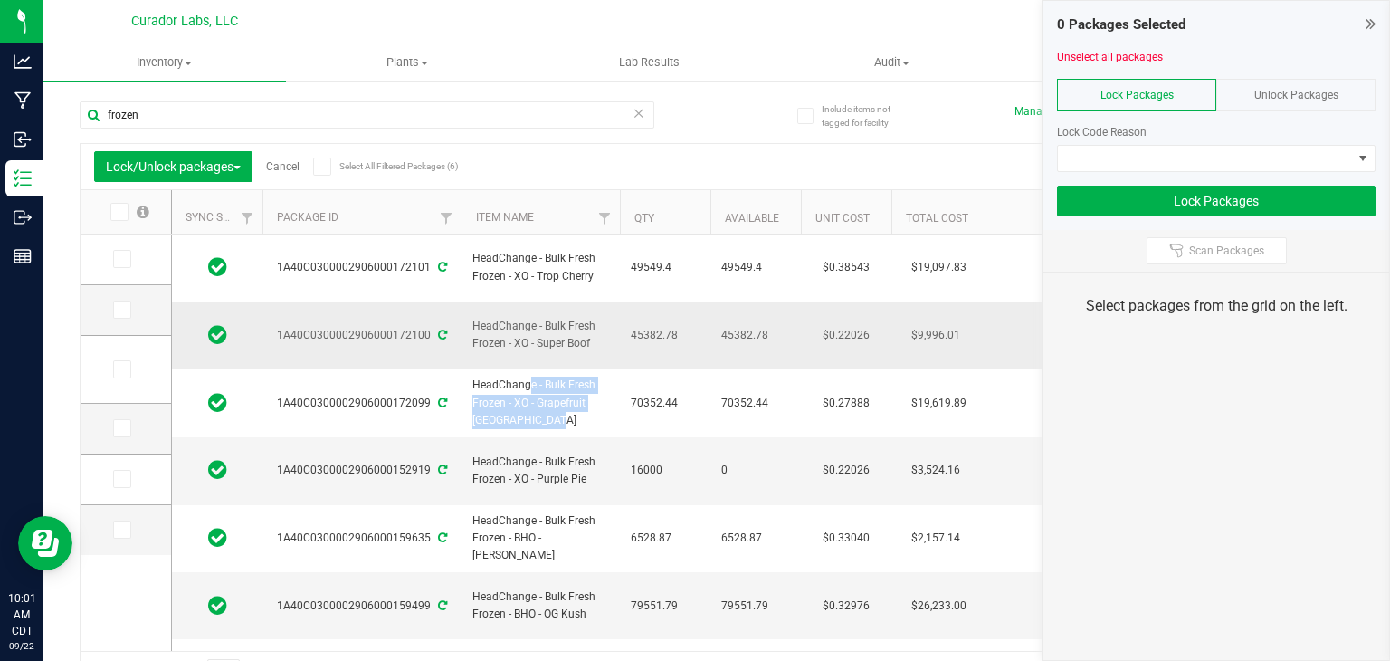
drag, startPoint x: 594, startPoint y: 319, endPoint x: 468, endPoint y: 305, distance: 126.6
click at [468, 305] on td "HeadChange - Bulk Fresh Frozen - XO - Super Boof" at bounding box center [541, 336] width 158 height 68
copy span "HeadChange - Bulk Fresh Frozen - XO - Super Boof"
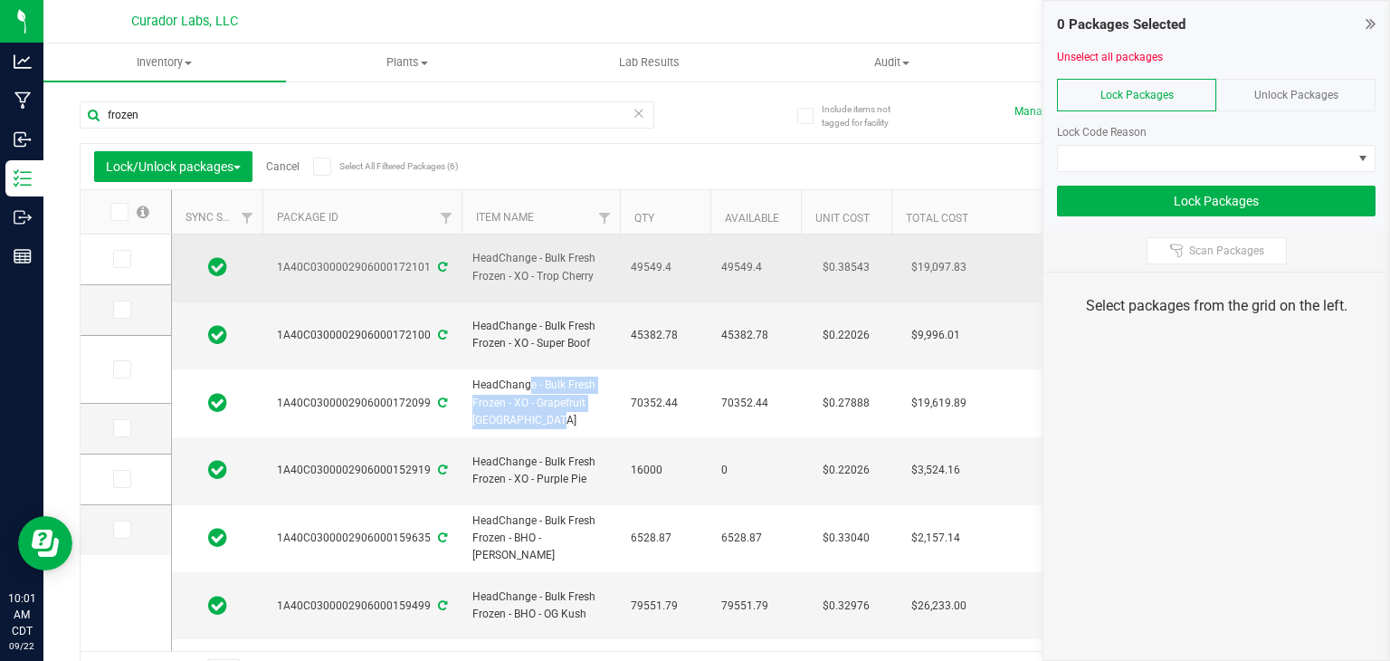
drag, startPoint x: 593, startPoint y: 271, endPoint x: 474, endPoint y: 251, distance: 120.4
click at [474, 251] on span "HeadChange - Bulk Fresh Frozen - XO - Trop Cherry" at bounding box center [540, 267] width 137 height 34
copy span "HeadChange - Bulk Fresh Frozen - XO - Trop Cherry"
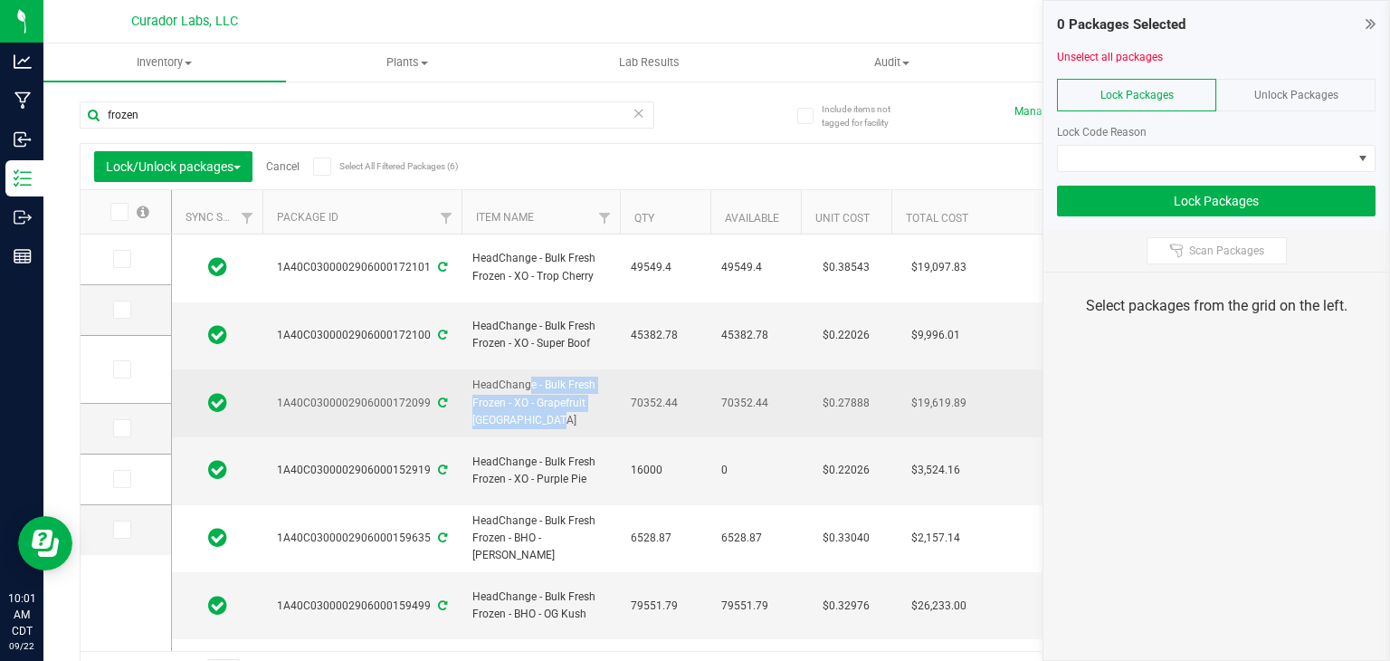
drag, startPoint x: 275, startPoint y: 367, endPoint x: 428, endPoint y: 380, distance: 153.5
click at [428, 380] on td "1A40C0300002906000172099" at bounding box center [361, 403] width 199 height 68
copy div "1A40C0300002906000172099"
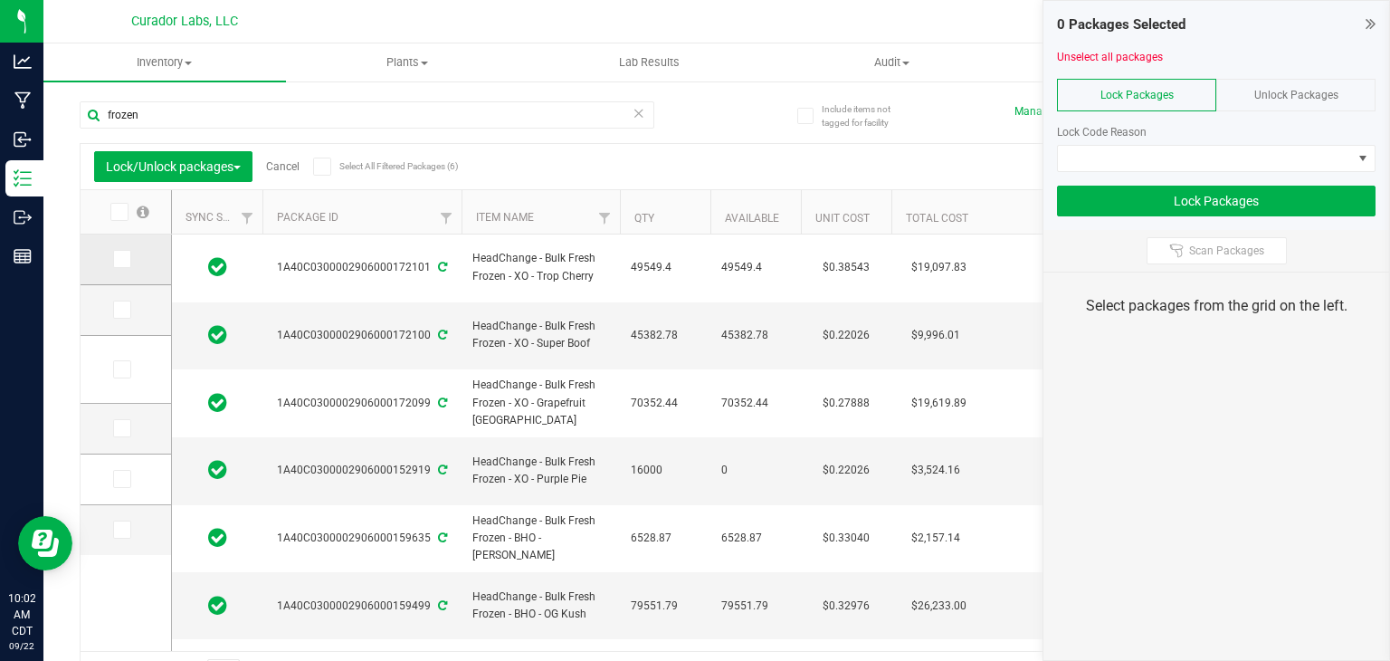
click at [126, 259] on icon at bounding box center [121, 259] width 12 height 0
click at [0, 0] on input "checkbox" at bounding box center [0, 0] width 0 height 0
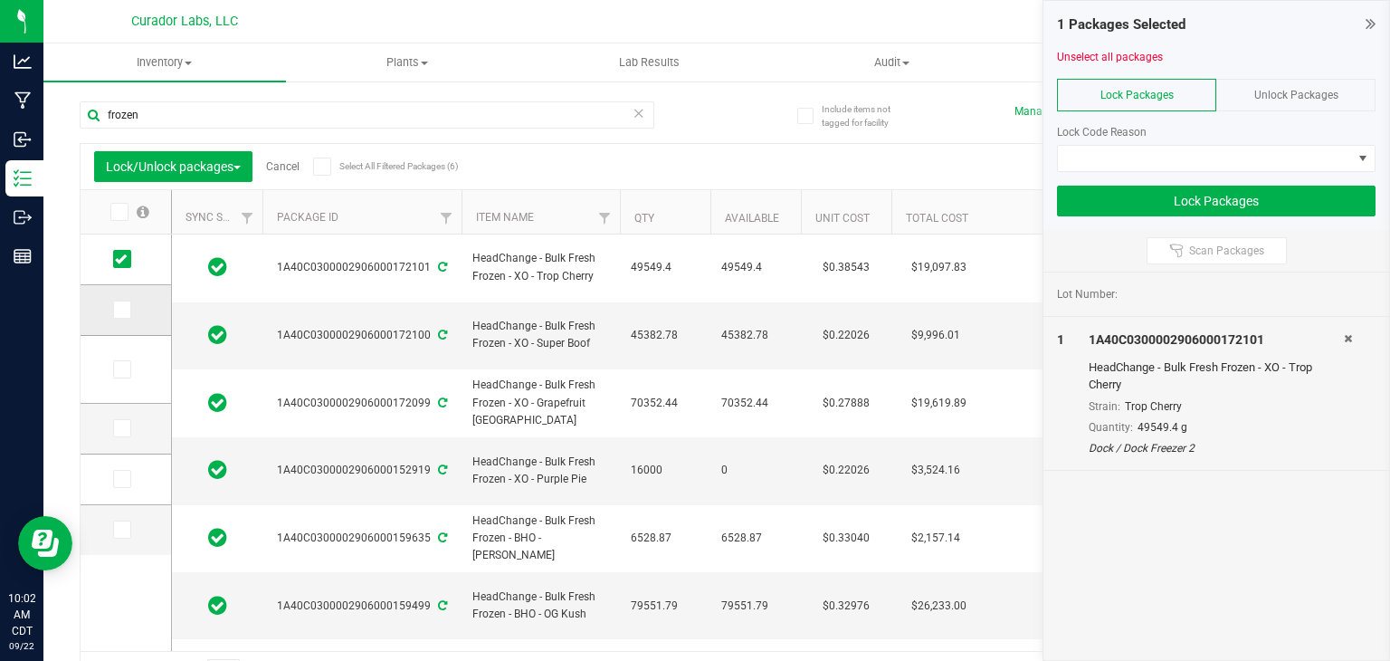
click at [119, 310] on icon at bounding box center [121, 310] width 12 height 0
click at [0, 0] on input "checkbox" at bounding box center [0, 0] width 0 height 0
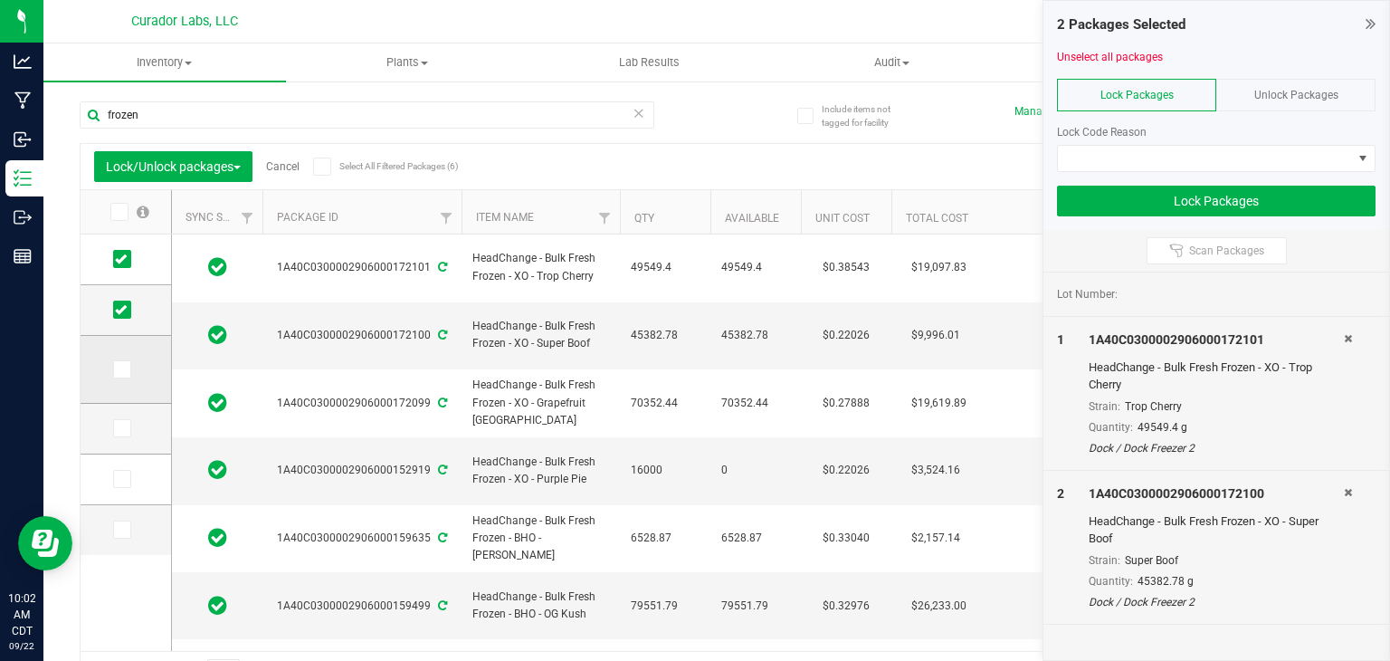
click at [121, 369] on icon at bounding box center [121, 369] width 12 height 0
click at [0, 0] on input "checkbox" at bounding box center [0, 0] width 0 height 0
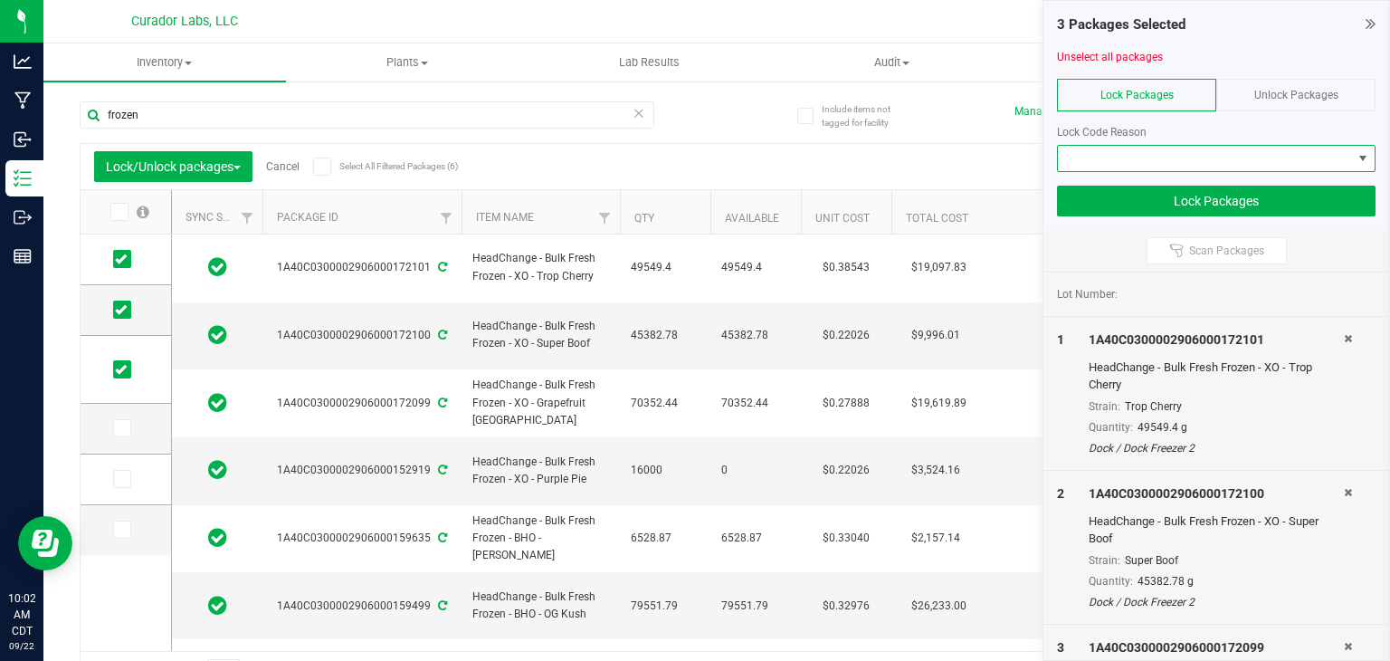
click at [1233, 153] on span at bounding box center [1205, 158] width 294 height 25
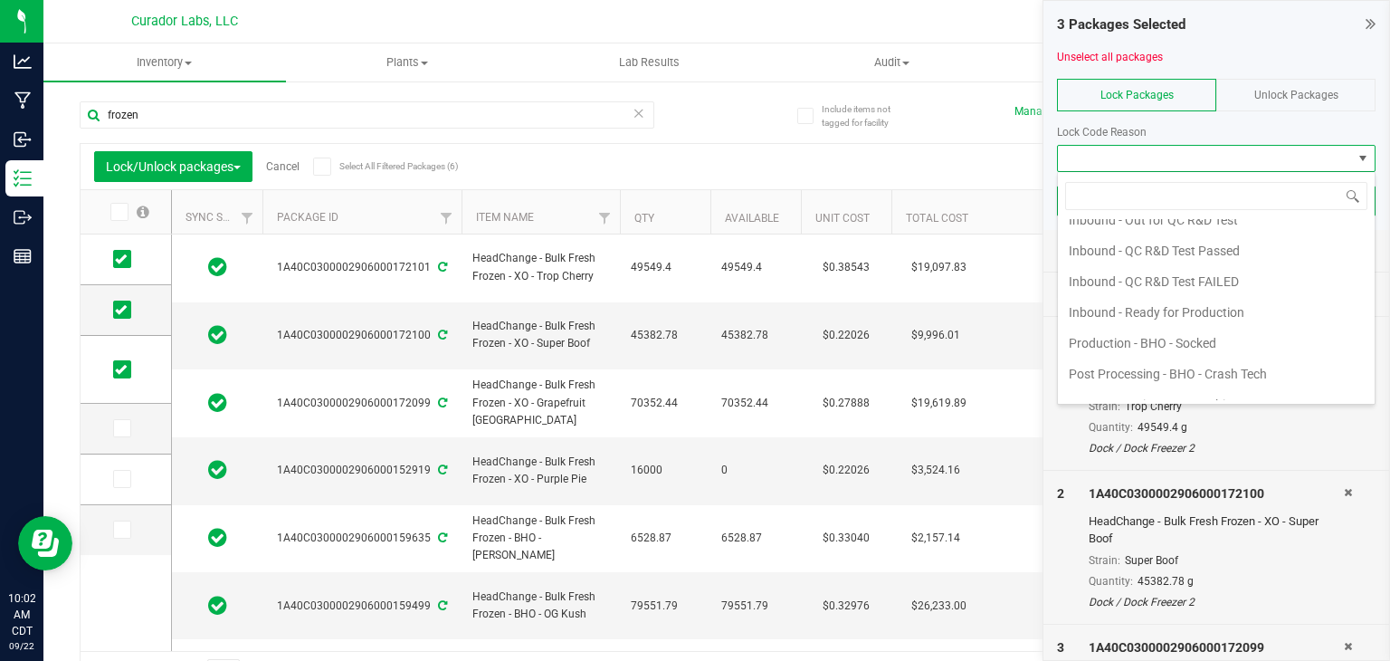
scroll to position [231, 0]
click at [1180, 308] on li "Inbound - Ready for Production" at bounding box center [1216, 311] width 317 height 31
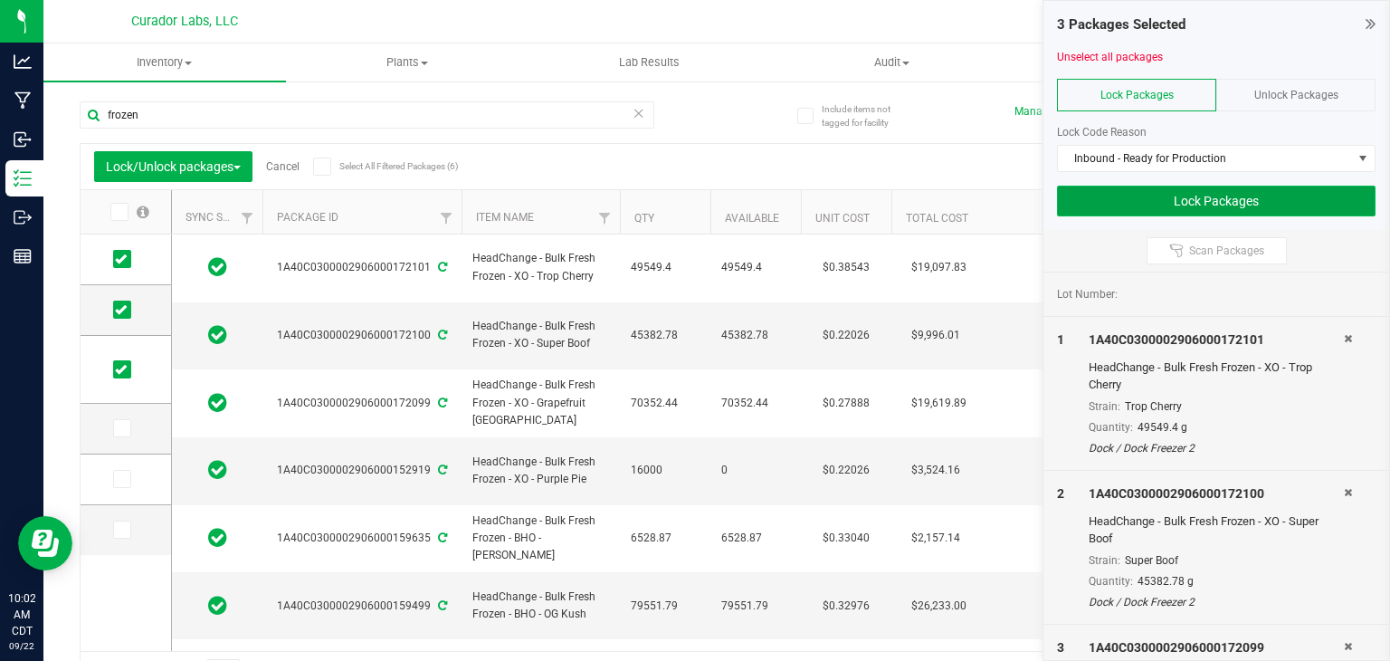
click at [1181, 205] on button "Lock Packages" at bounding box center [1216, 201] width 319 height 31
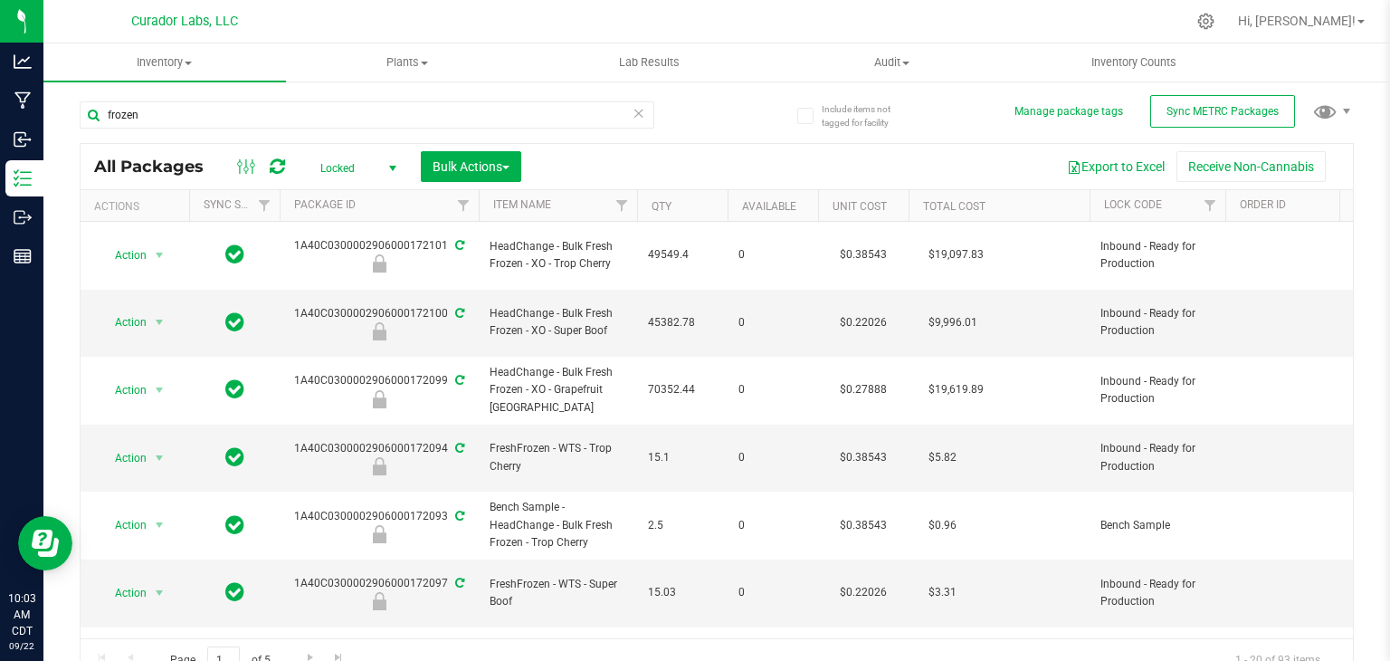
click at [711, 127] on div "frozen All Packages Locked Active Only Lab Samples Locked All External Internal…" at bounding box center [717, 383] width 1274 height 598
click at [392, 164] on span "select" at bounding box center [393, 168] width 14 height 14
click at [361, 201] on li "Active Only" at bounding box center [354, 198] width 98 height 27
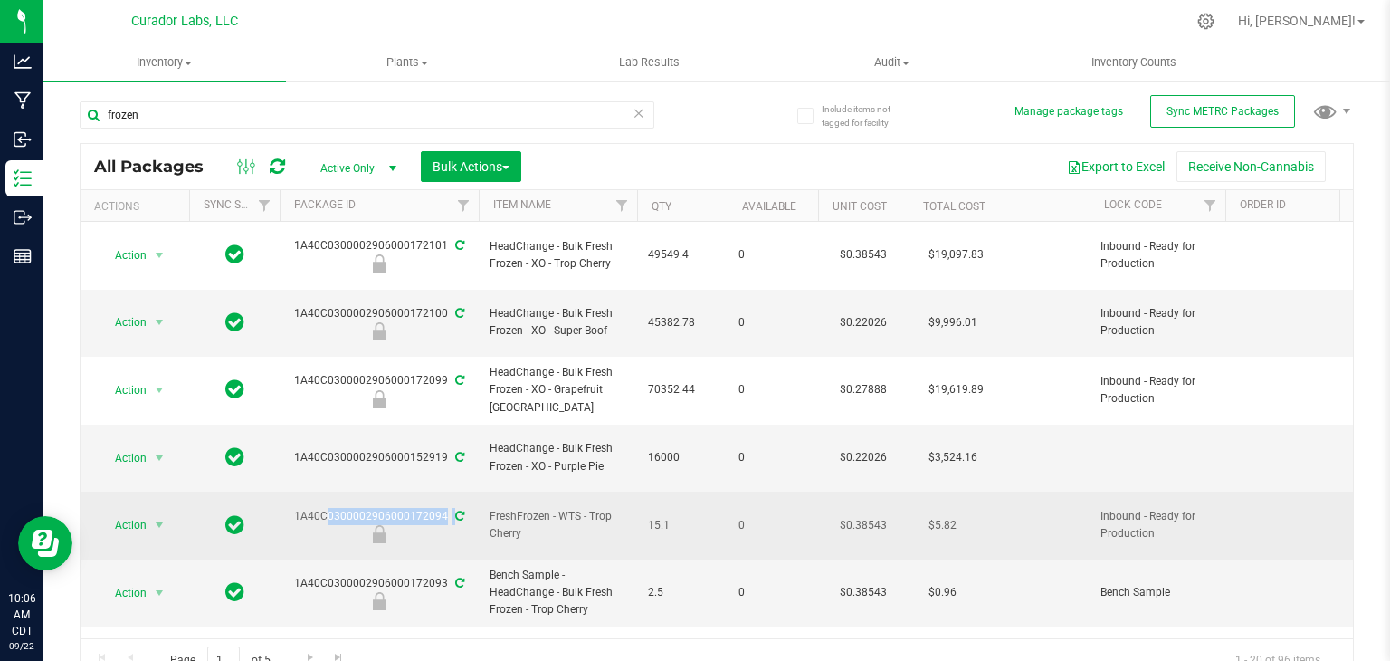
drag, startPoint x: 293, startPoint y: 450, endPoint x: 401, endPoint y: 464, distance: 108.7
click at [401, 508] on div "1A40C0300002906000172094" at bounding box center [379, 525] width 205 height 35
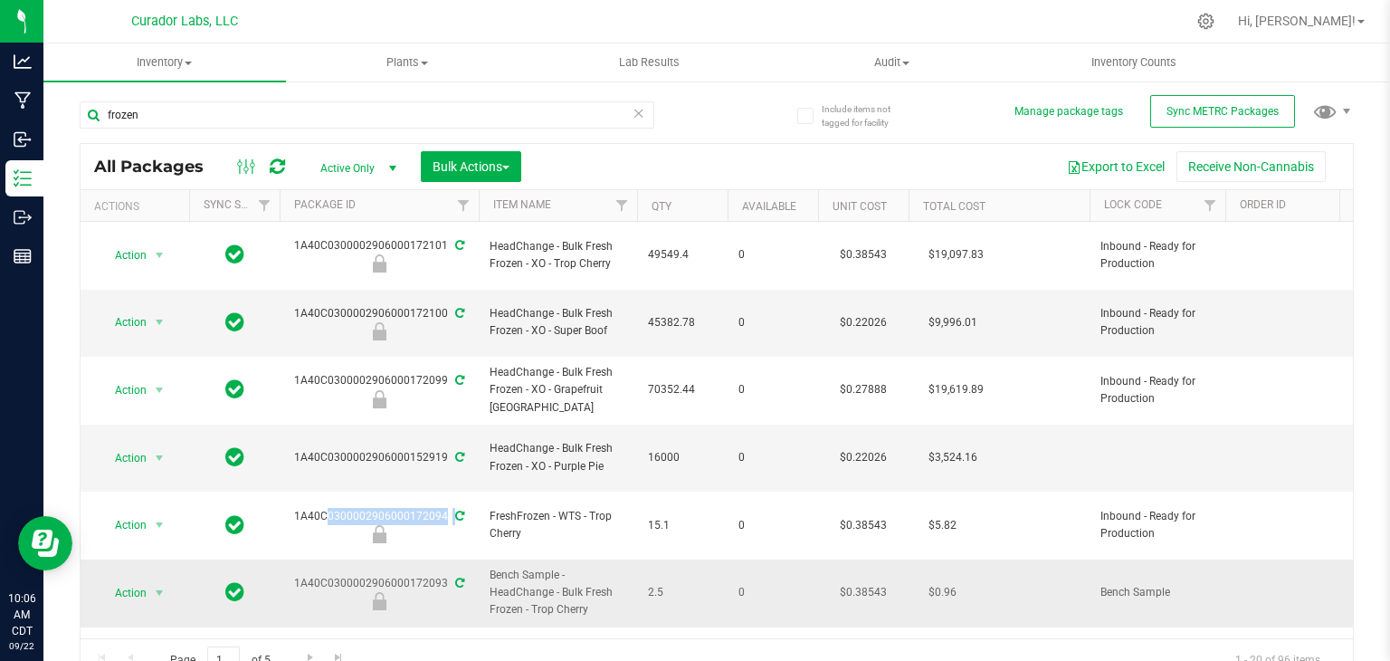
drag, startPoint x: 288, startPoint y: 511, endPoint x: 443, endPoint y: 518, distance: 155.8
click at [443, 575] on div "1A40C0300002906000172093" at bounding box center [379, 592] width 205 height 35
copy div "1A40C0300002906000172093"
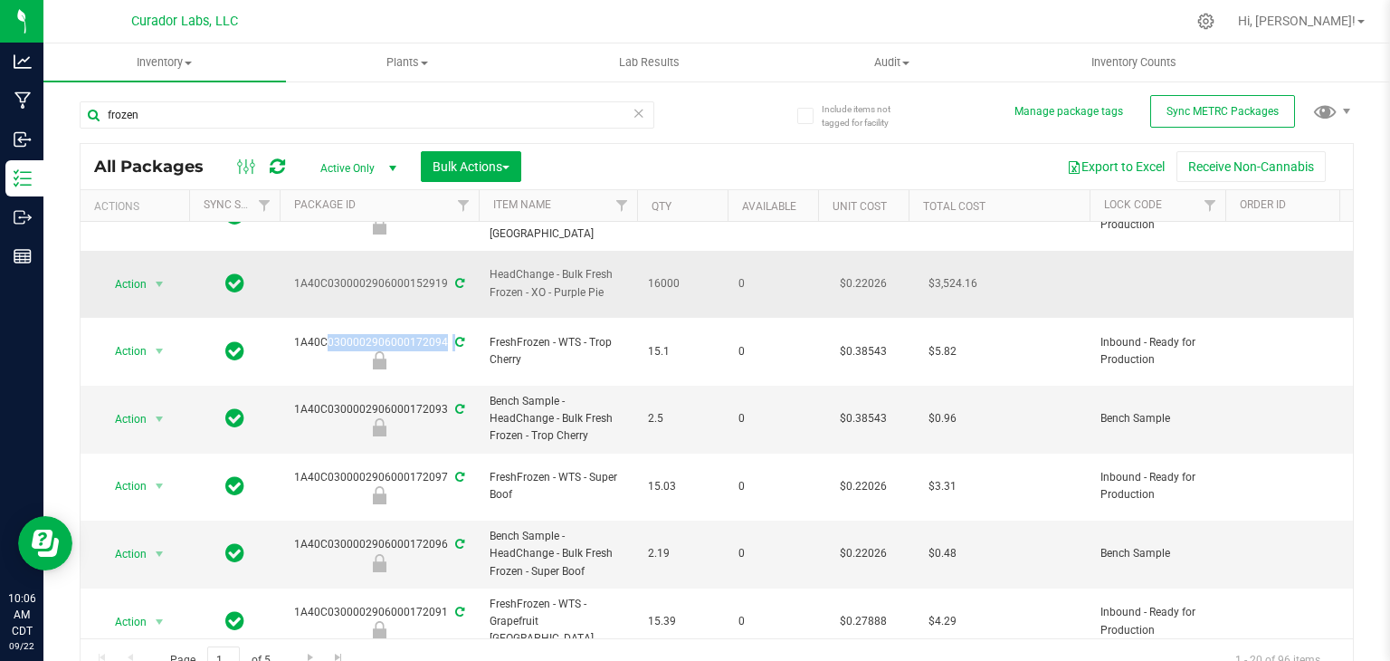
scroll to position [176, 0]
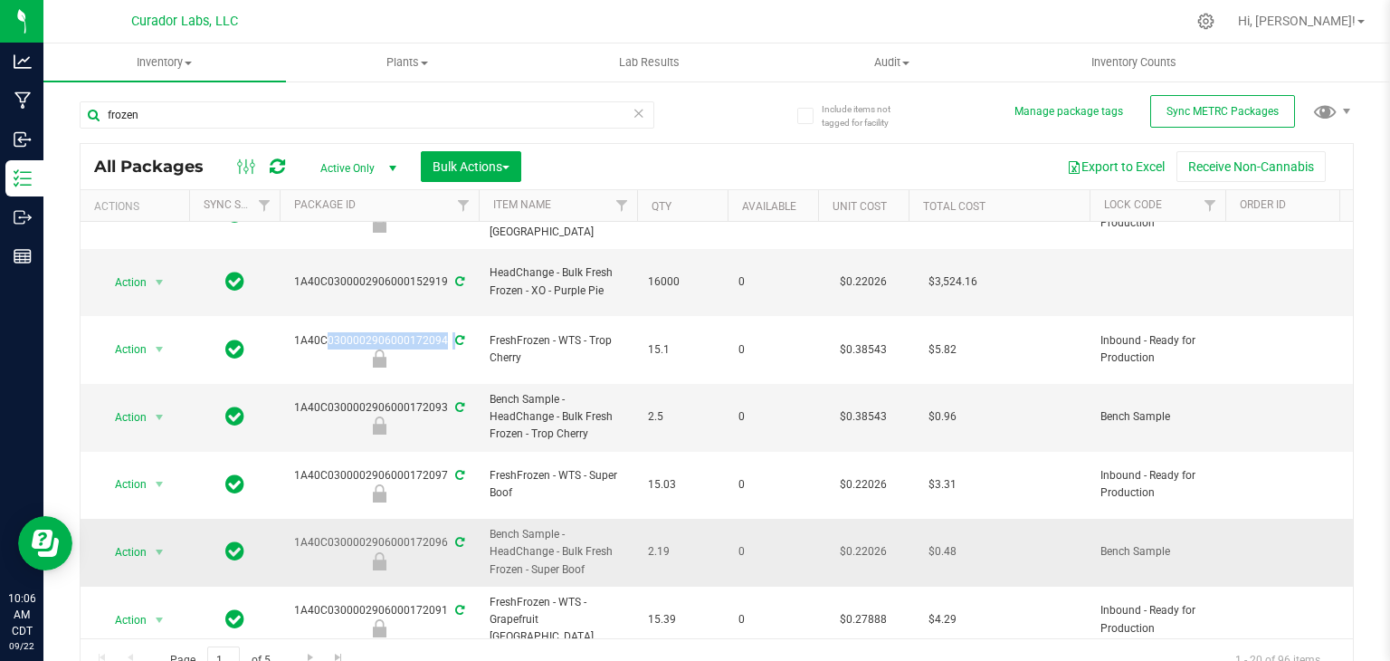
drag, startPoint x: 289, startPoint y: 457, endPoint x: 442, endPoint y: 461, distance: 153.0
click at [442, 534] on div "1A40C0300002906000172096" at bounding box center [379, 551] width 205 height 35
copy div "1A40C0300002906000172096"
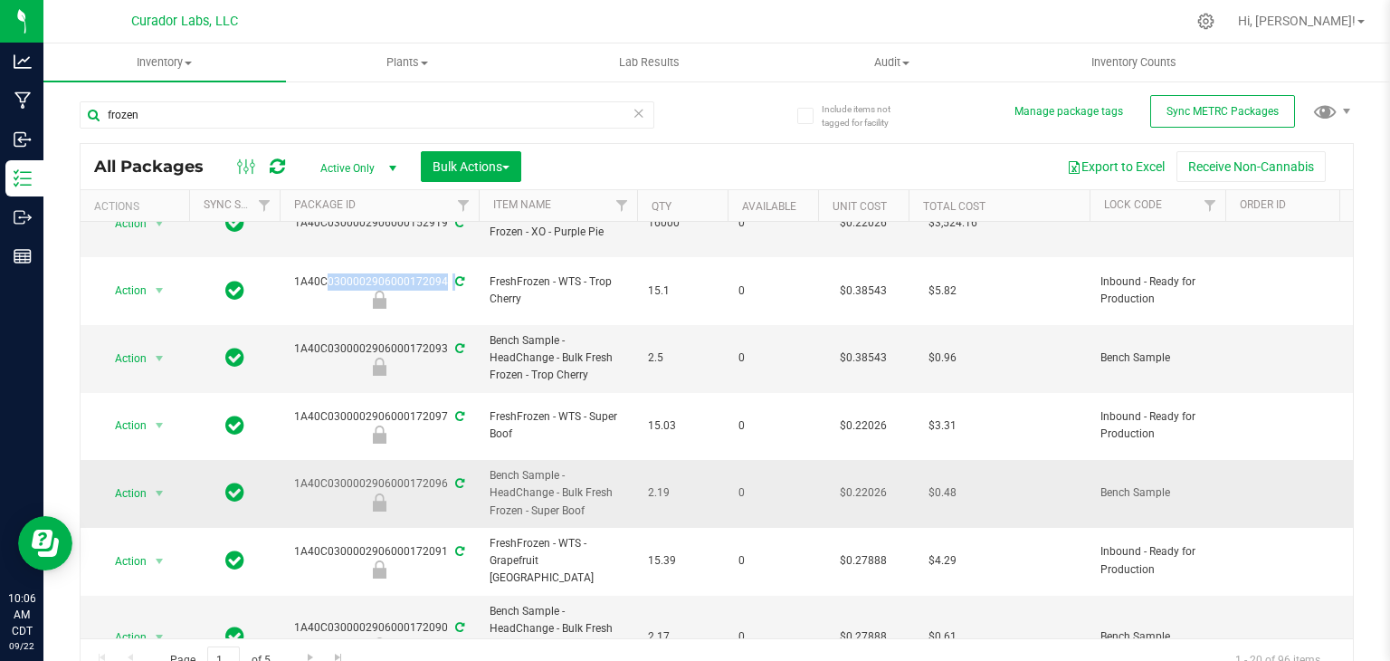
scroll to position [246, 0]
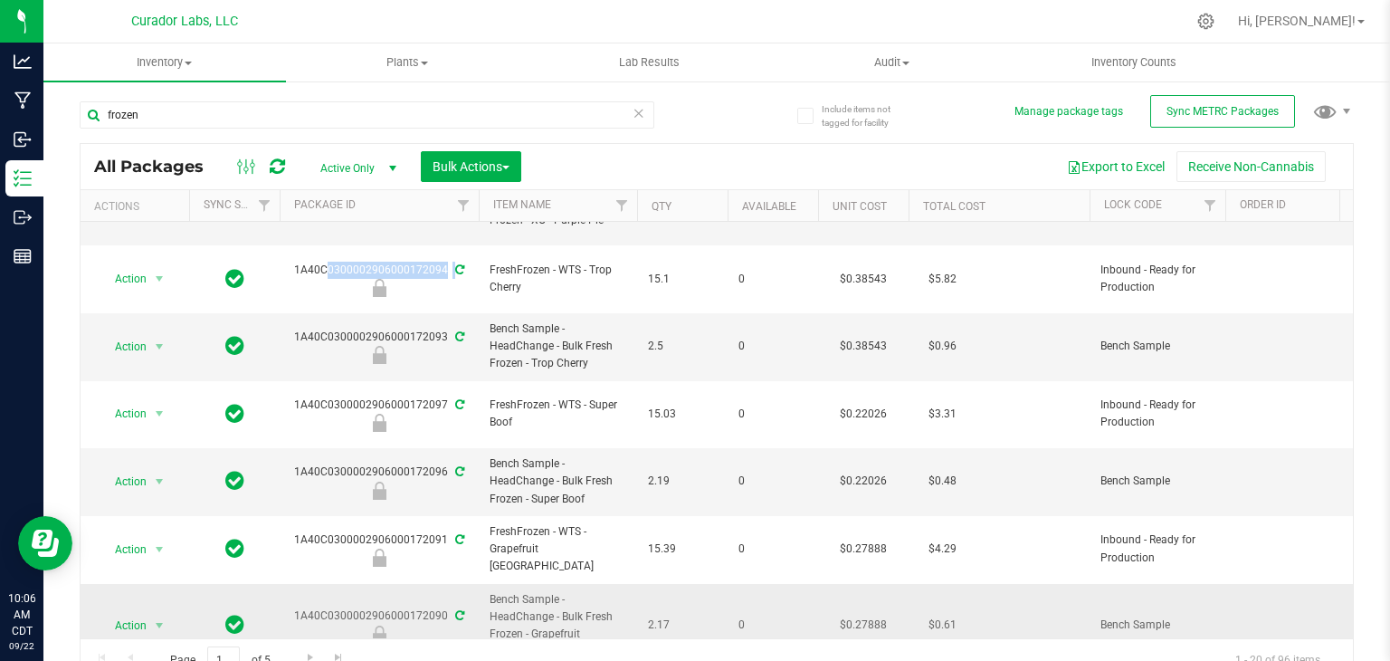
drag, startPoint x: 297, startPoint y: 503, endPoint x: 445, endPoint y: 502, distance: 148.4
click at [445, 607] on div "1A40C0300002906000172090" at bounding box center [379, 624] width 205 height 35
copy div "1A40C0300002906000172090"
